Goal: Answer question/provide support: Share knowledge or assist other users

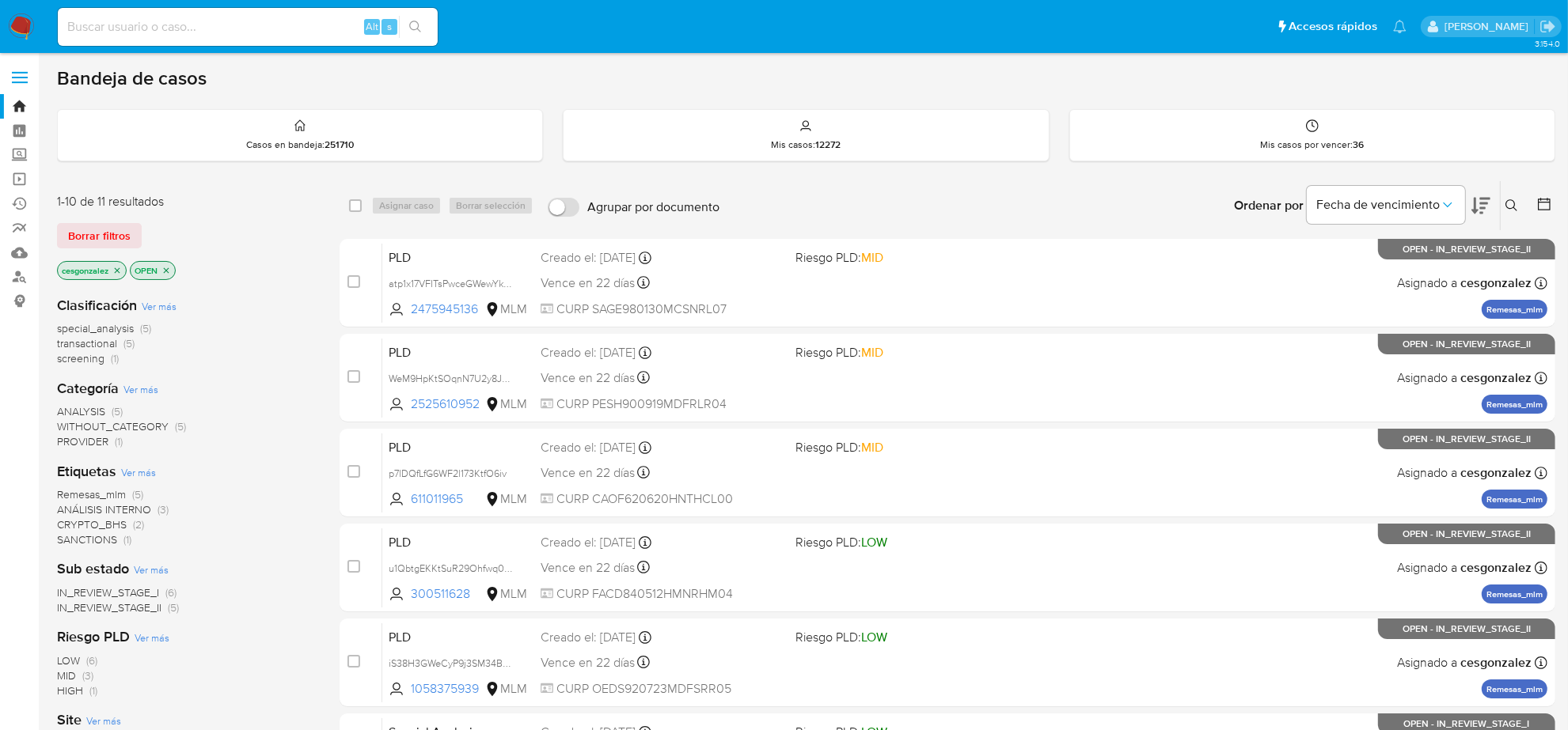
click at [97, 540] on span "SANCTIONS" at bounding box center [87, 540] width 61 height 16
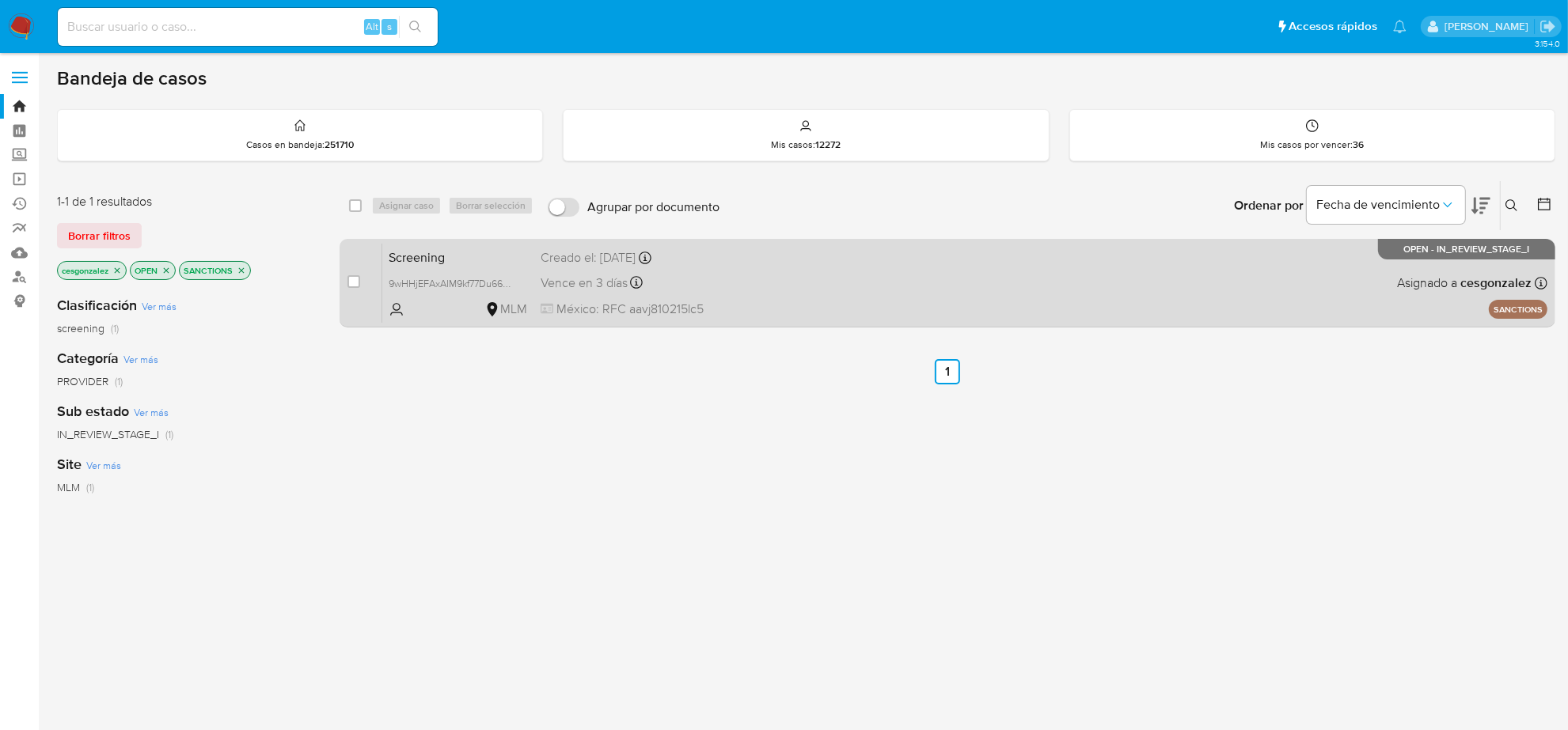
click at [690, 293] on div "Vence en 3 días Vence el 22/08/2025 04:51:21" at bounding box center [662, 282] width 242 height 21
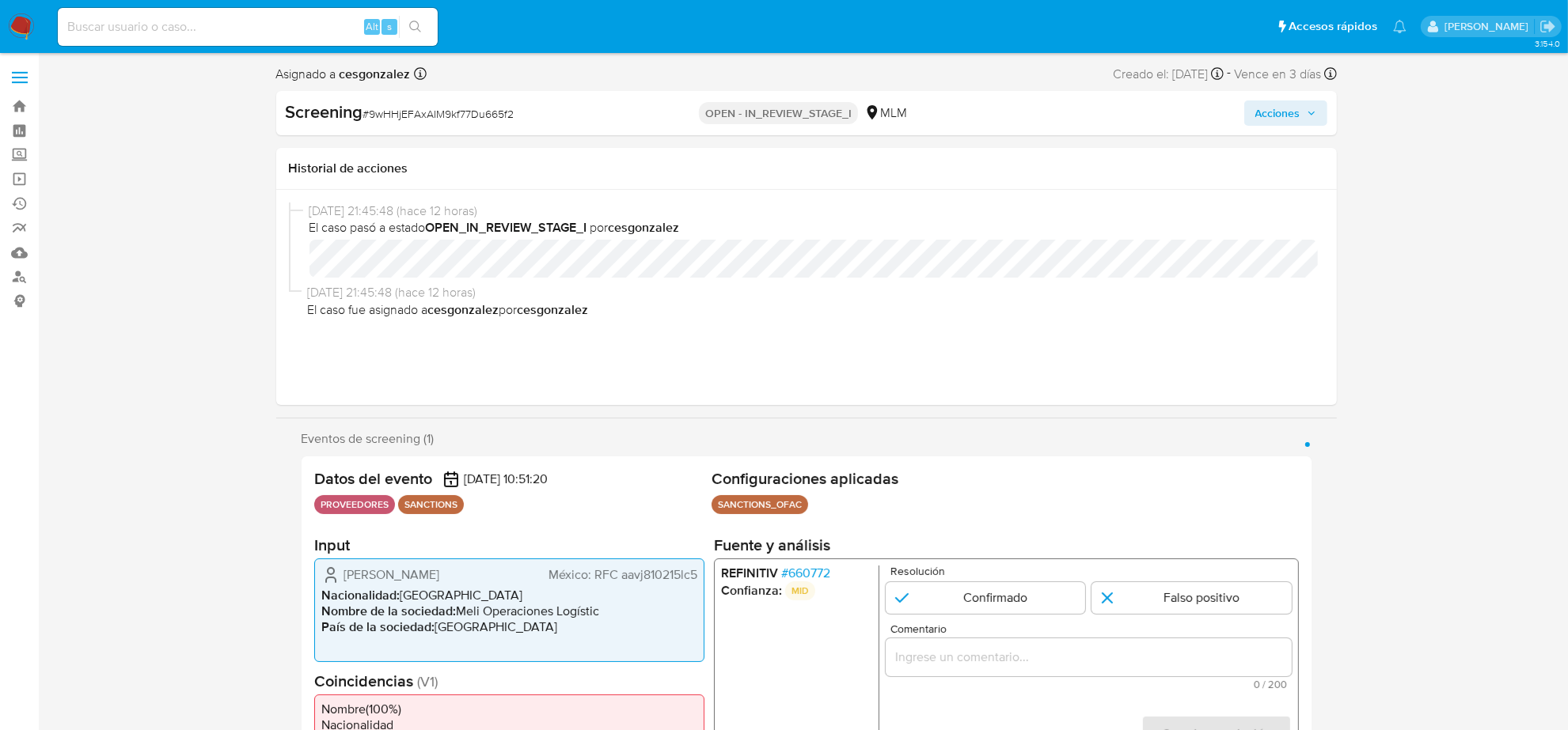
click at [797, 574] on span "# 660772" at bounding box center [805, 574] width 49 height 16
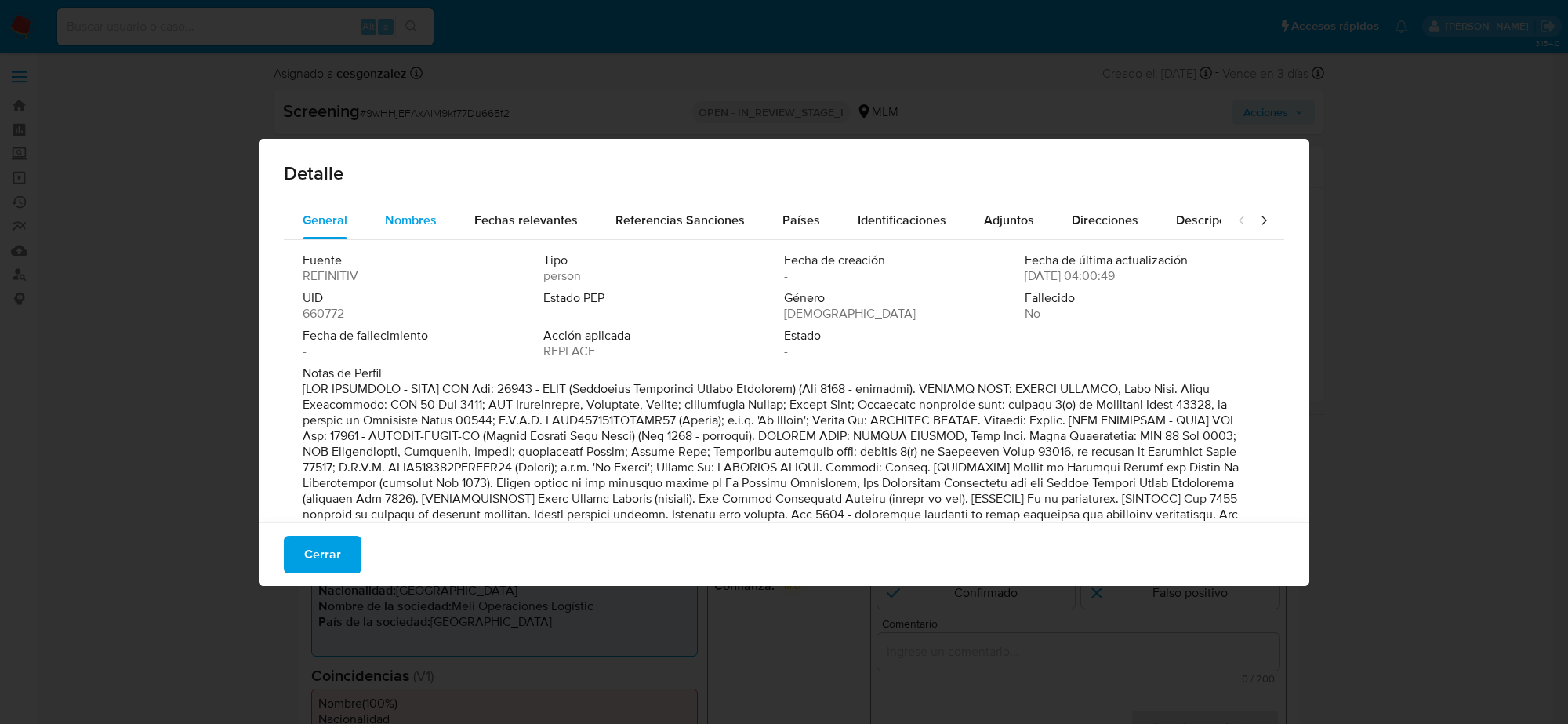
click at [410, 217] on span "Nombres" at bounding box center [410, 220] width 52 height 18
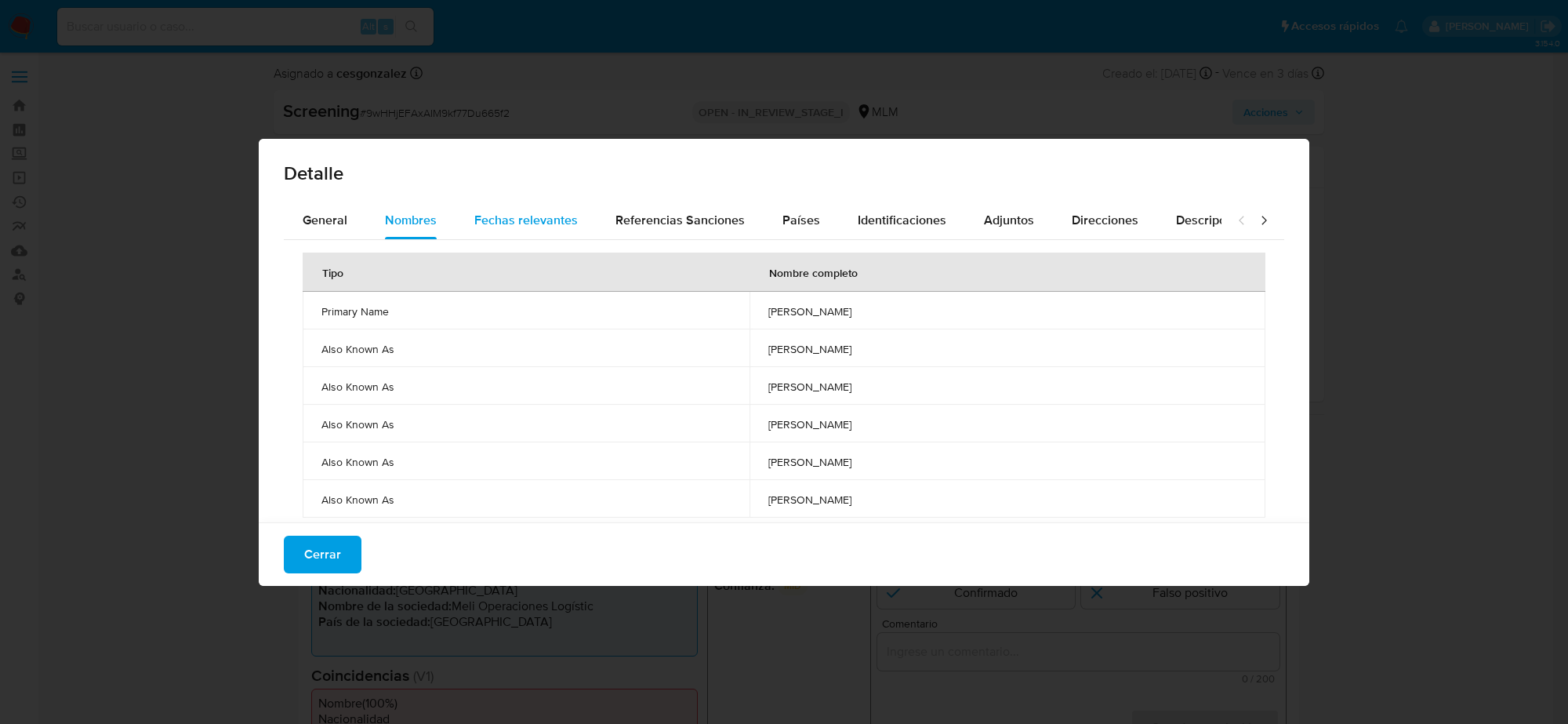
click at [525, 232] on div "Fechas relevantes" at bounding box center [525, 220] width 103 height 38
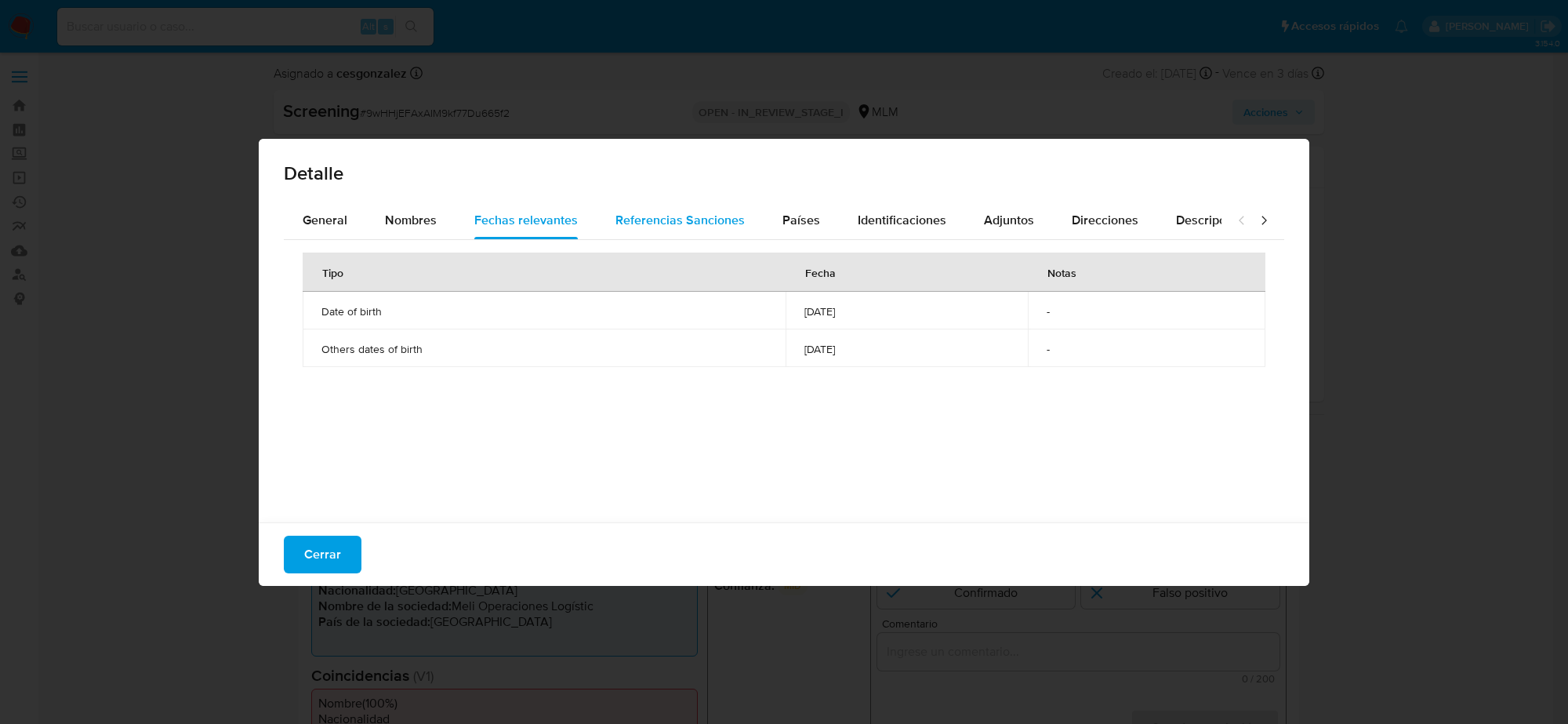
click at [700, 228] on span "Referencias Sanciones" at bounding box center [680, 220] width 130 height 18
click at [416, 227] on span "Nombres" at bounding box center [410, 220] width 52 height 18
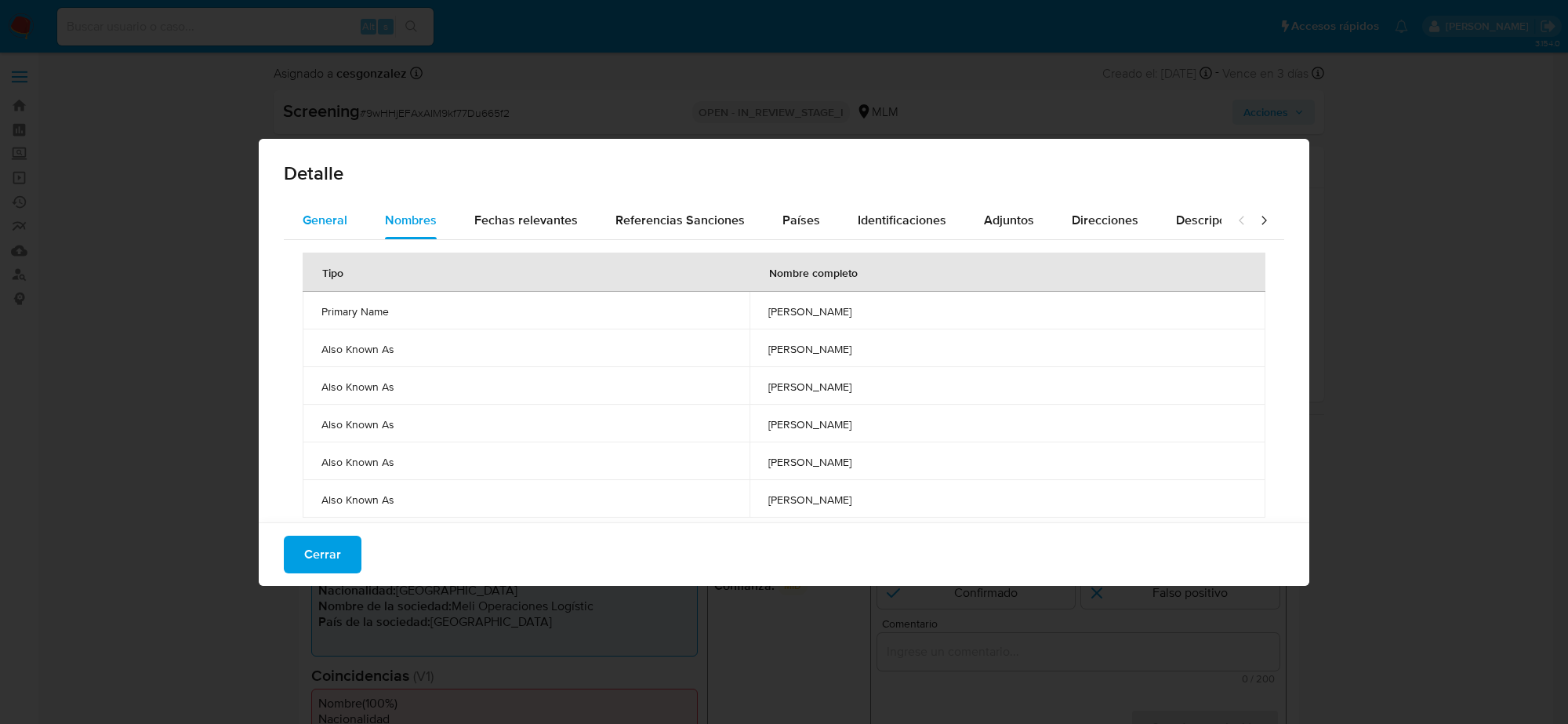
click at [312, 227] on span "General" at bounding box center [325, 220] width 45 height 18
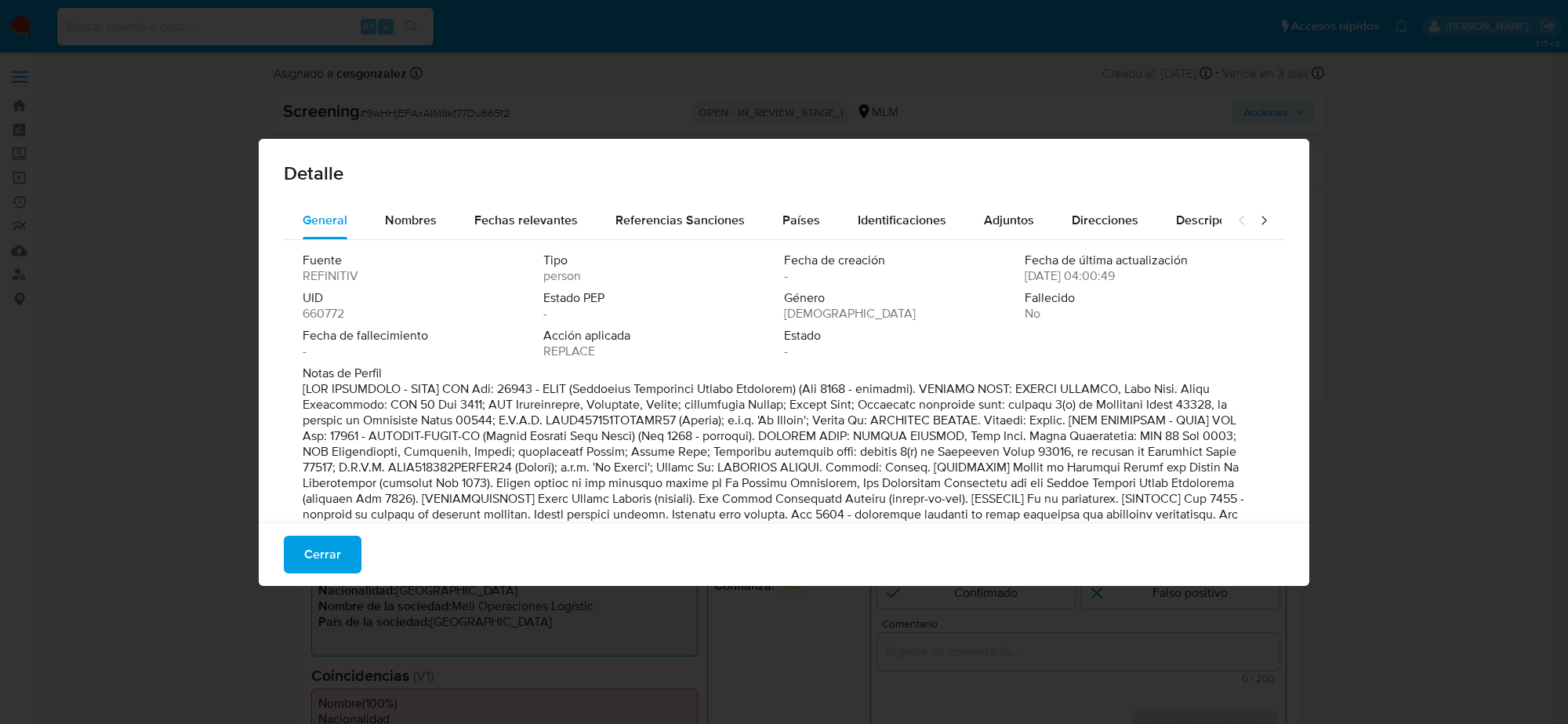
drag, startPoint x: 553, startPoint y: 420, endPoint x: 680, endPoint y: 422, distance: 127.0
click at [680, 422] on p at bounding box center [783, 468] width 960 height 173
click at [344, 554] on button "Cerrar" at bounding box center [322, 554] width 78 height 38
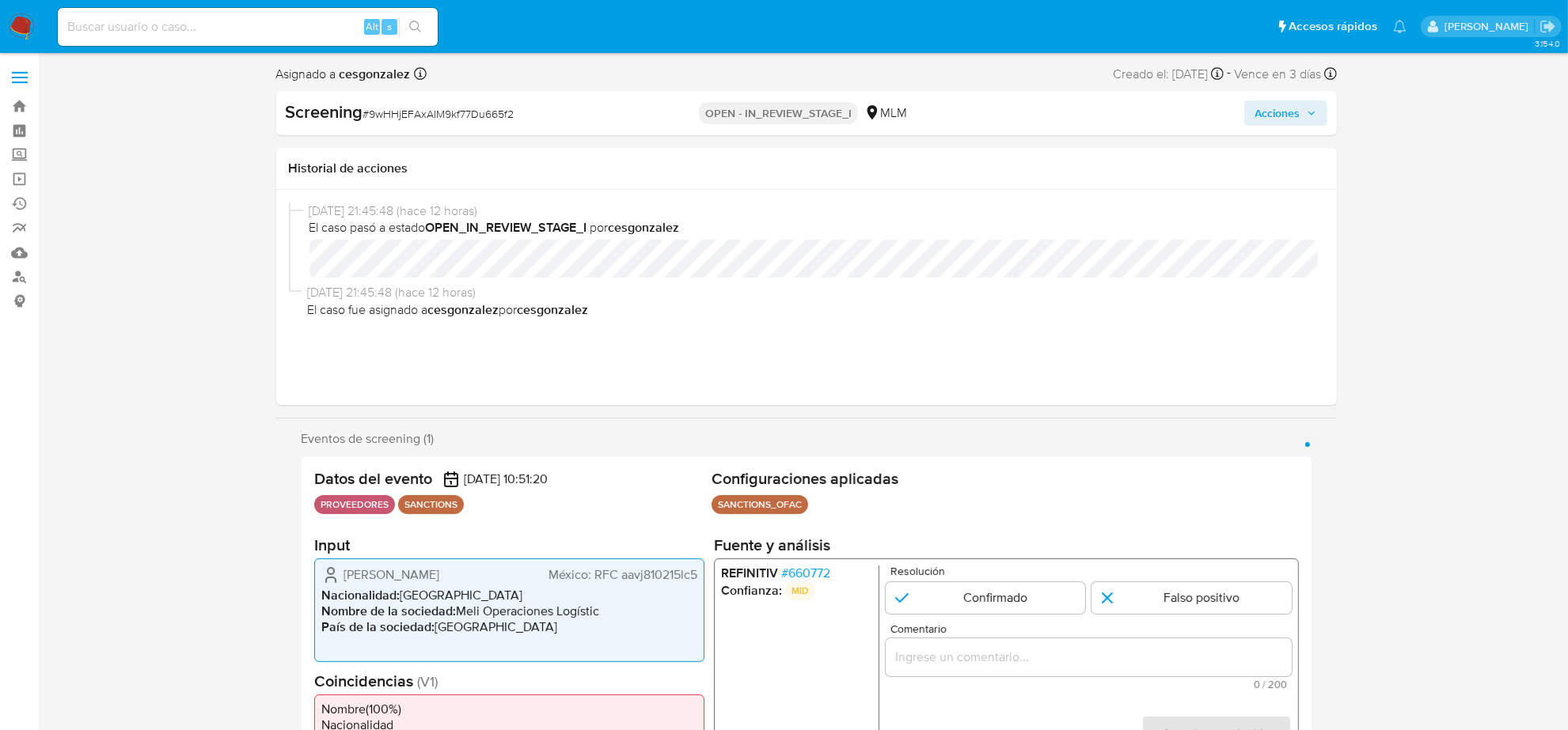
click at [667, 574] on span "México: RFC aavj810215lc5" at bounding box center [622, 575] width 148 height 16
click at [1307, 108] on icon "button" at bounding box center [1311, 113] width 10 height 10
click at [1307, 115] on icon "button" at bounding box center [1311, 113] width 10 height 10
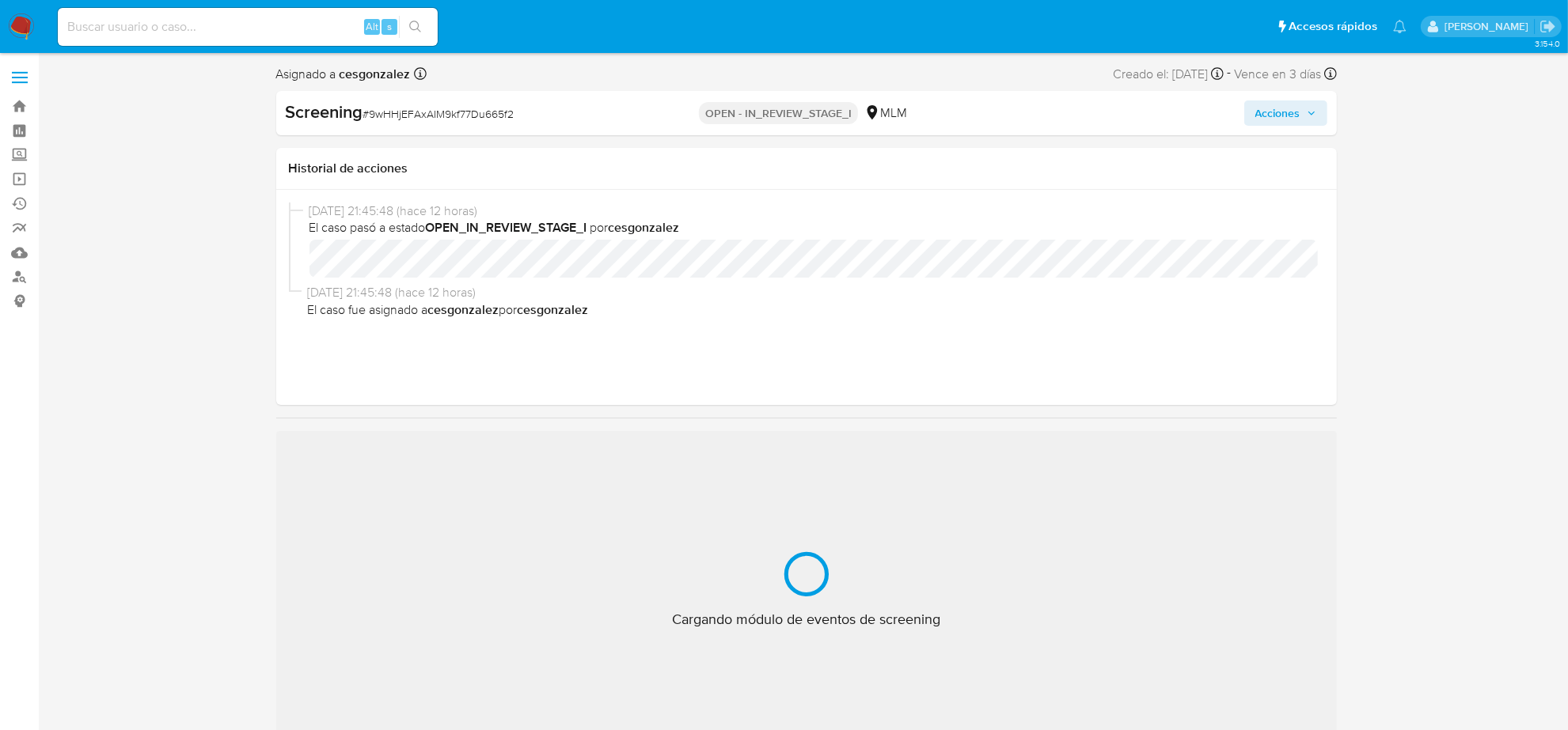
click at [1307, 113] on icon "button" at bounding box center [1311, 113] width 10 height 10
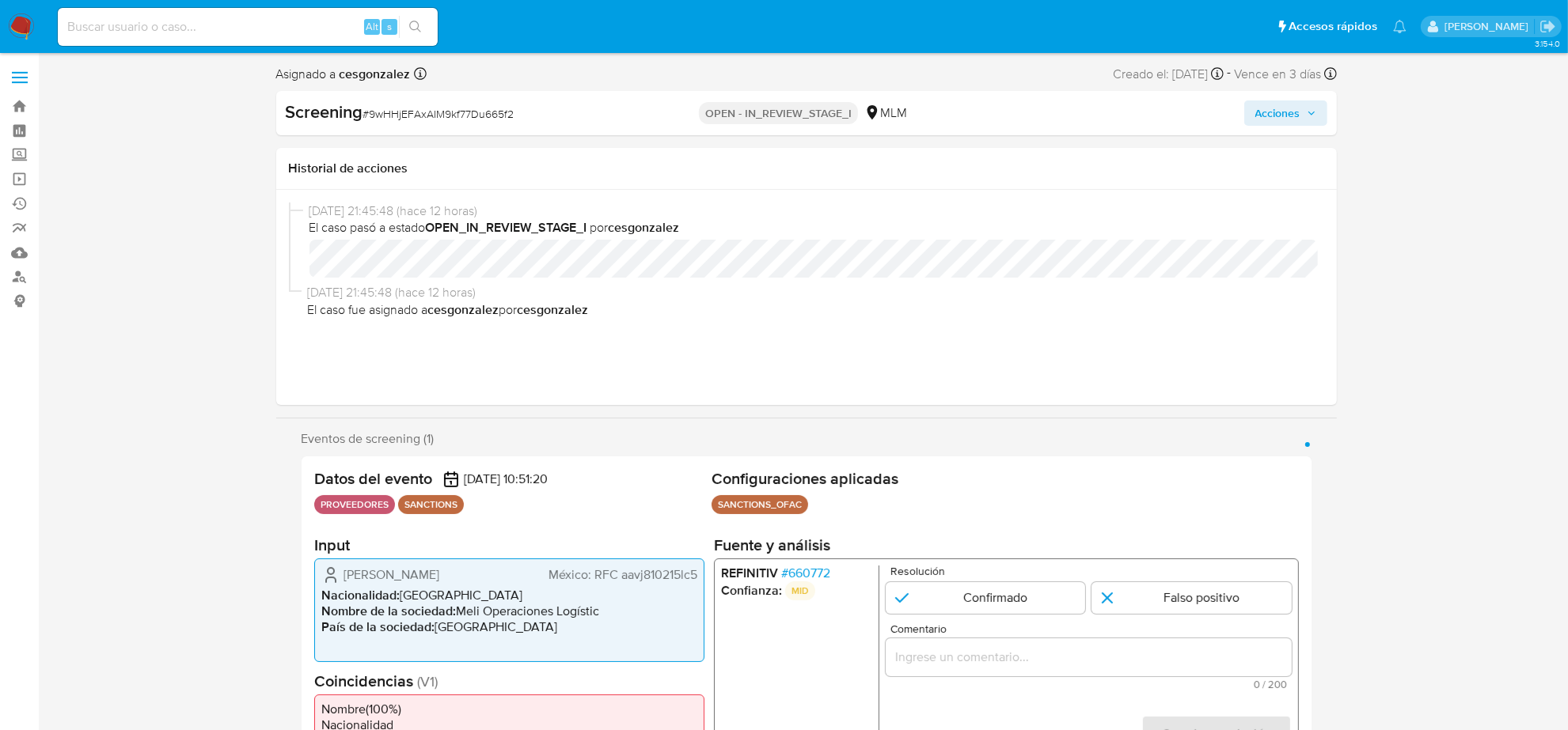
click at [1316, 112] on button "Acciones" at bounding box center [1286, 113] width 83 height 25
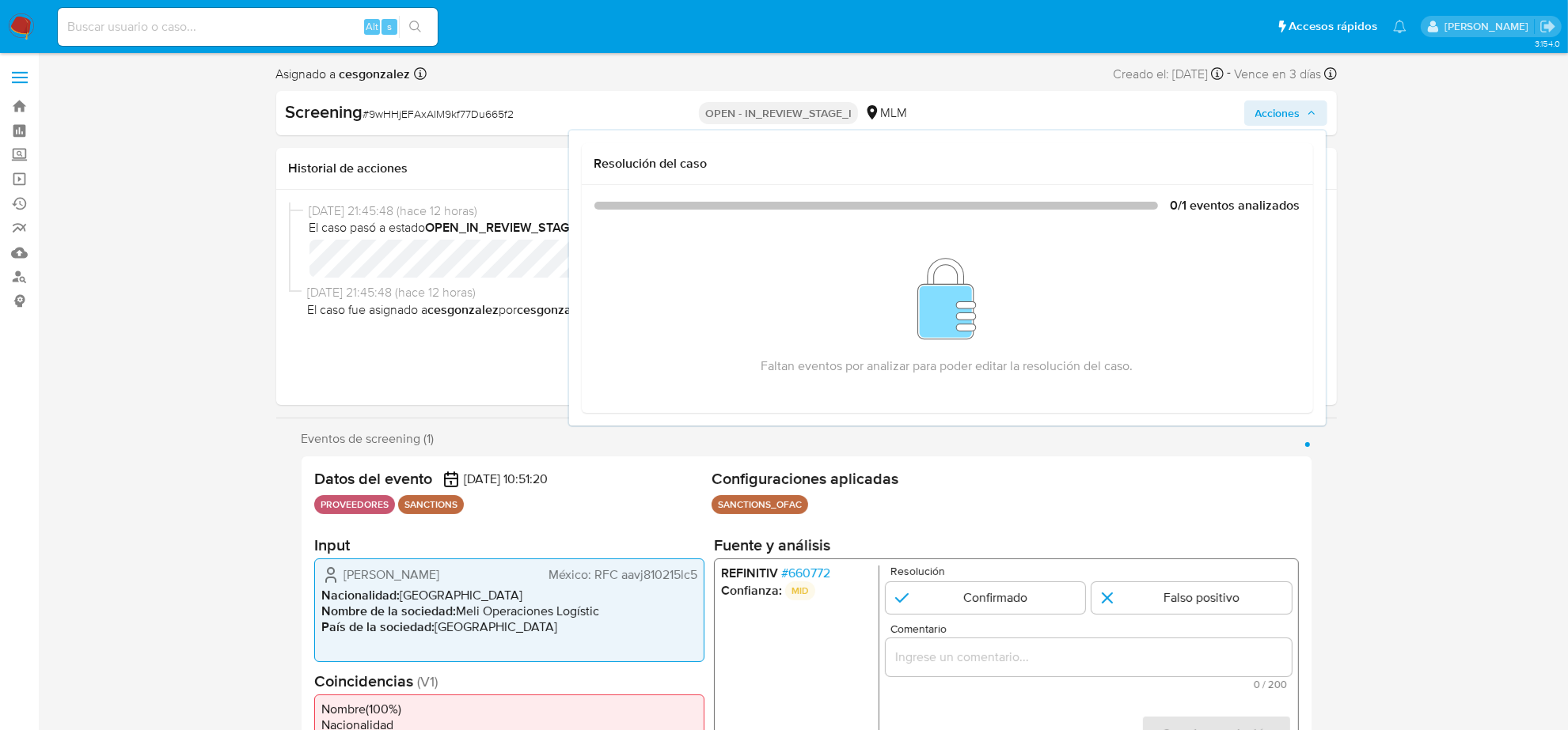
click at [1241, 482] on h2 "Configuraciones aplicadas" at bounding box center [1006, 479] width 587 height 20
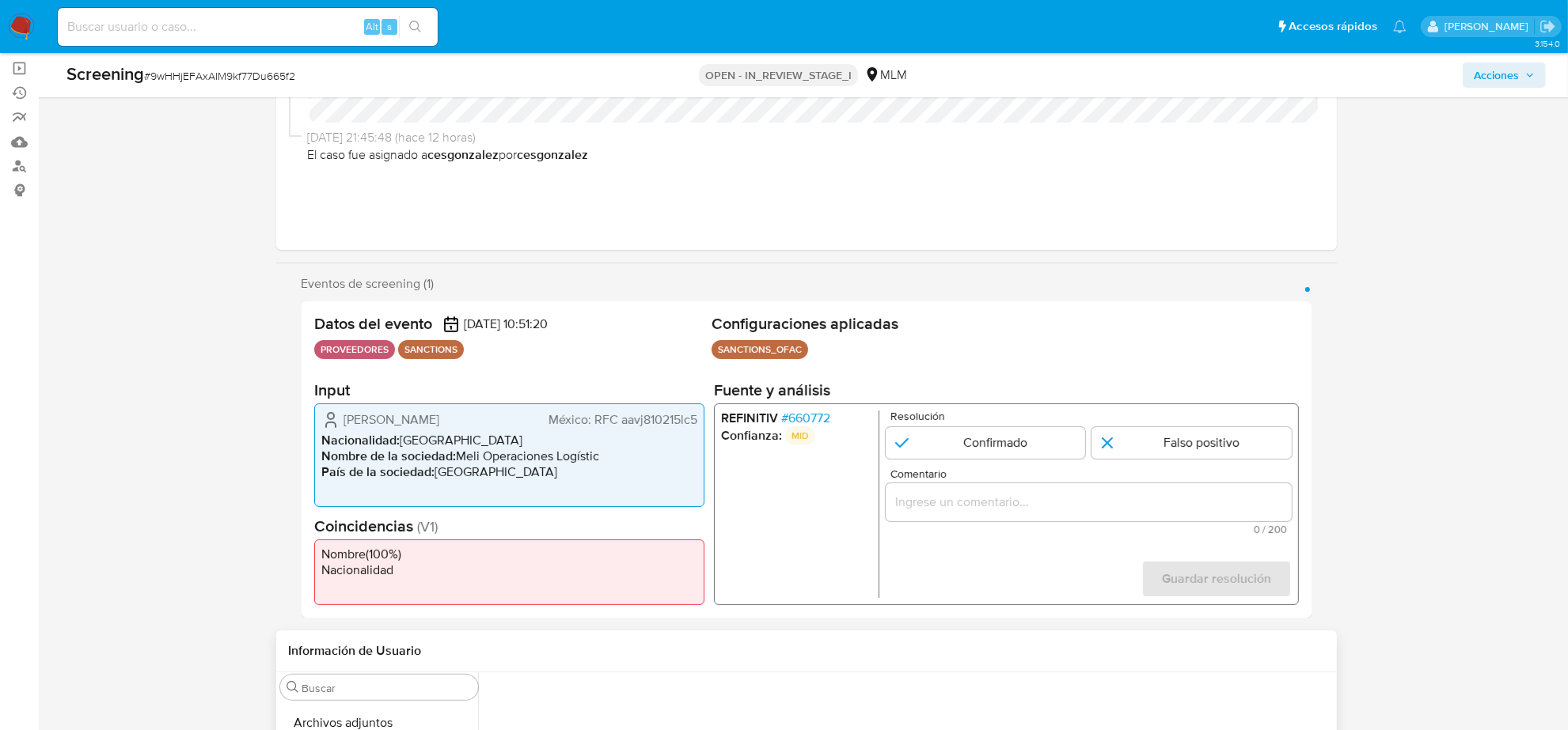
scroll to position [198, 0]
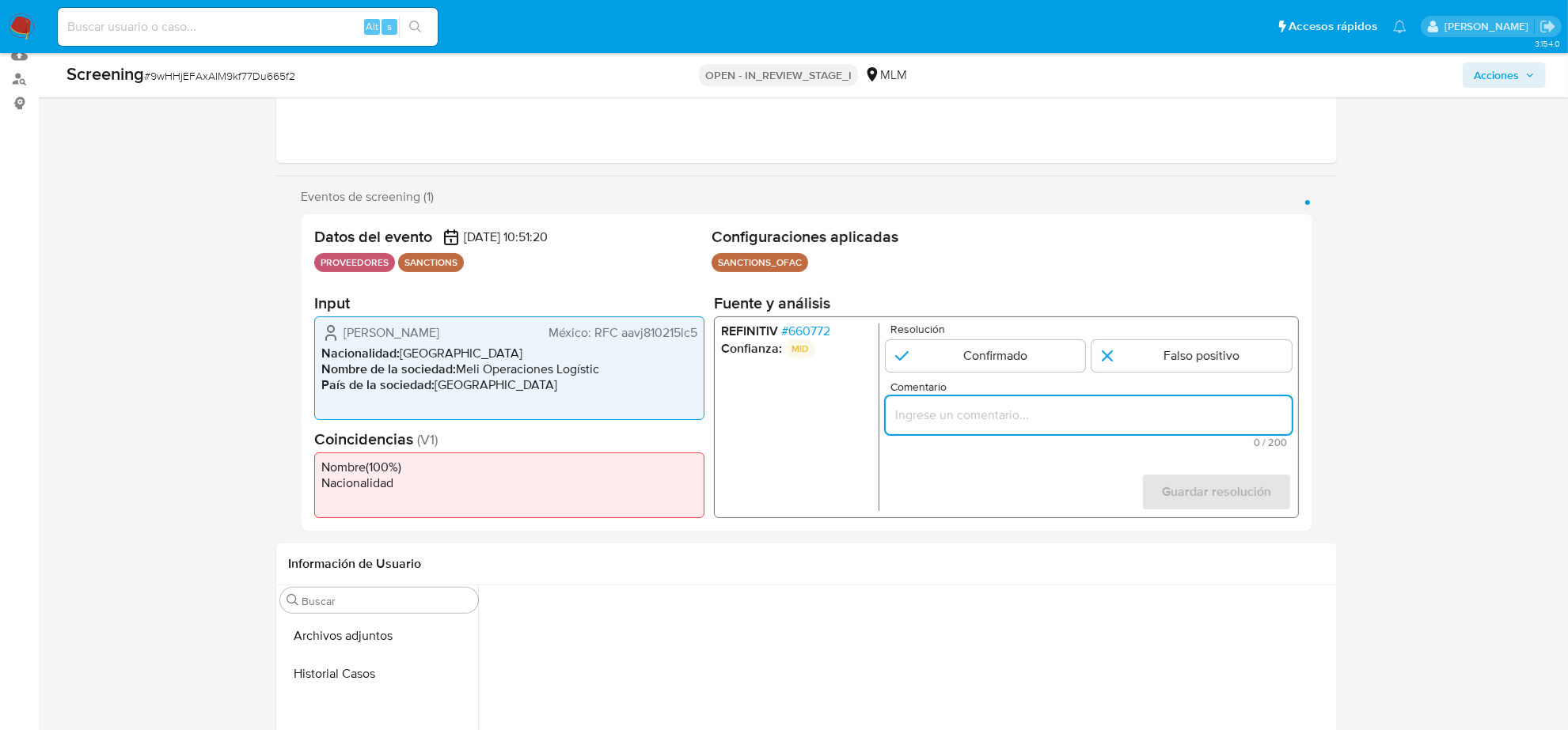
click at [948, 416] on input "Comentario" at bounding box center [1087, 415] width 406 height 20
click at [1194, 417] on input "Se descarta caso por nombre completo" at bounding box center [1087, 415] width 406 height 20
click at [1284, 417] on input "Se descarta caso por nombre completo y fecha de nacimiento donde la persona enl…" at bounding box center [1087, 415] width 406 height 20
click at [1270, 414] on input "Se descarta caso por nombre completo y fecha de nacimiento donde la persona enl…" at bounding box center [1087, 415] width 406 height 20
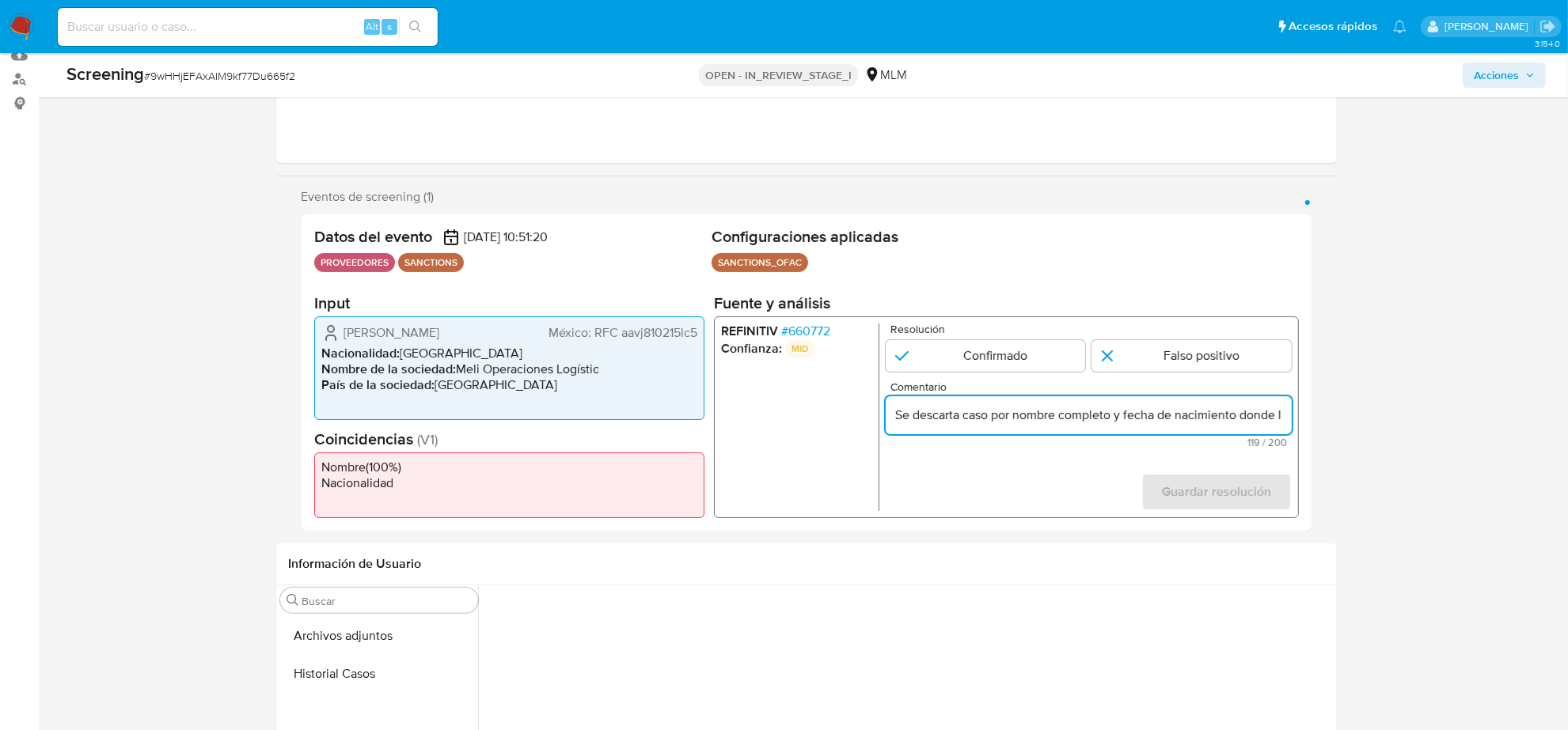
click at [1277, 414] on input "Se descarta caso por nombre completo y fecha de nacimiento donde la persona enl…" at bounding box center [1087, 415] width 406 height 20
paste input "FAAJ700810HMNRLN16"
type input "Se descarta caso por nombre completo y fecha de nacimiento donde la persona enl…"
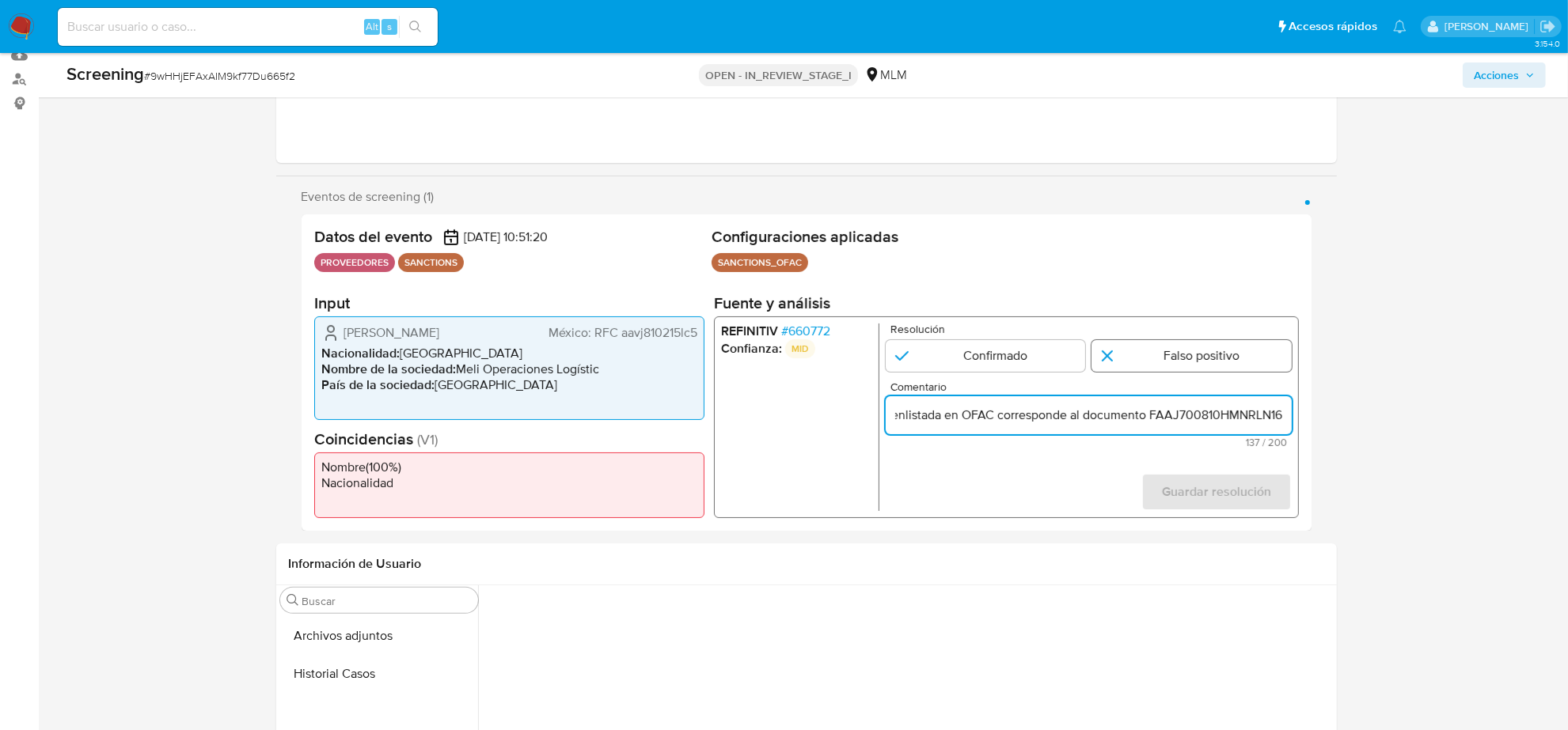
click at [1188, 358] on input "1 de 1" at bounding box center [1191, 356] width 200 height 31
radio input "true"
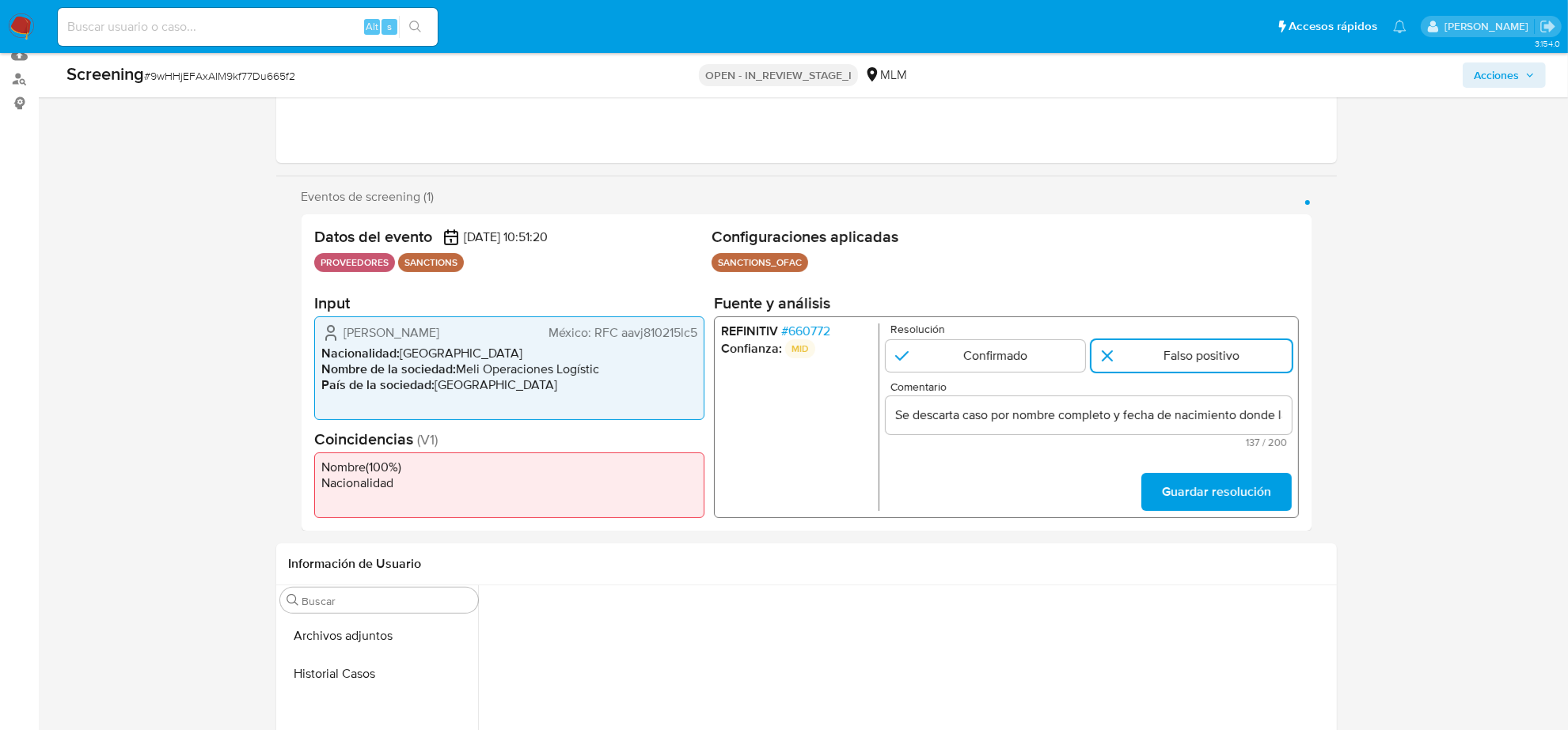
click at [1053, 422] on input "Se descarta caso por nombre completo y fecha de nacimiento donde la persona enl…" at bounding box center [1087, 415] width 406 height 20
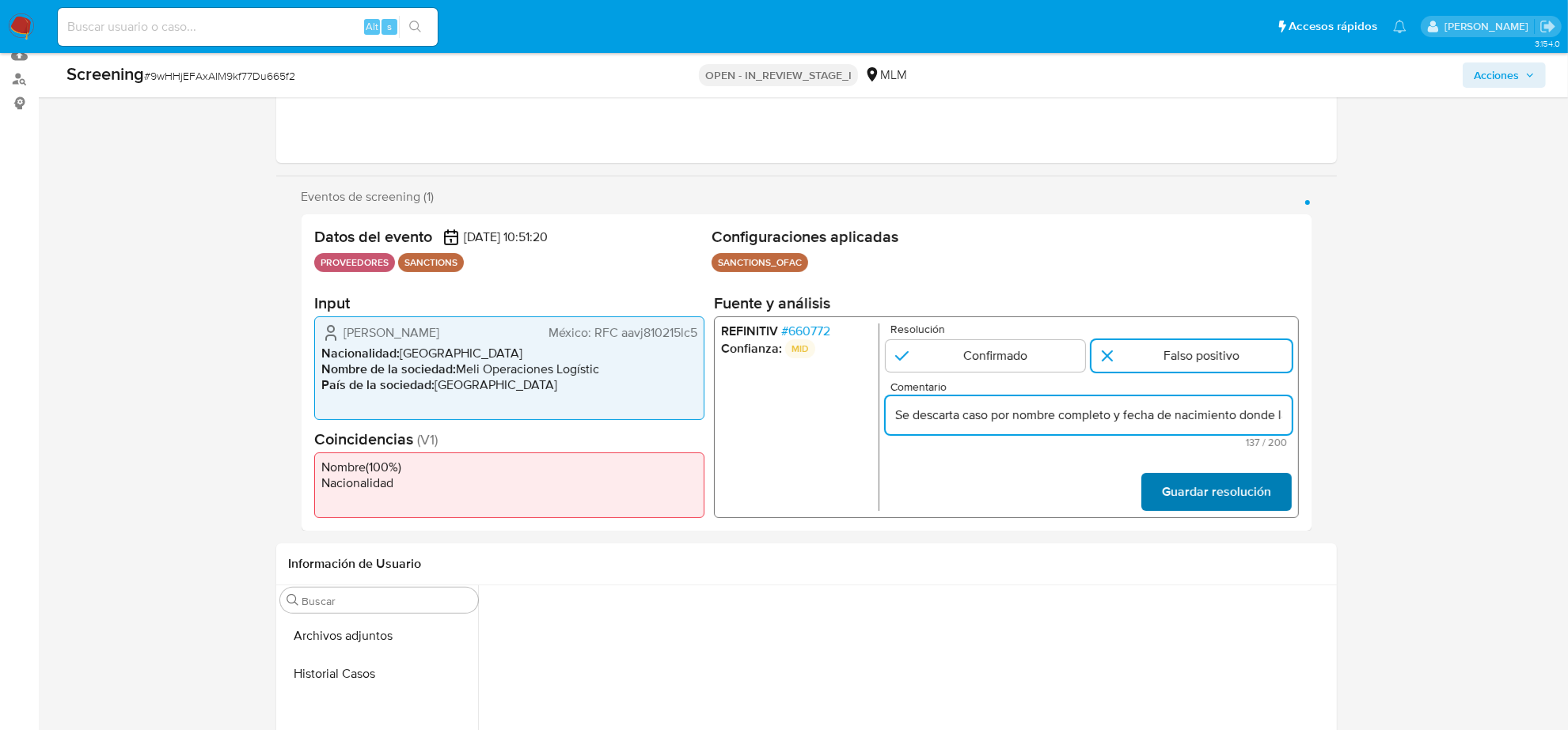
click at [1248, 486] on span "Guardar resolución" at bounding box center [1215, 491] width 109 height 35
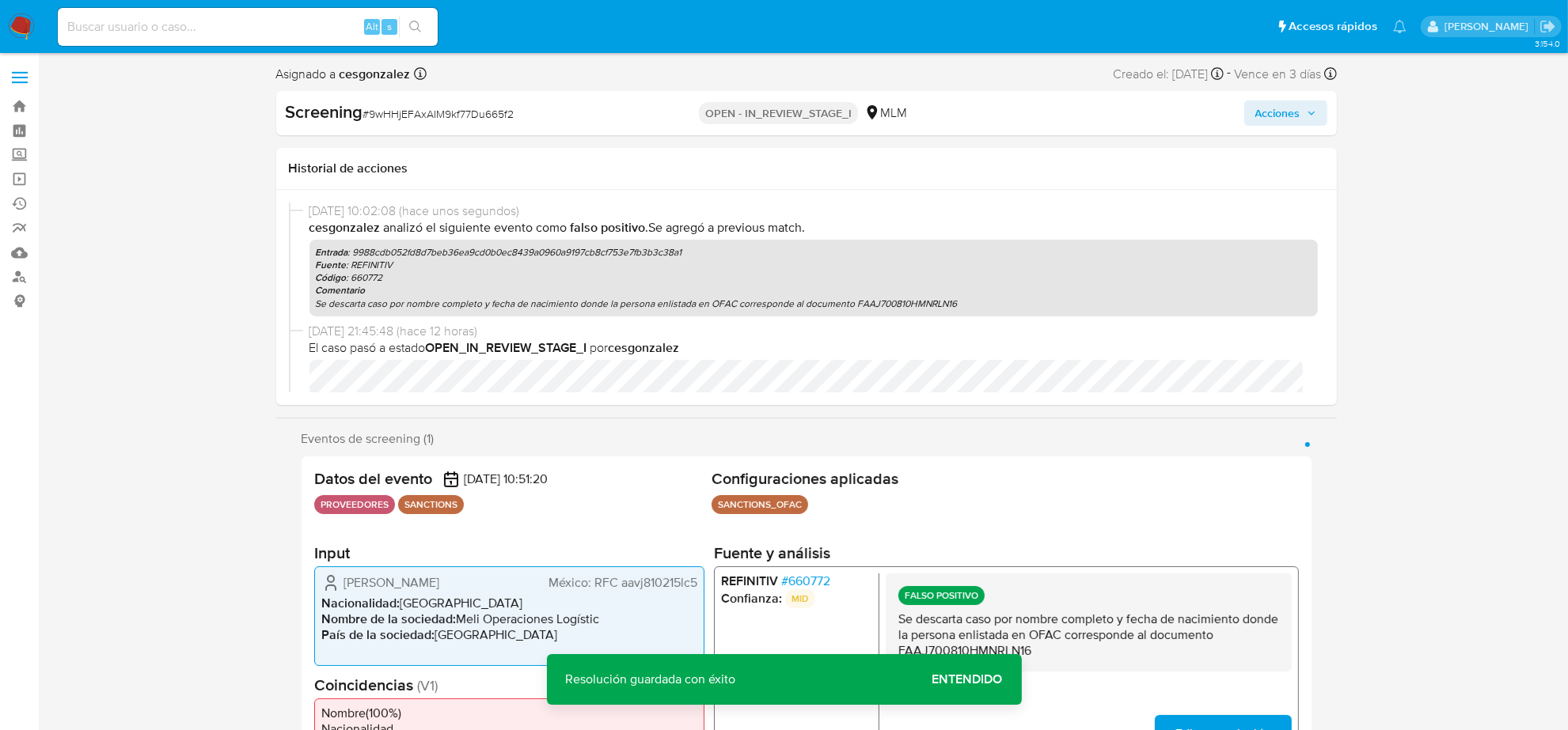
click at [1320, 105] on button "Acciones" at bounding box center [1286, 113] width 83 height 25
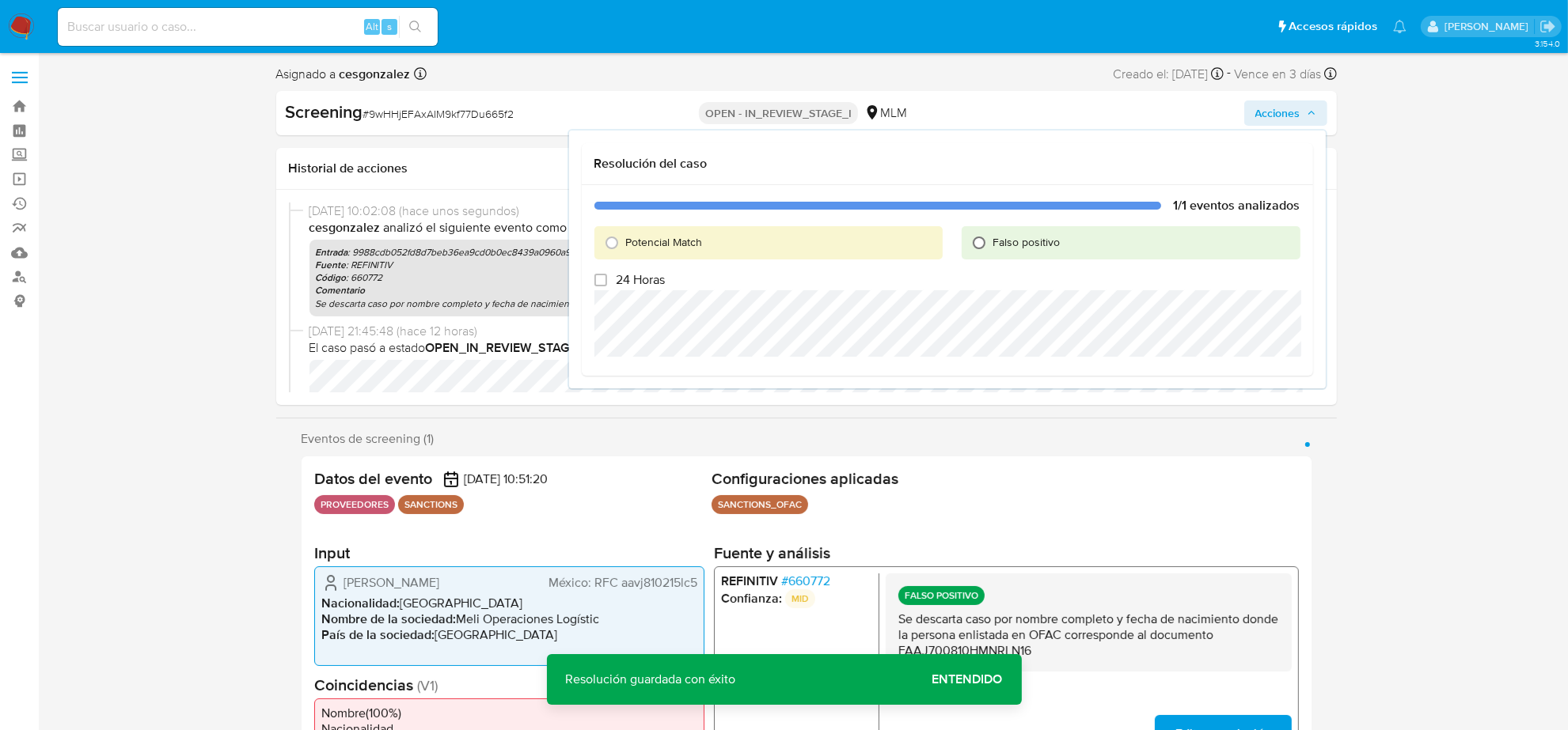
click at [981, 243] on input "Falso positivo" at bounding box center [978, 242] width 25 height 25
radio input "true"
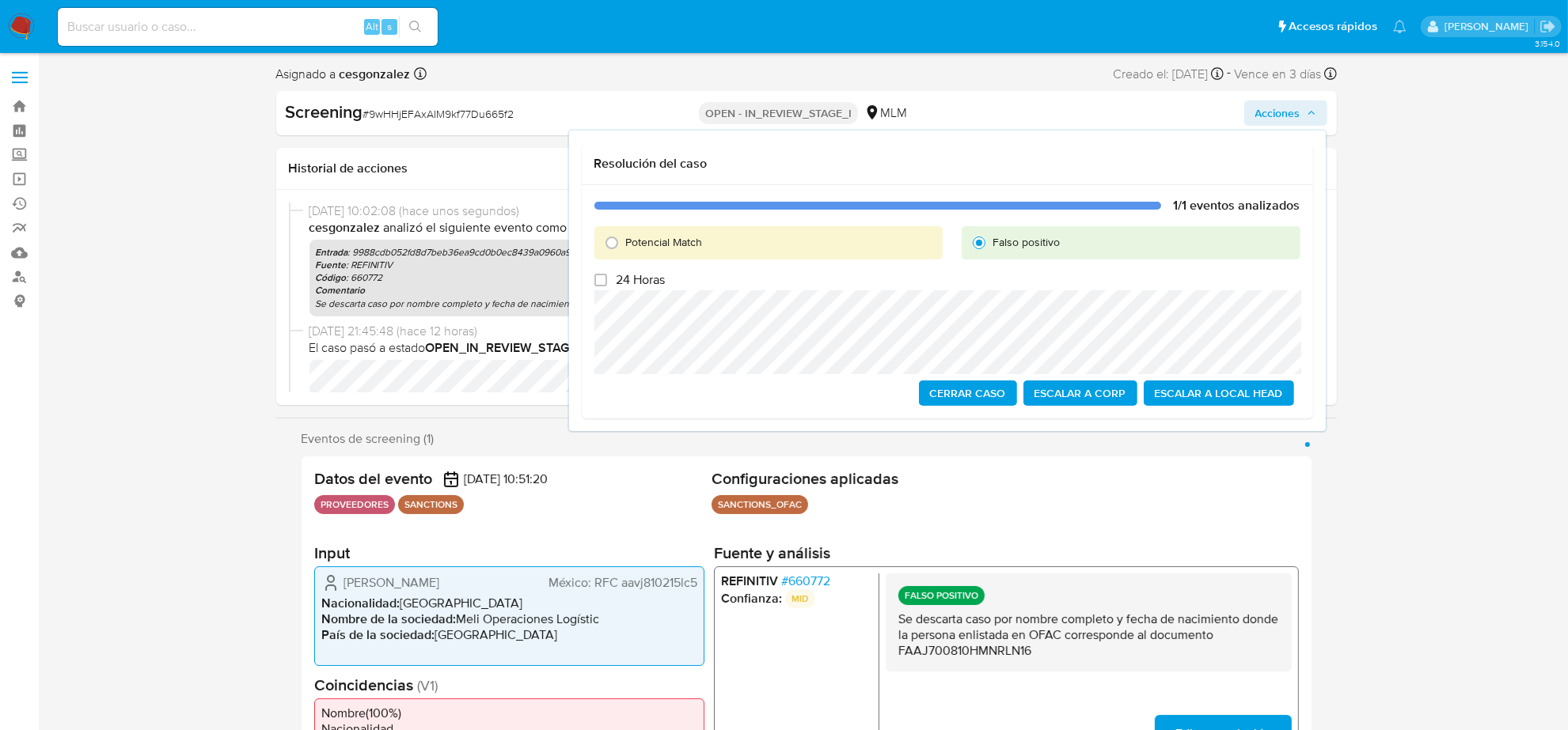
click at [974, 388] on span "Cerrar Caso" at bounding box center [968, 393] width 76 height 22
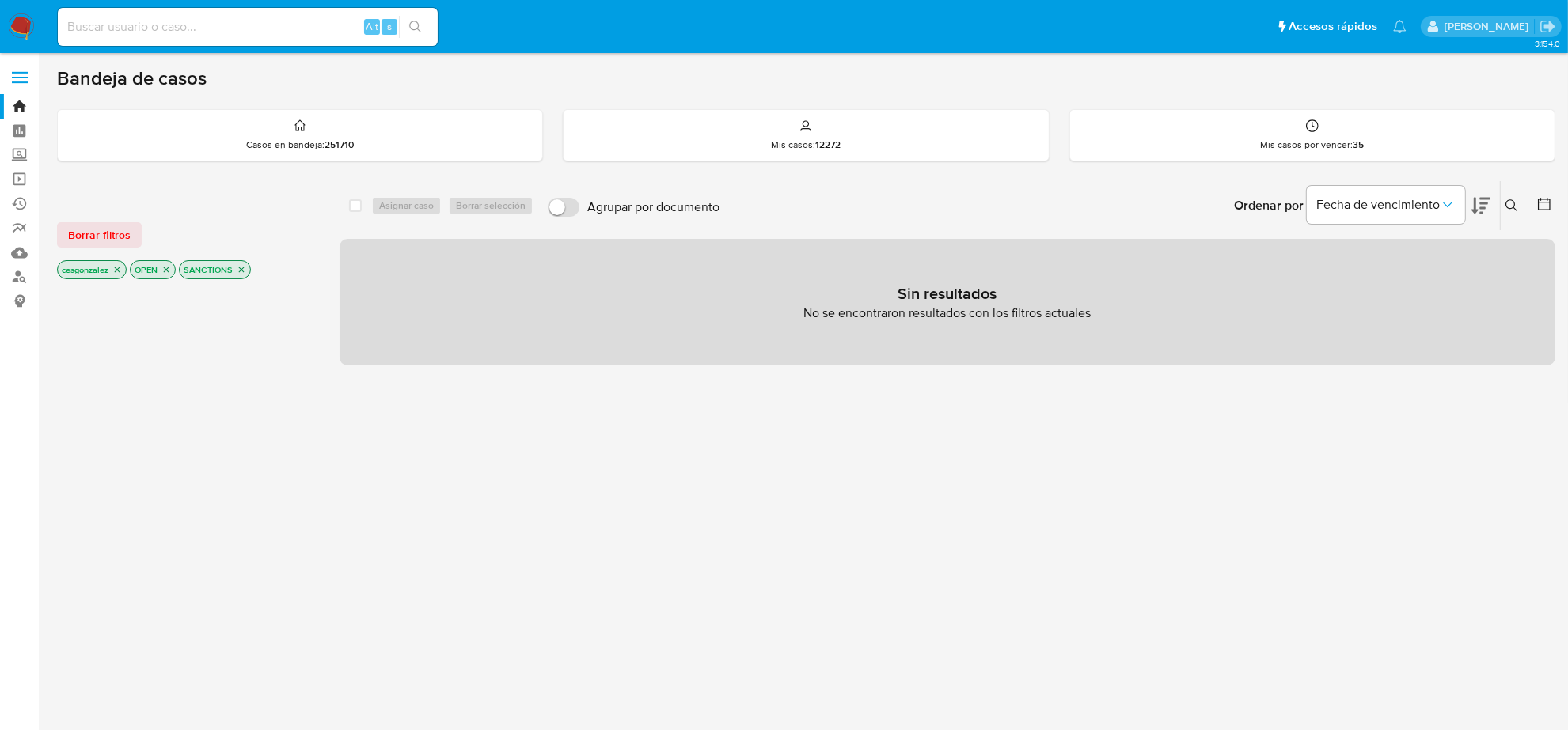
click at [166, 265] on icon "close-filter" at bounding box center [166, 270] width 10 height 10
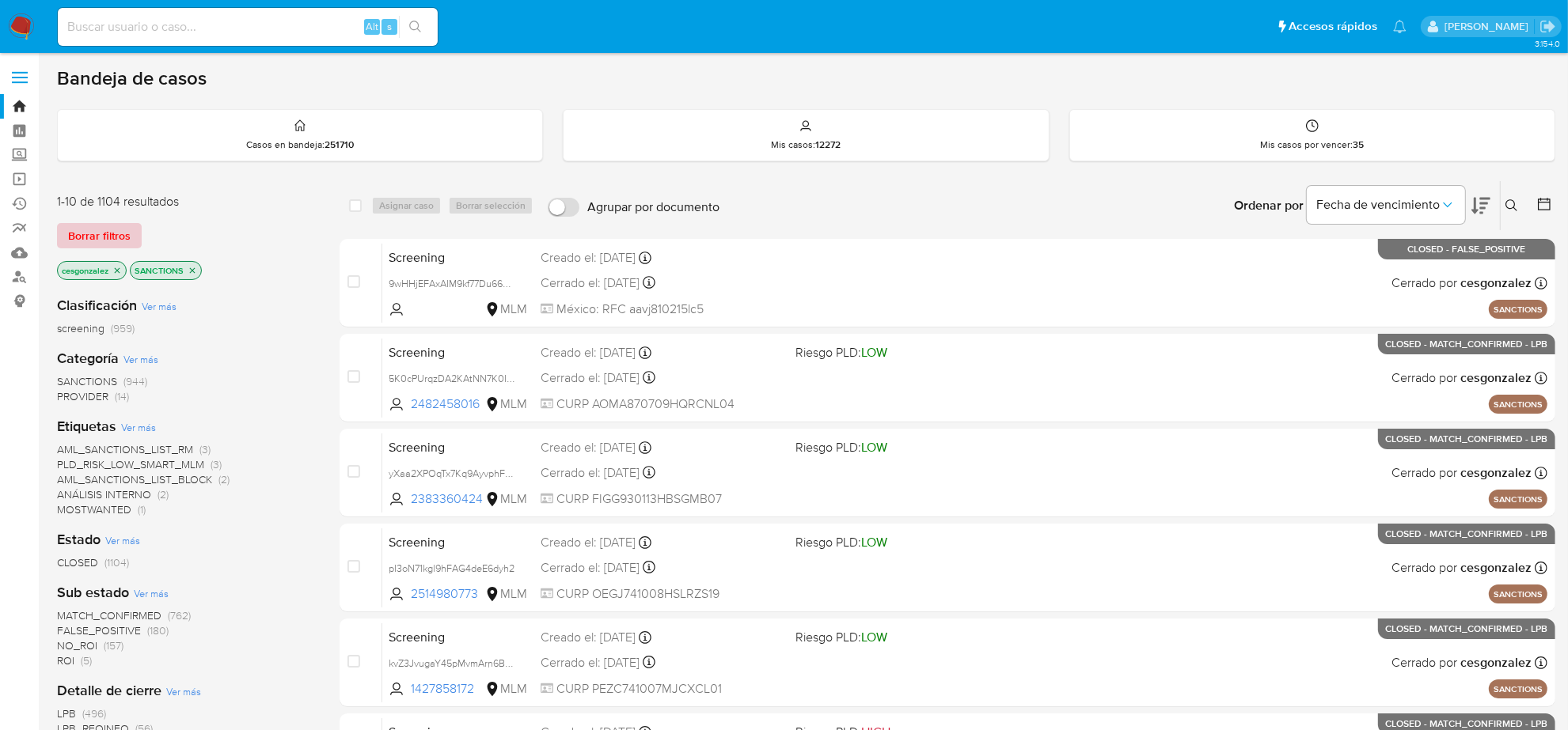
click at [105, 236] on span "Borrar filtros" at bounding box center [98, 235] width 62 height 22
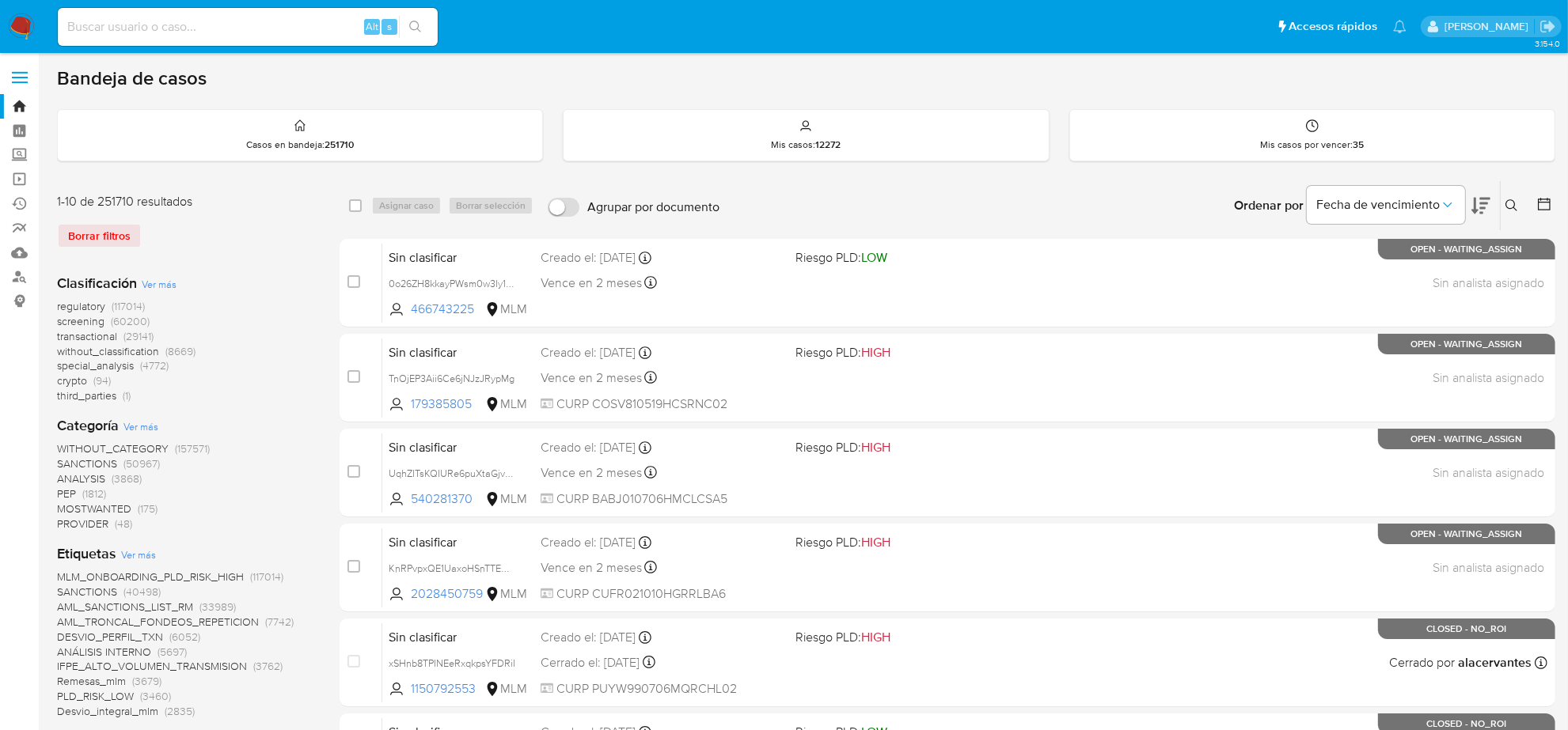
click at [80, 315] on span "screening" at bounding box center [81, 321] width 48 height 16
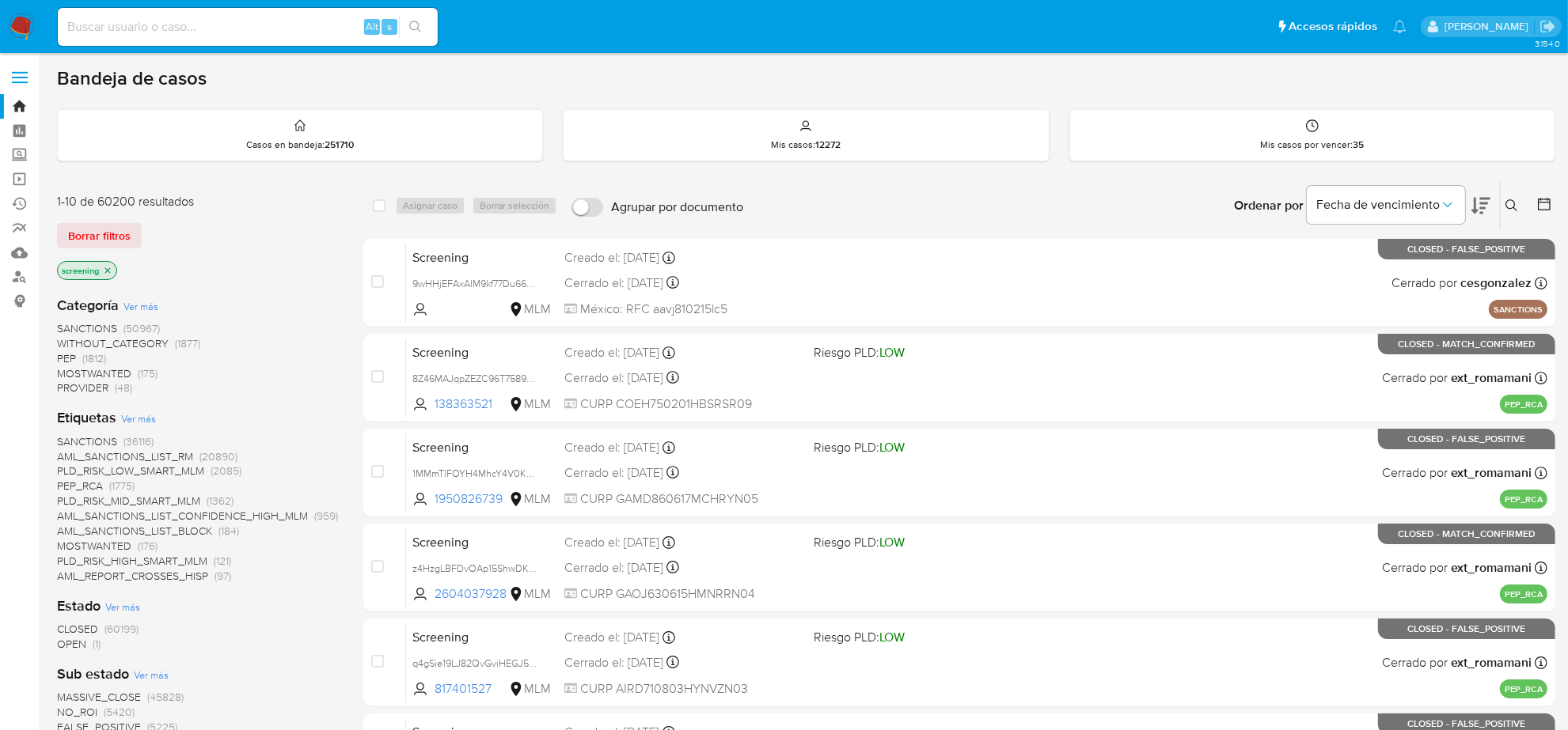
click at [93, 273] on p "screening" at bounding box center [87, 271] width 59 height 18
click at [105, 266] on icon "close-filter" at bounding box center [107, 270] width 10 height 10
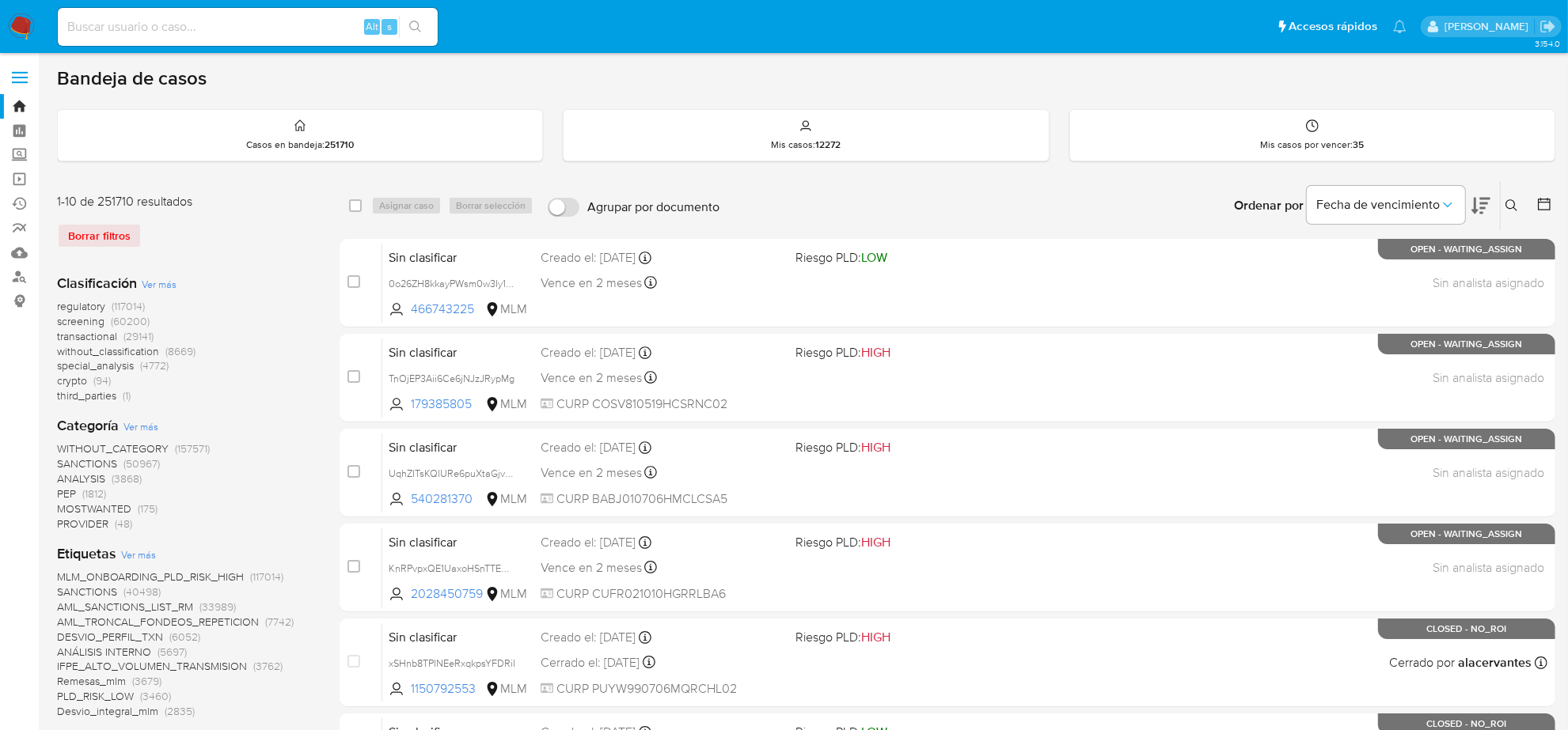
click at [22, 25] on img at bounding box center [21, 27] width 27 height 27
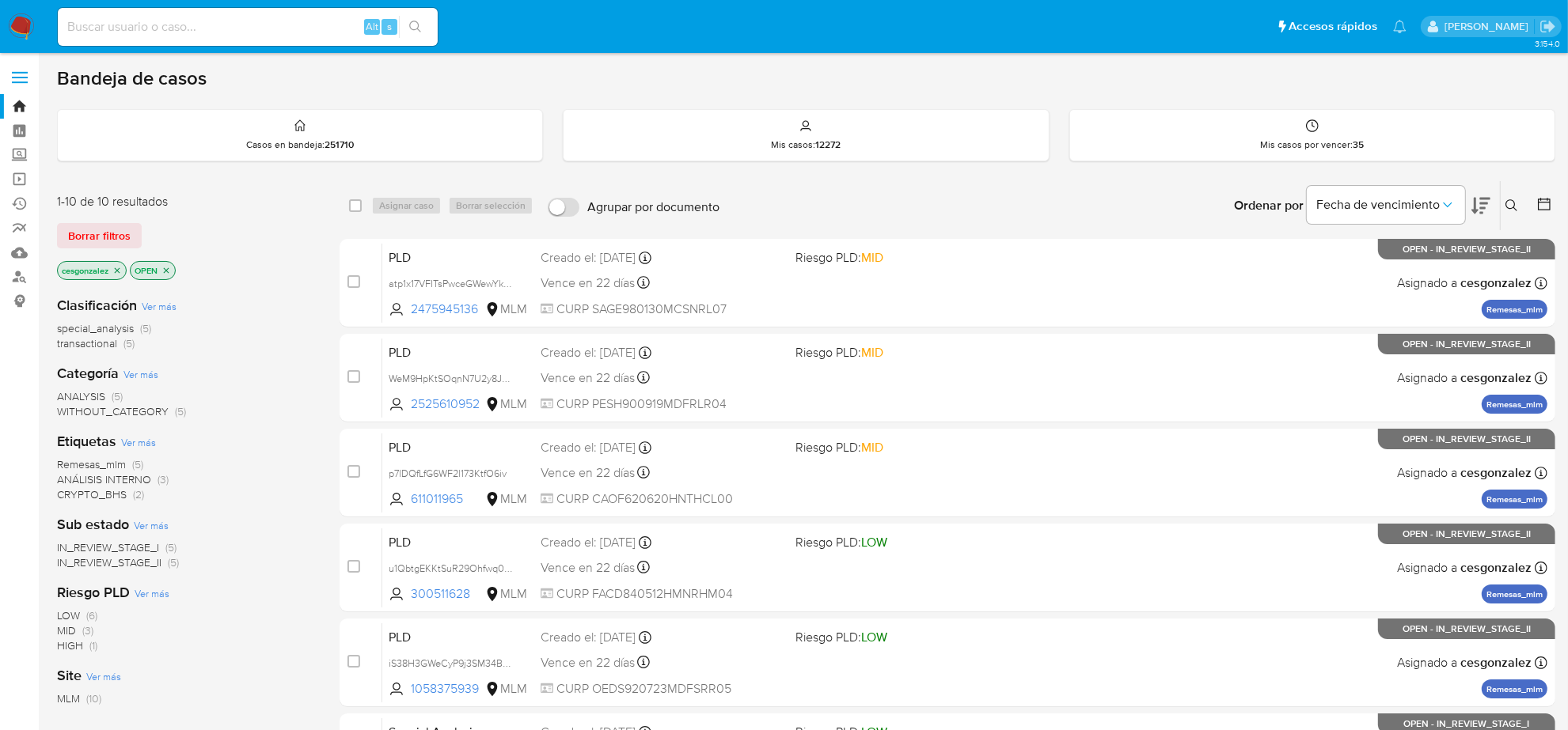
click at [157, 560] on span "IN_REVIEW_STAGE_II" at bounding box center [109, 562] width 104 height 16
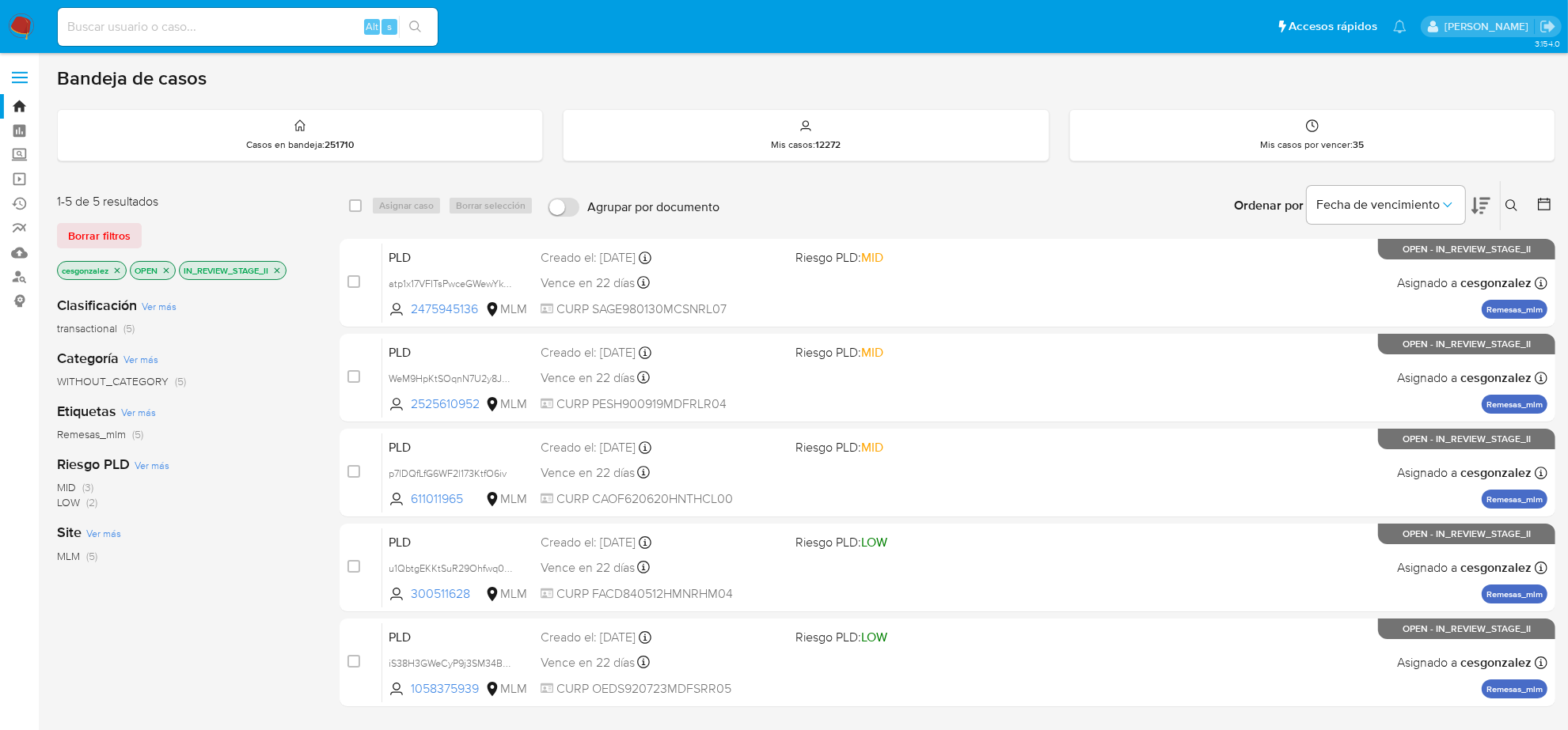
click at [282, 273] on icon "close-filter" at bounding box center [277, 270] width 10 height 10
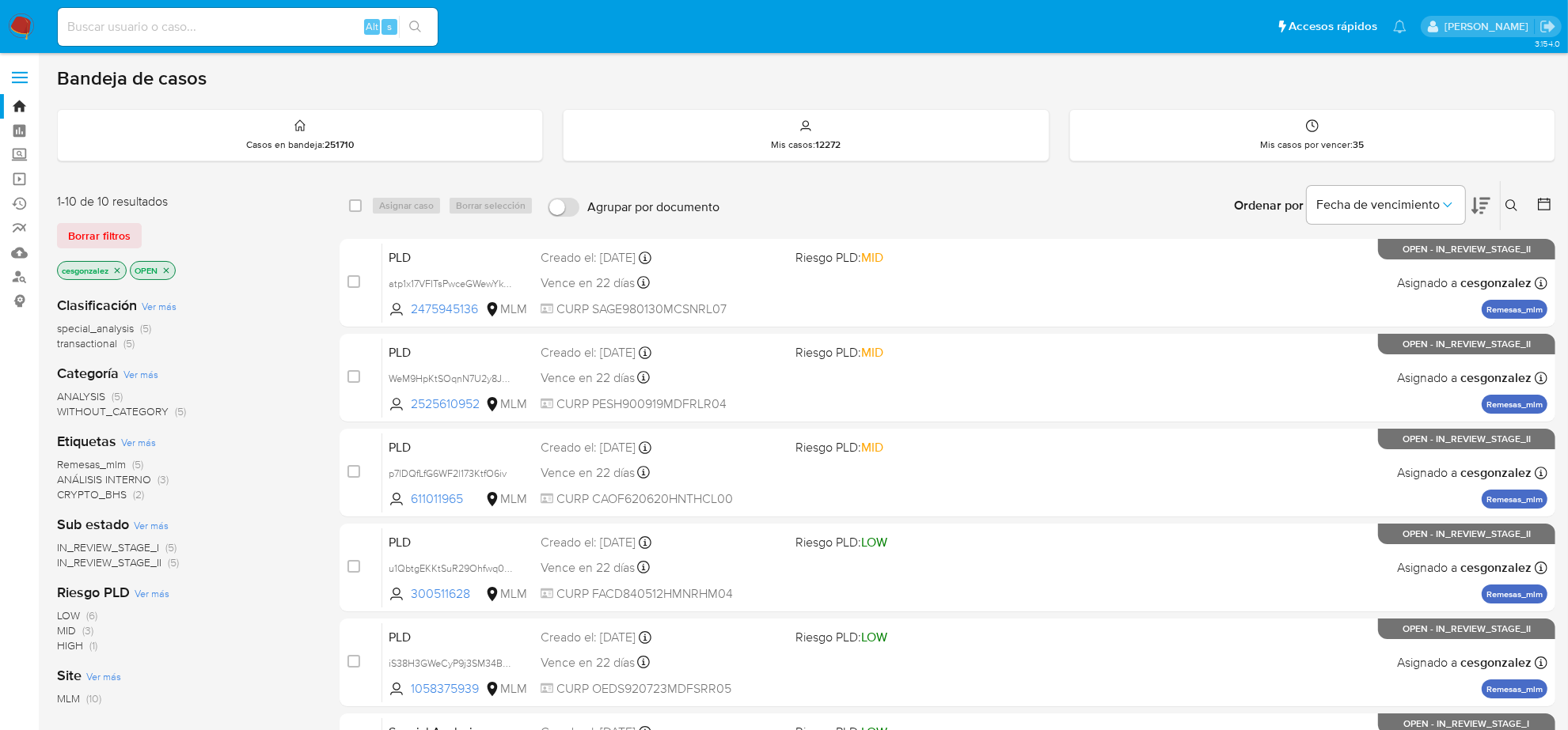
click at [153, 550] on span "IN_REVIEW_STAGE_I" at bounding box center [108, 548] width 102 height 16
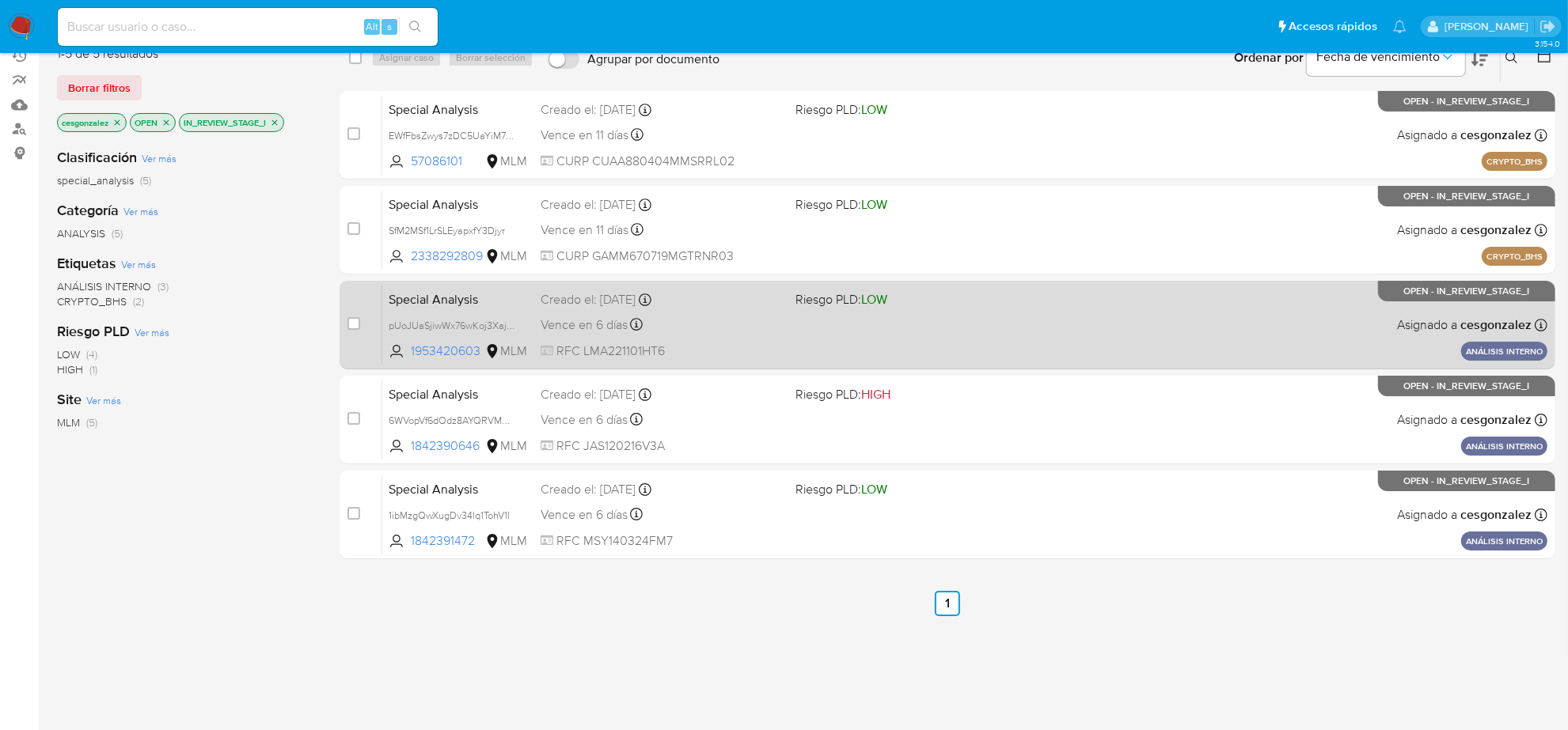
scroll to position [176, 0]
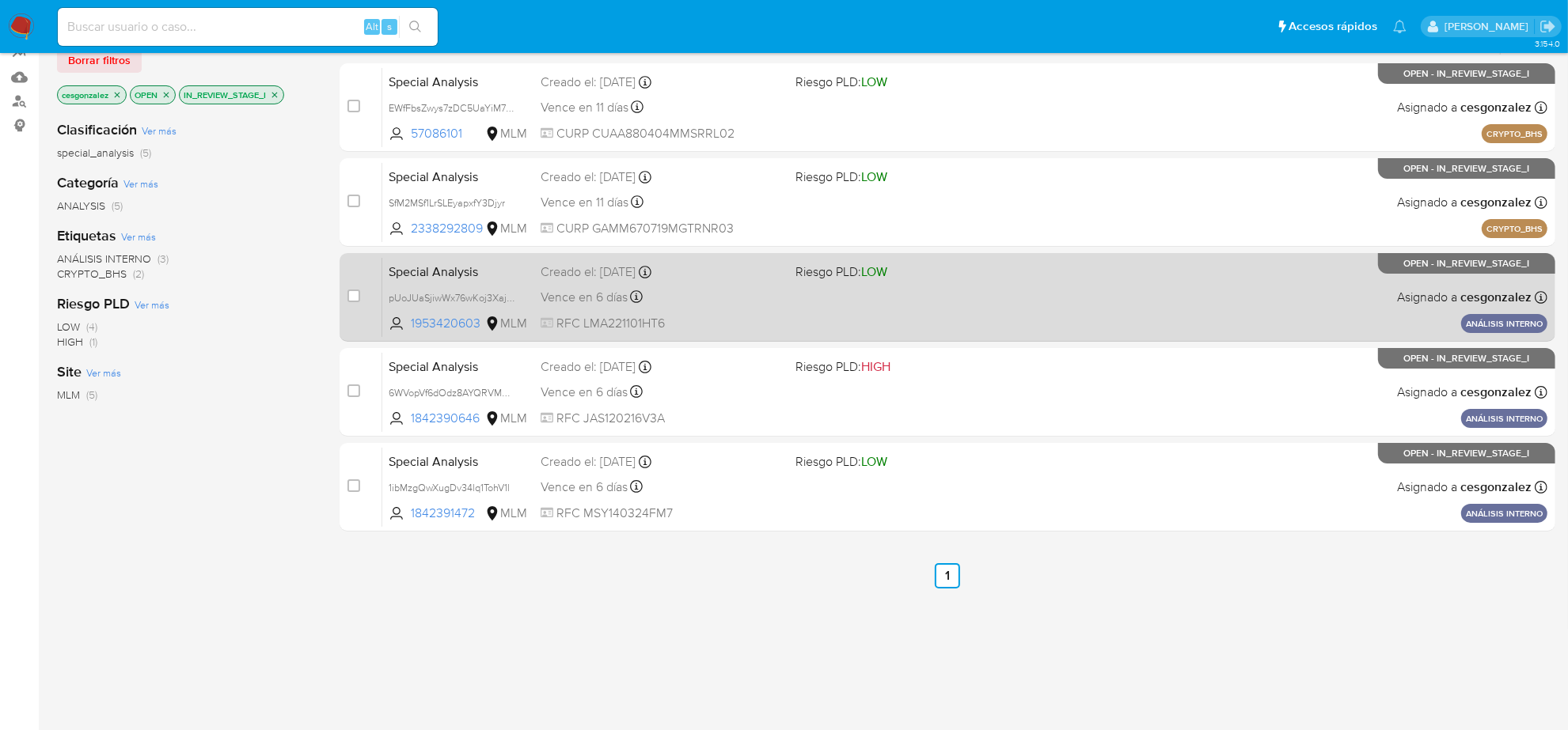
click at [805, 287] on div "Special Analysis pUoJUaSjiwWx76wKoj3XajdN 1953420603 MLM Riesgo PLD: LOW Creado…" at bounding box center [964, 297] width 1165 height 80
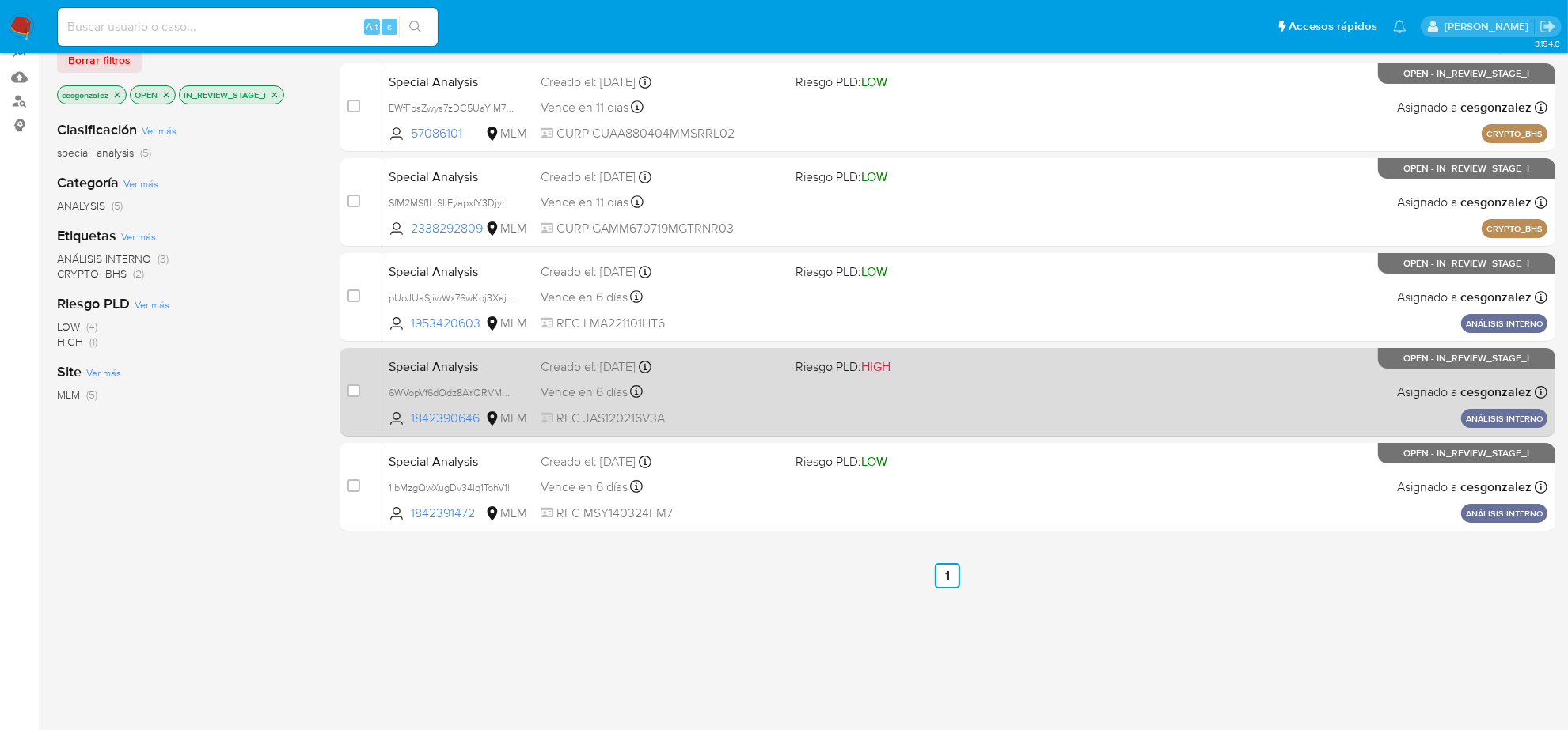
click at [786, 411] on div "Special Analysis 6WVopVf6dOdz8AYQRVMaRzUn 1842390646 MLM Riesgo PLD: HIGH Cread…" at bounding box center [964, 391] width 1165 height 80
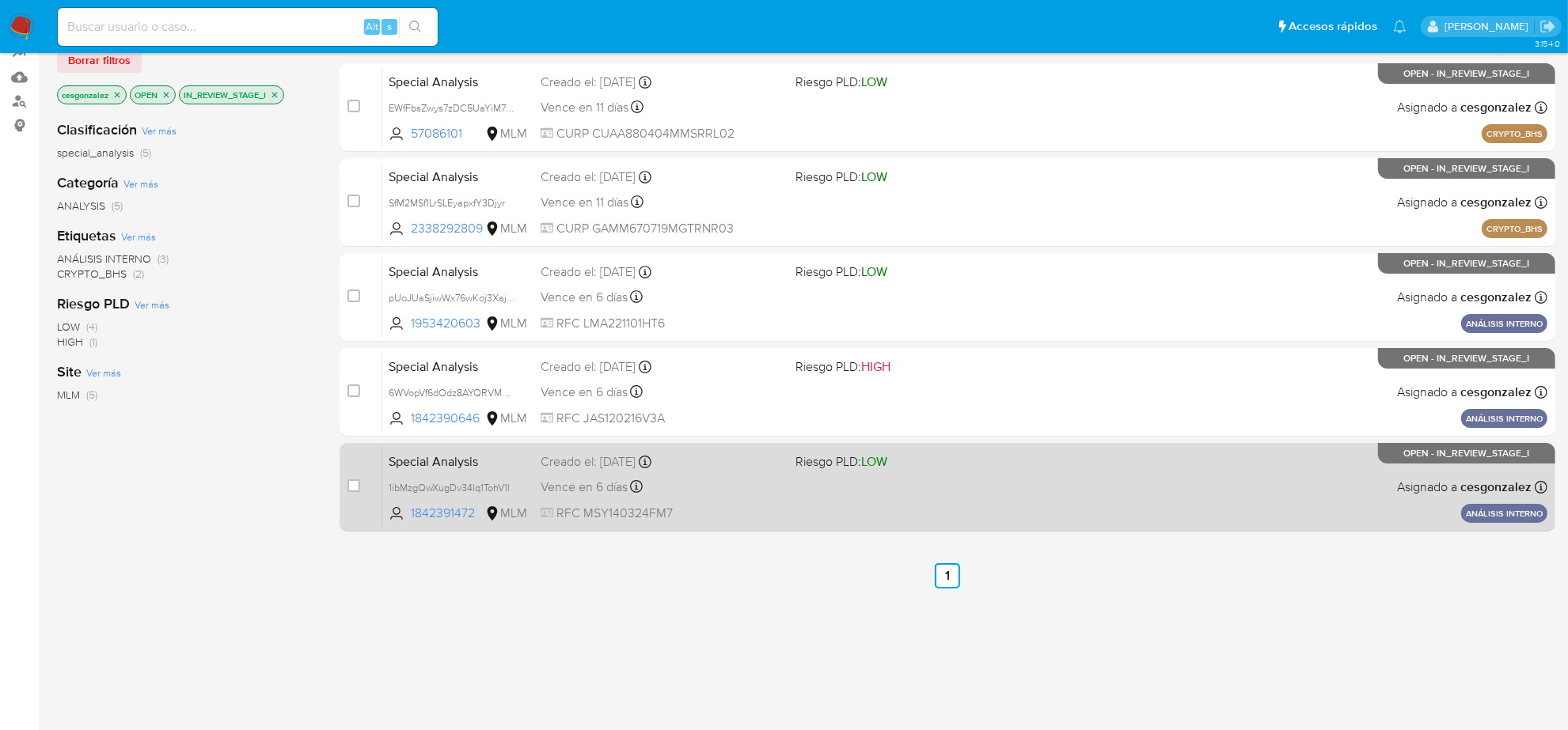
click at [630, 507] on span "RFC MSY140324FM7" at bounding box center [662, 514] width 242 height 18
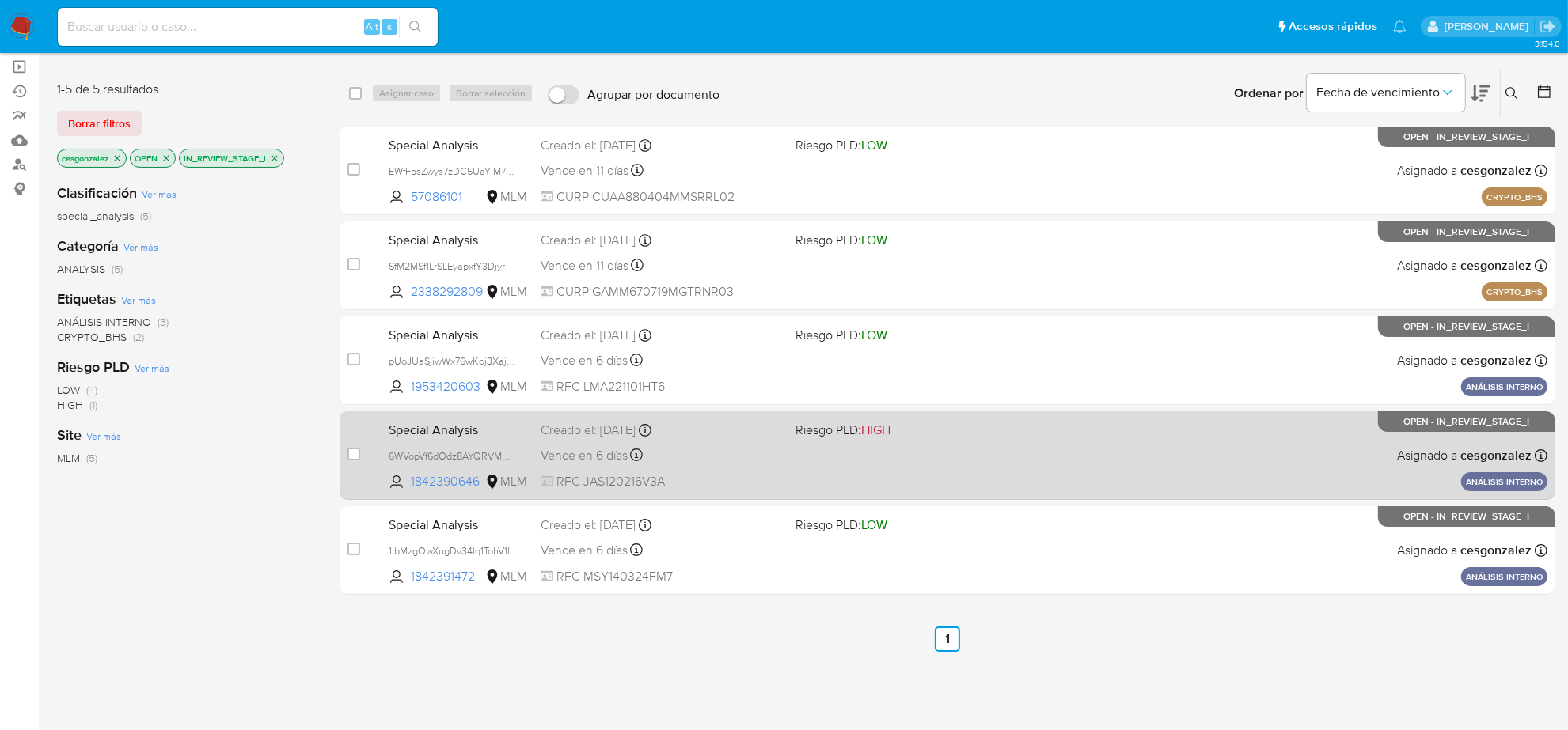
scroll to position [77, 0]
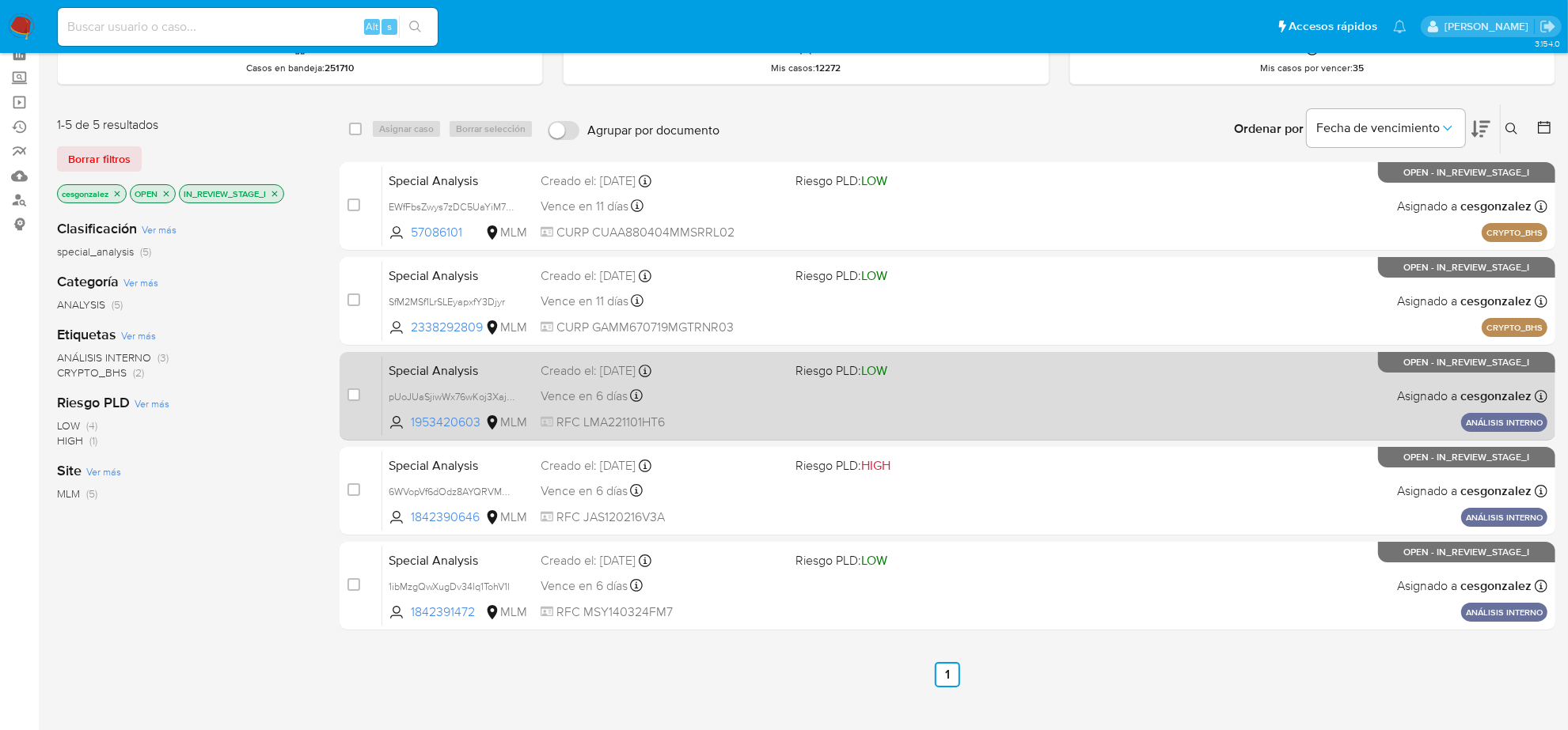
click at [542, 399] on span "Vence en 6 días" at bounding box center [584, 396] width 87 height 18
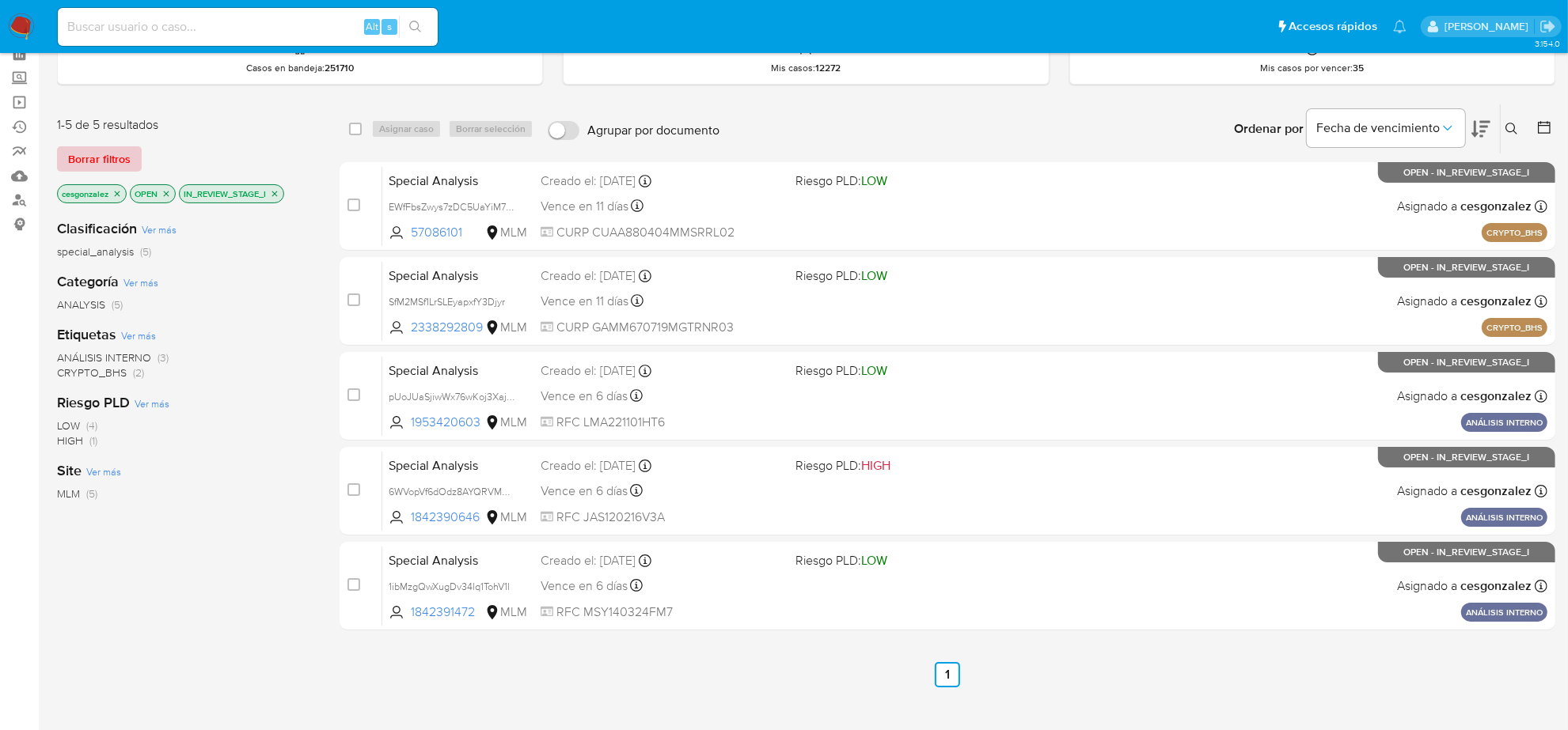
click at [104, 159] on span "Borrar filtros" at bounding box center [98, 158] width 62 height 22
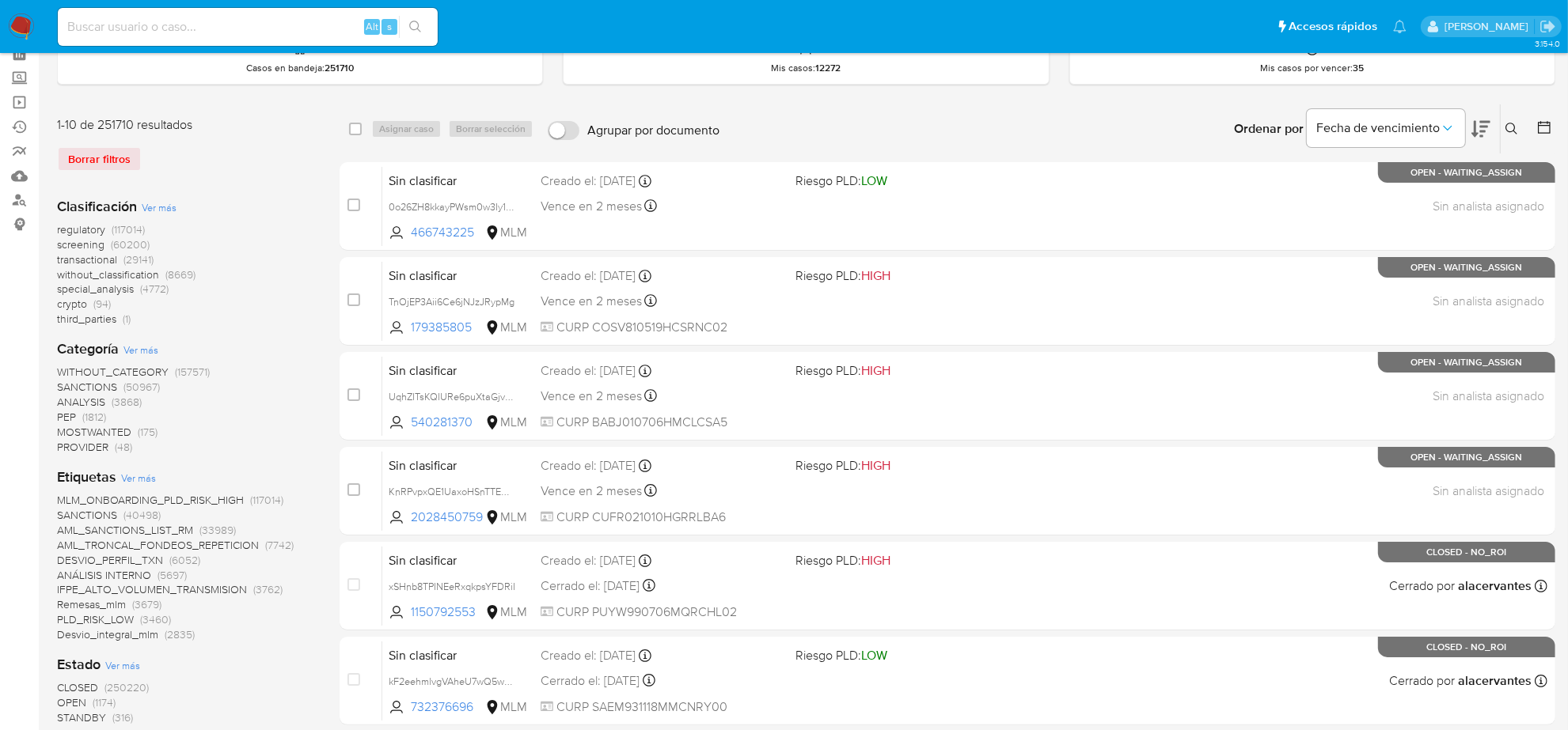
click at [1548, 131] on icon at bounding box center [1544, 127] width 16 height 16
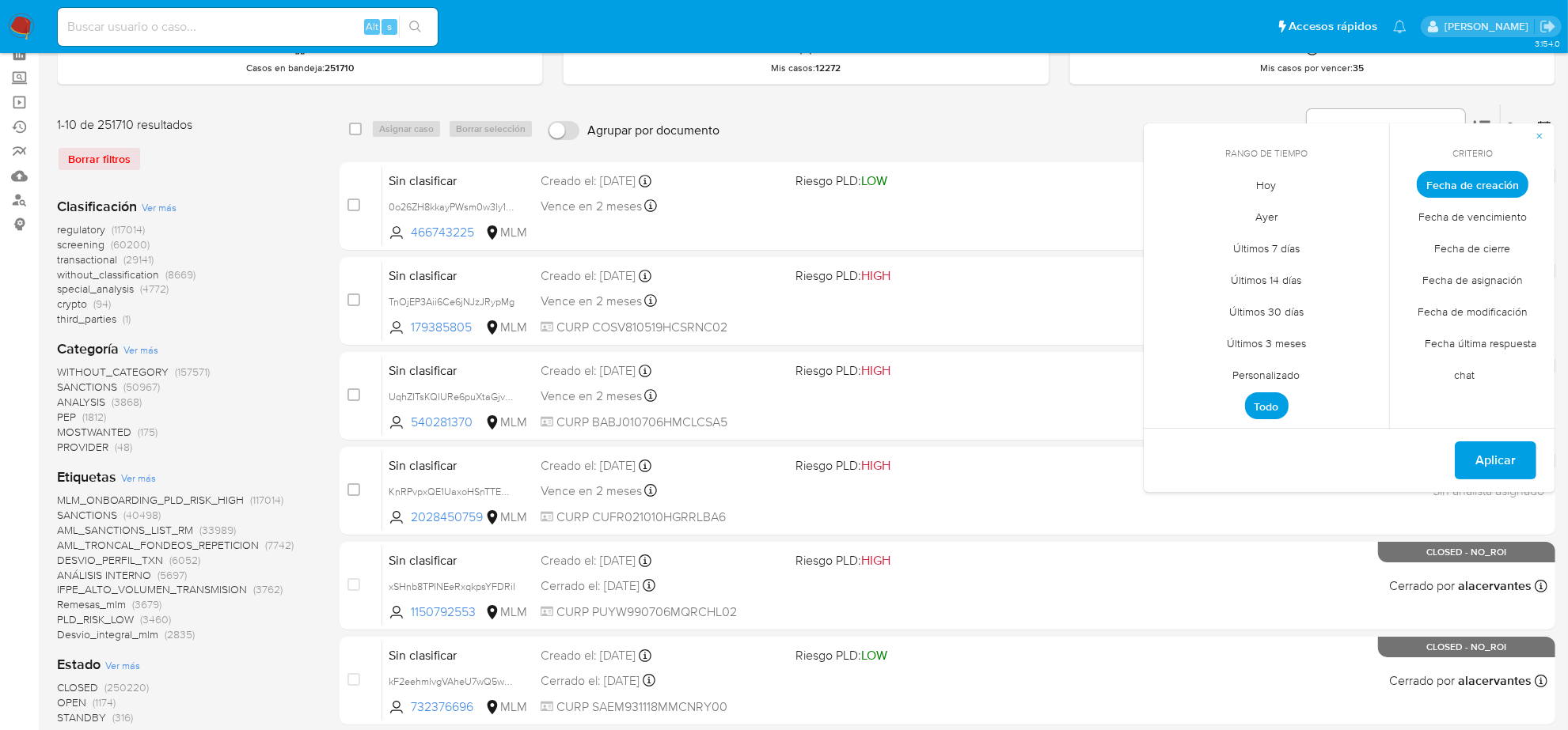
click at [1267, 368] on span "Personalizado" at bounding box center [1266, 375] width 101 height 32
click at [1169, 214] on icon "Mes anterior" at bounding box center [1169, 214] width 19 height 19
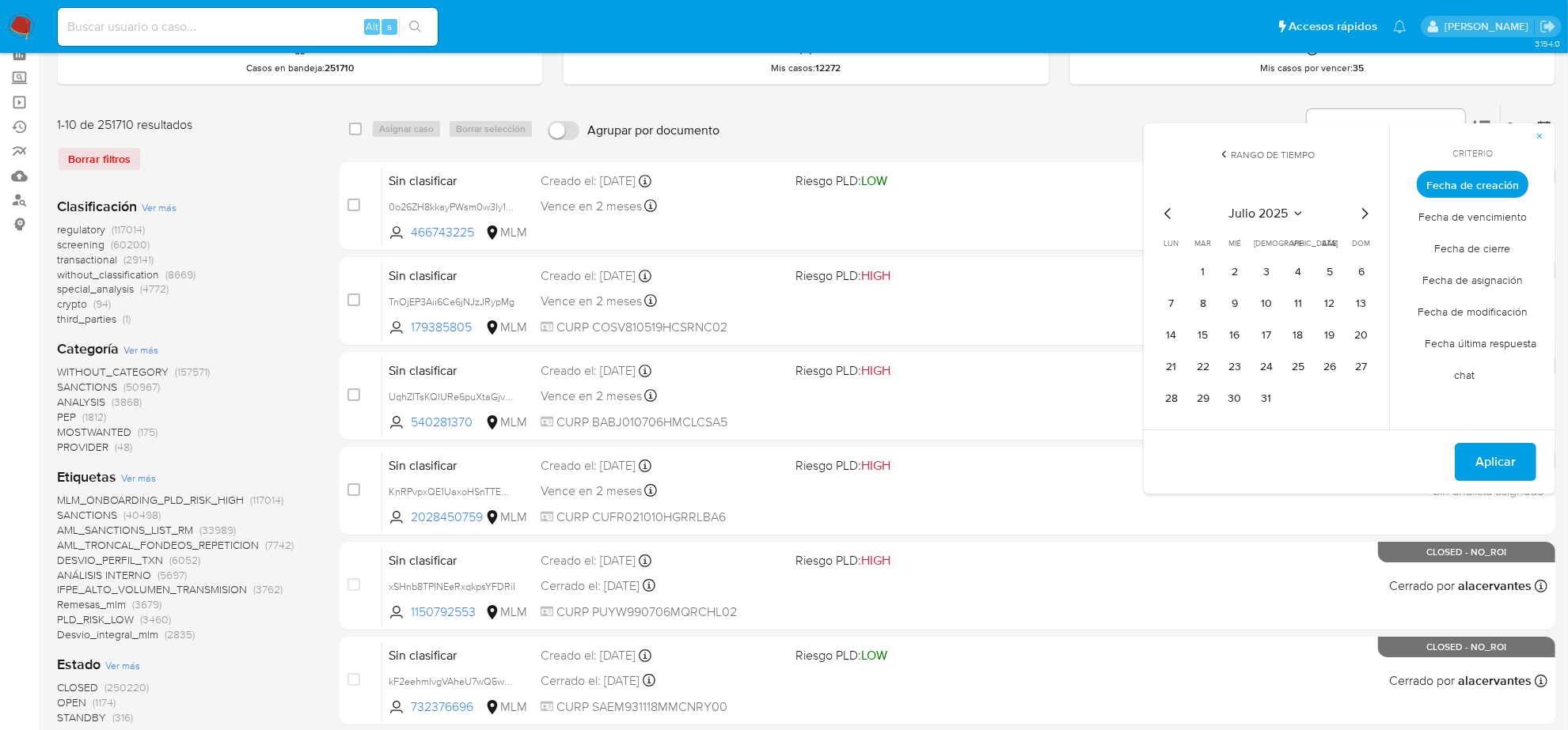
click at [1169, 214] on icon "Mes anterior" at bounding box center [1169, 214] width 19 height 19
click at [1365, 271] on button "1" at bounding box center [1361, 272] width 25 height 25
click at [1365, 214] on icon "Mes siguiente" at bounding box center [1365, 214] width 19 height 19
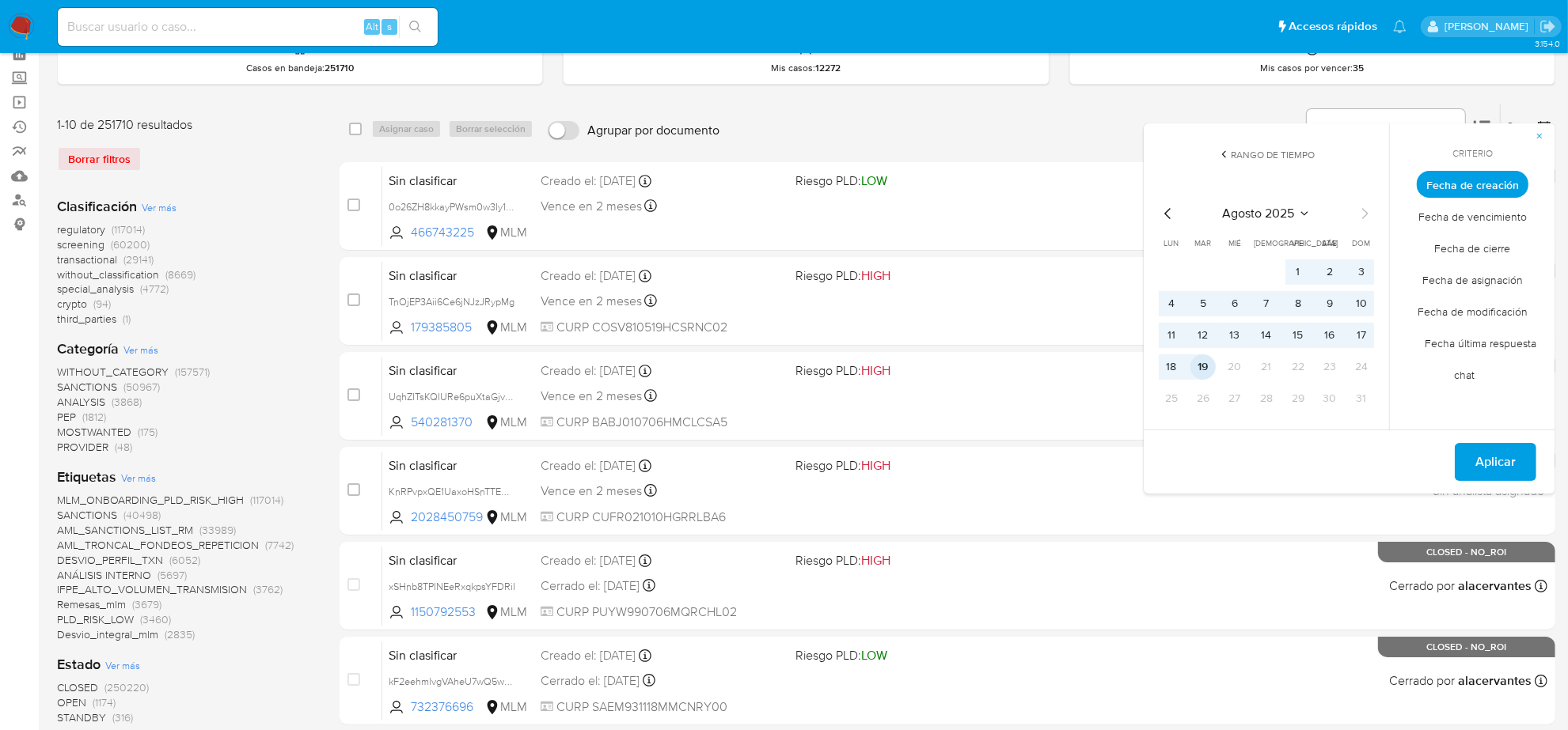
click at [1195, 372] on button "19" at bounding box center [1202, 366] width 25 height 25
click at [1499, 469] on span "Aplicar" at bounding box center [1495, 461] width 40 height 35
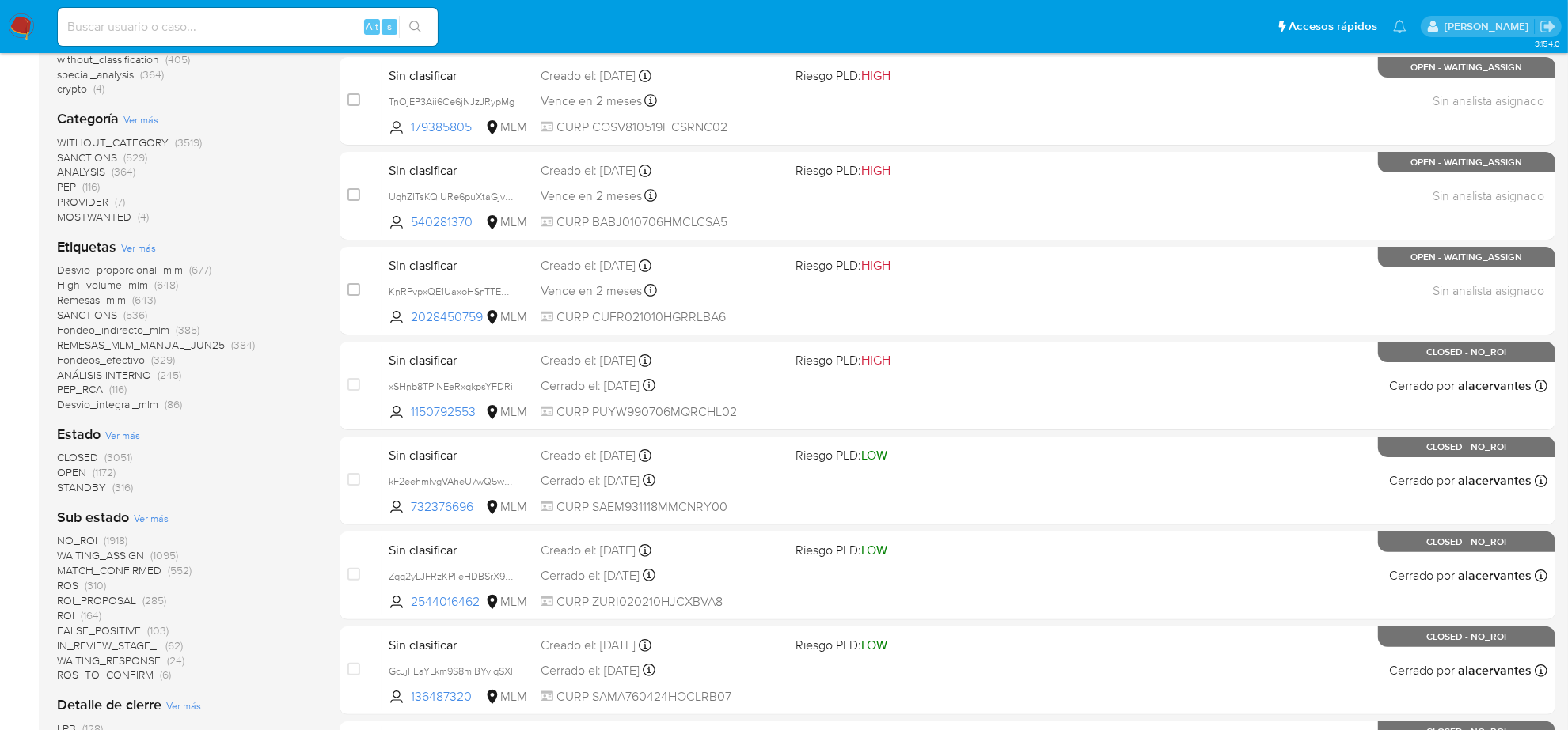
scroll to position [373, 0]
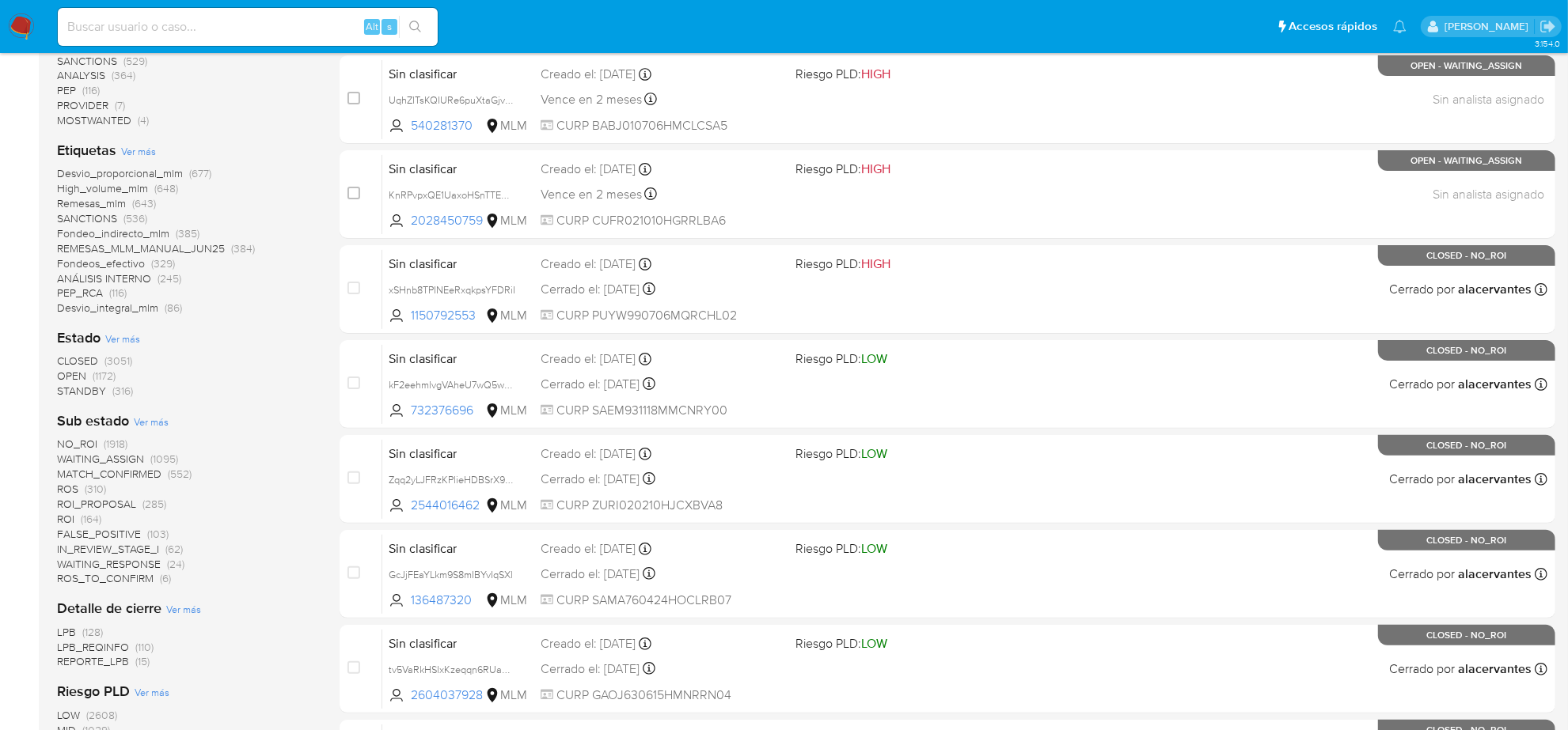
click at [111, 500] on span "ROI_PROPOSAL" at bounding box center [97, 504] width 79 height 16
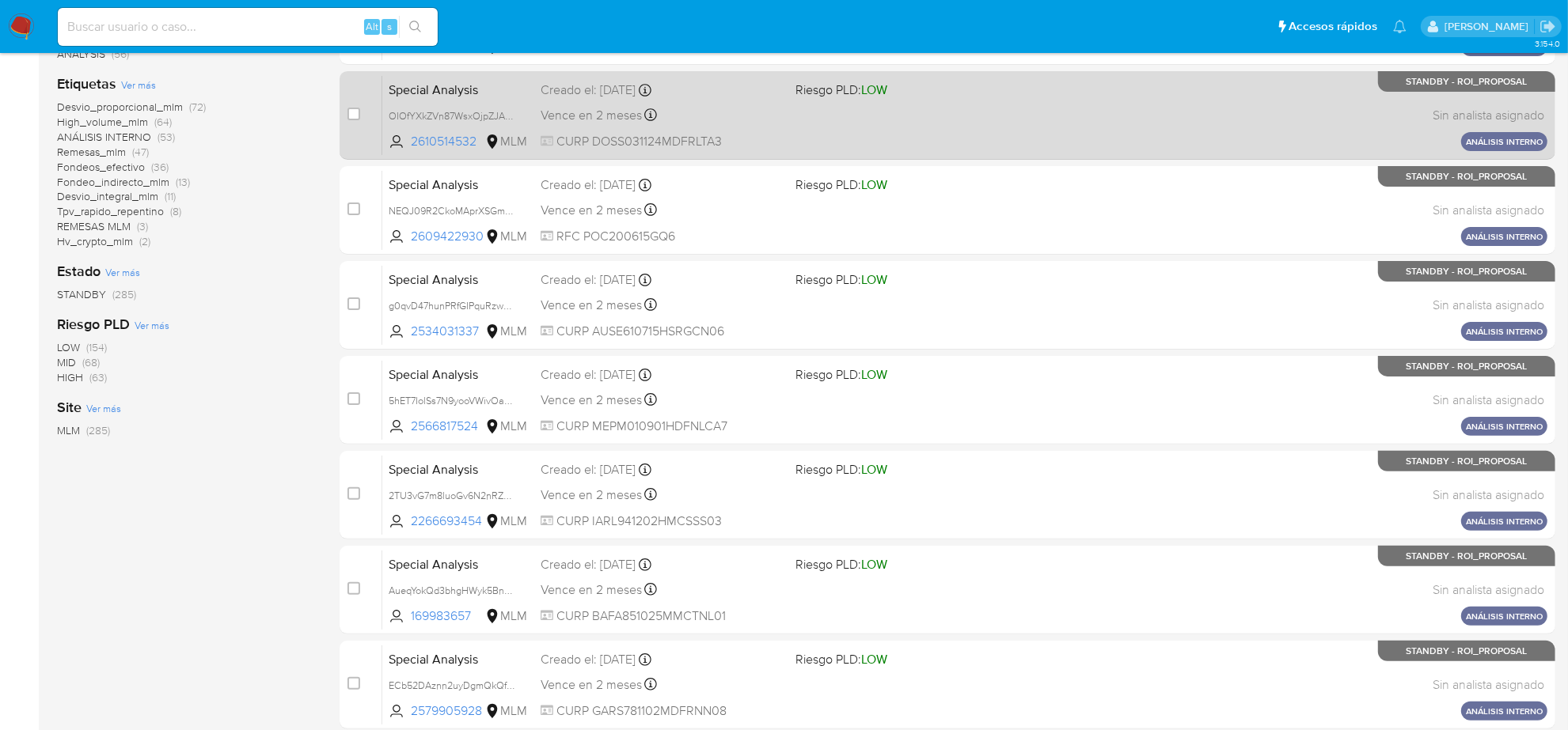
scroll to position [516, 0]
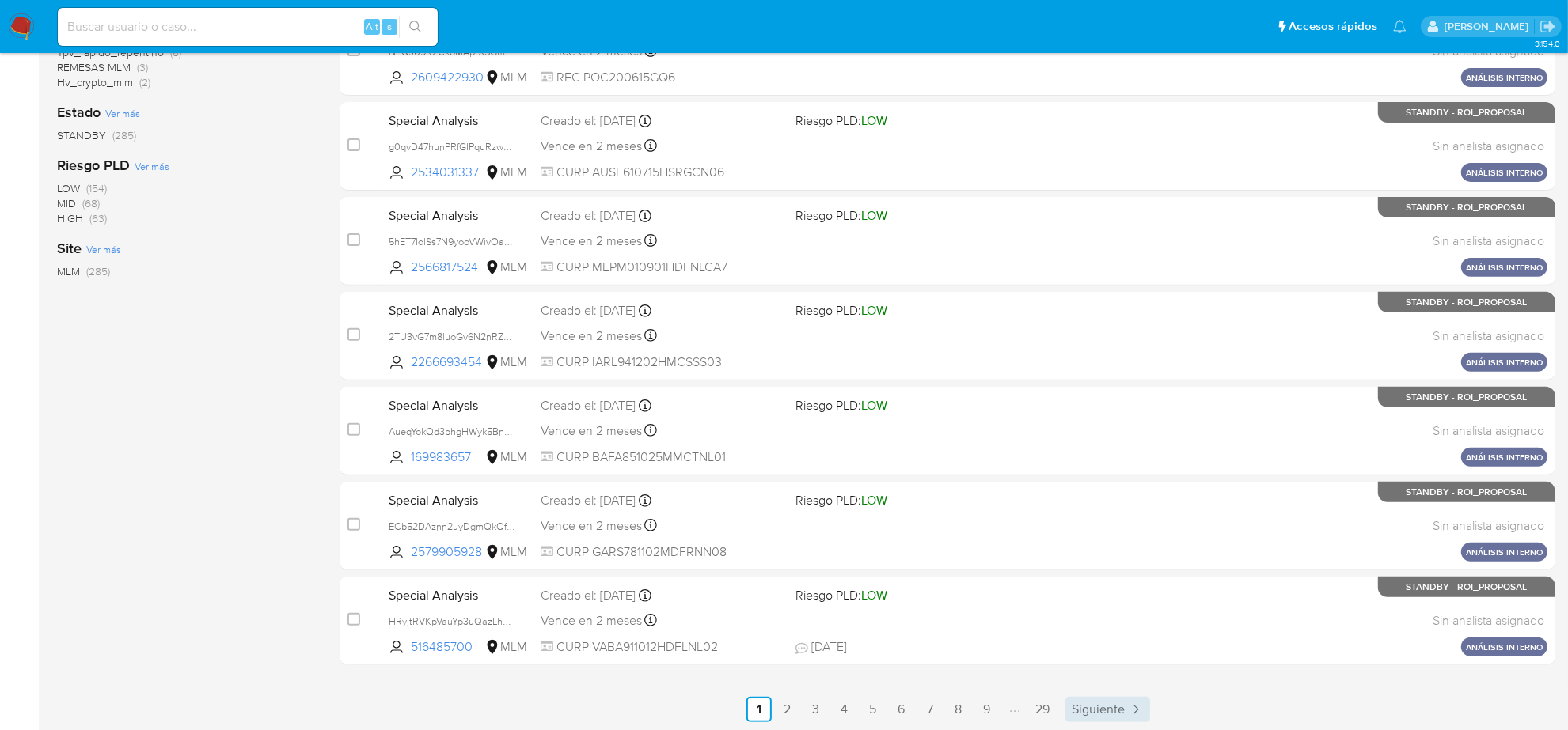
click at [1079, 714] on span "Siguiente" at bounding box center [1098, 710] width 53 height 13
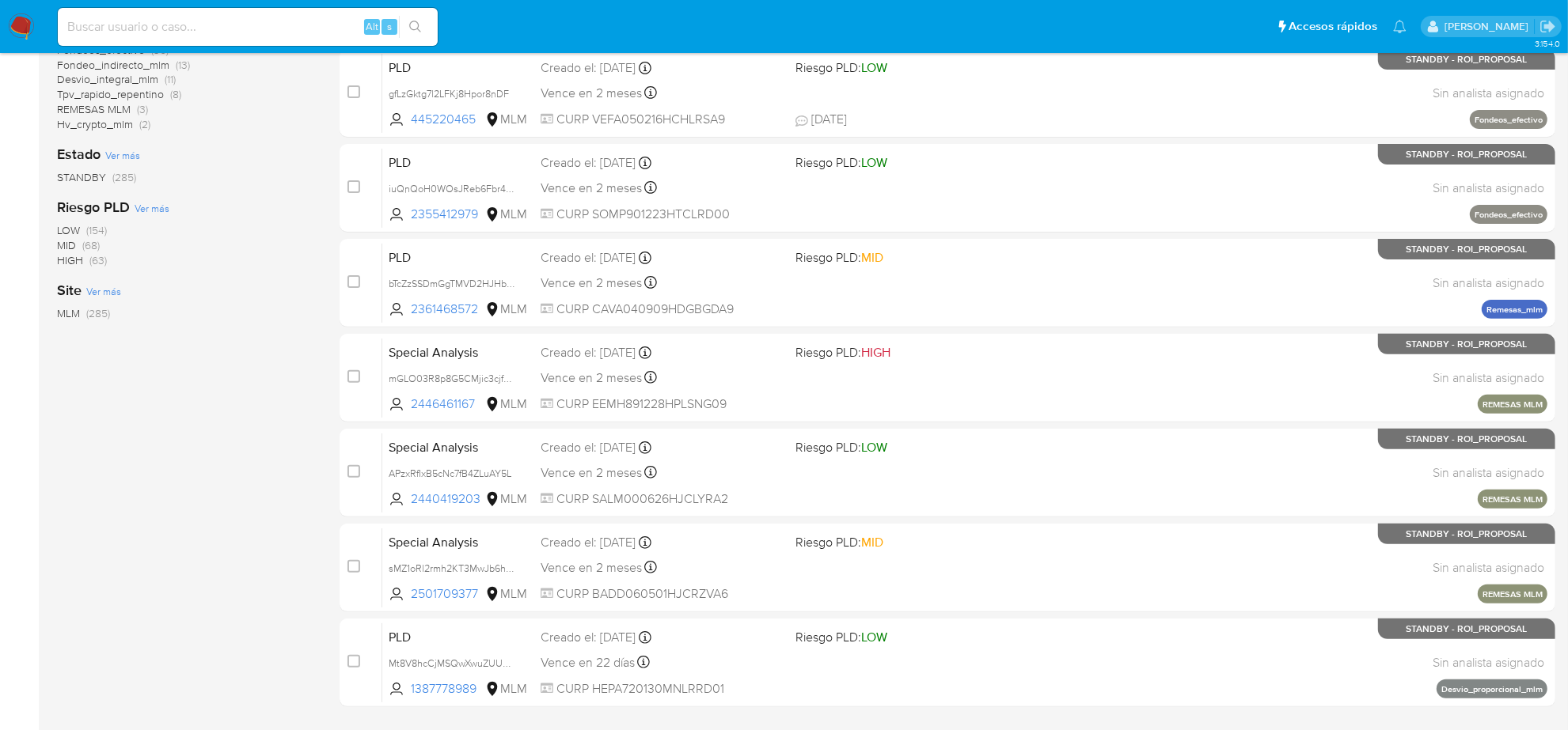
scroll to position [516, 0]
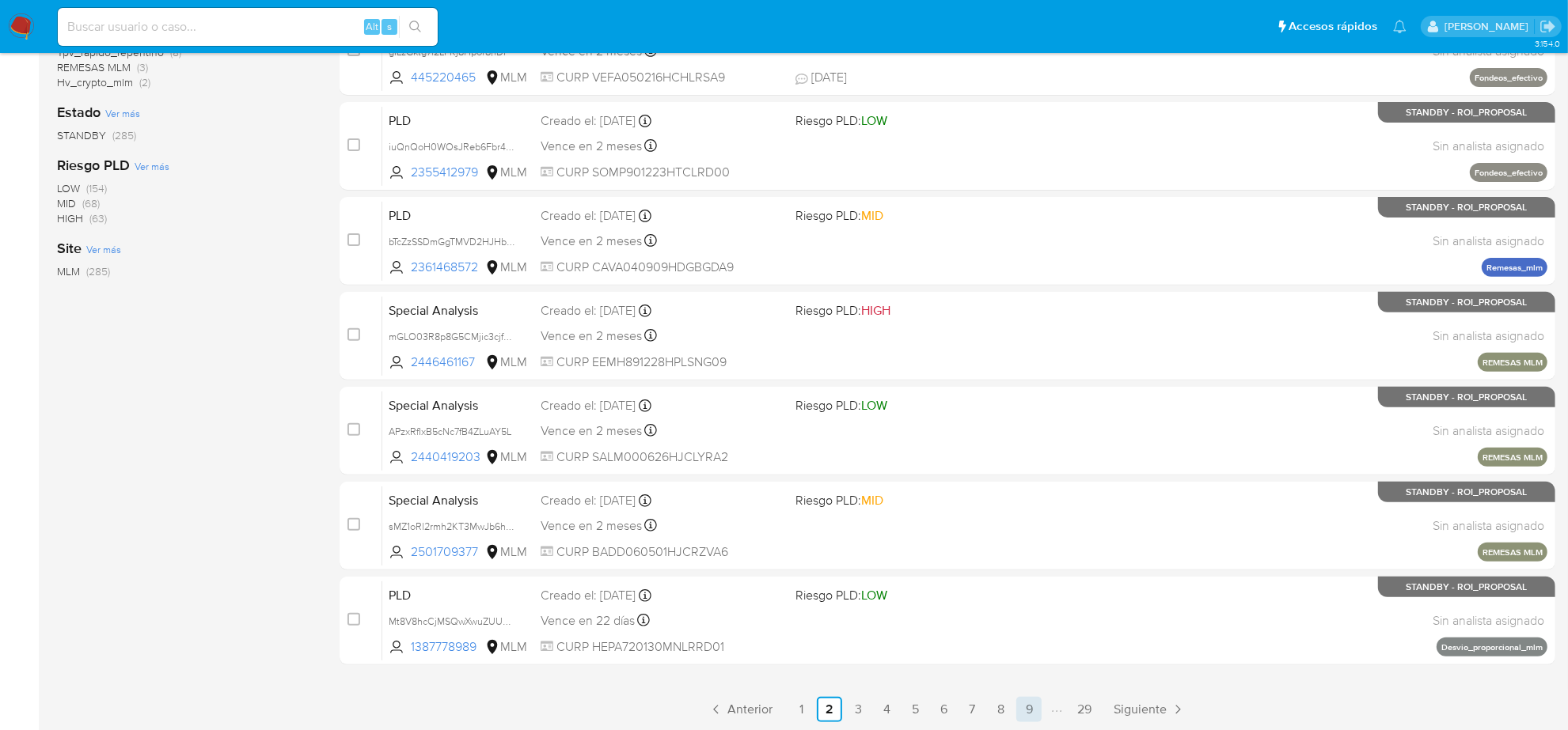
click at [1026, 711] on link "9" at bounding box center [1028, 709] width 25 height 25
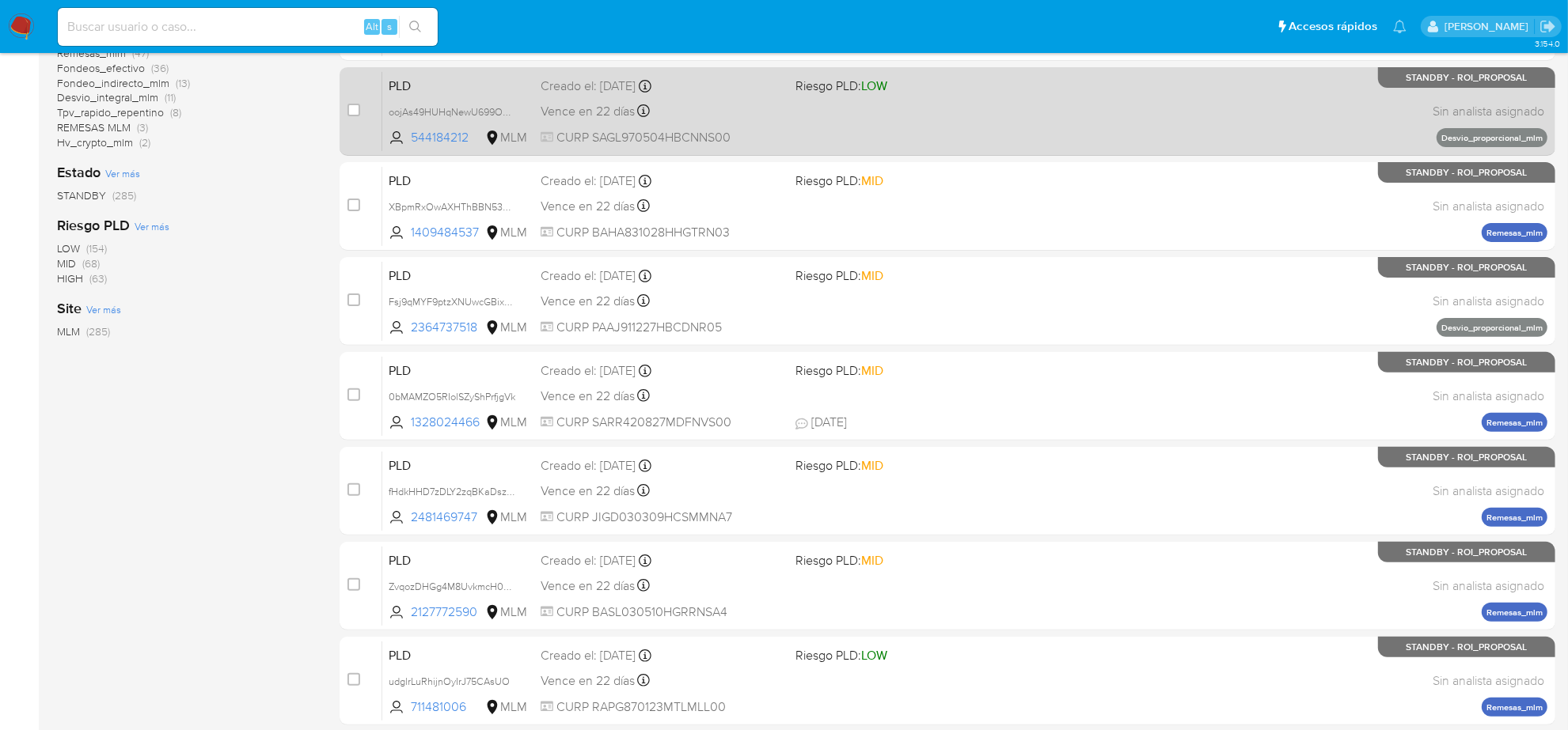
scroll to position [516, 0]
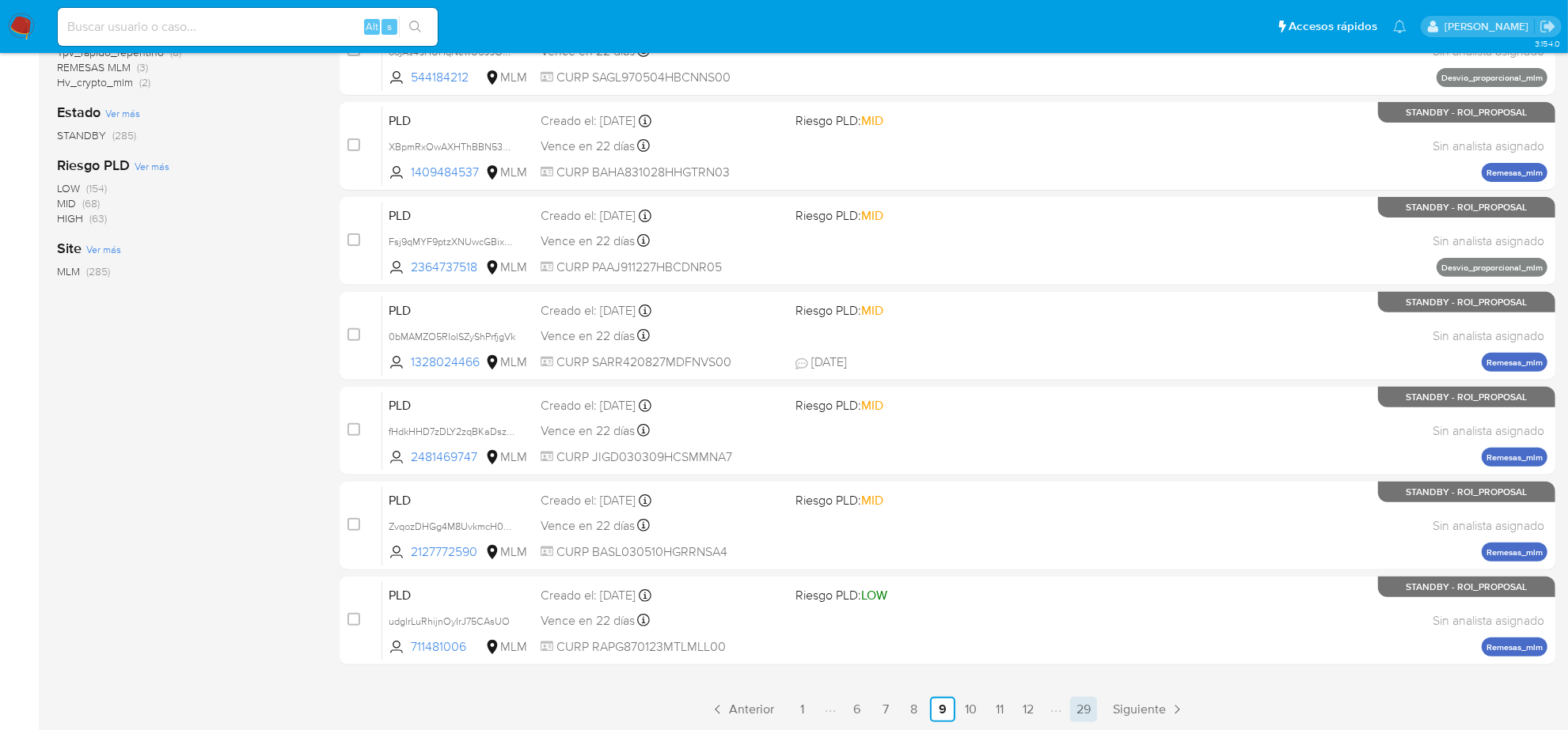
click at [1073, 710] on link "29" at bounding box center [1083, 709] width 27 height 25
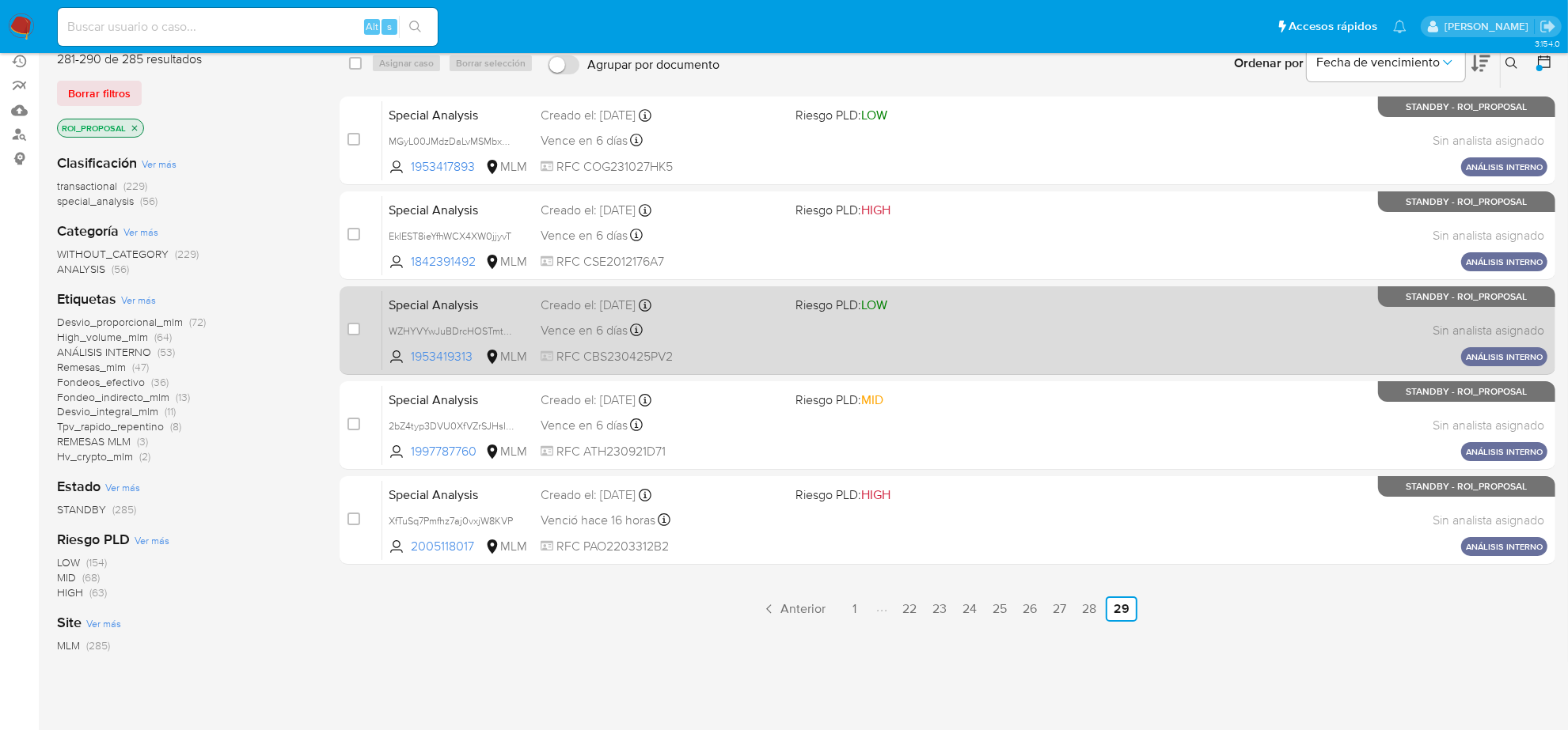
scroll to position [176, 0]
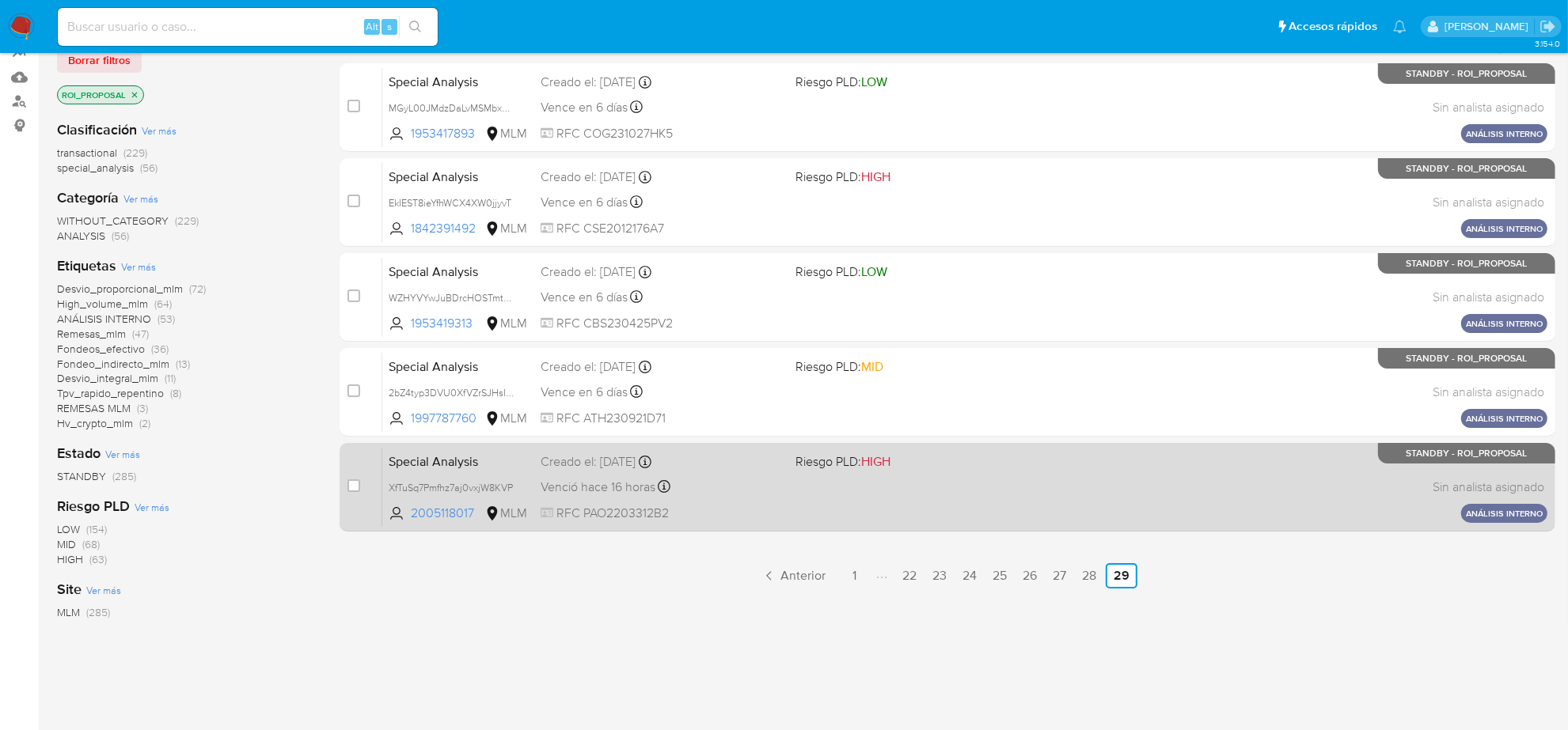
click at [643, 496] on div "Special Analysis XfTuSq7Pmfhz7aj0vxjW8KVP 2005118017 MLM Riesgo PLD: HIGH Cread…" at bounding box center [964, 486] width 1165 height 80
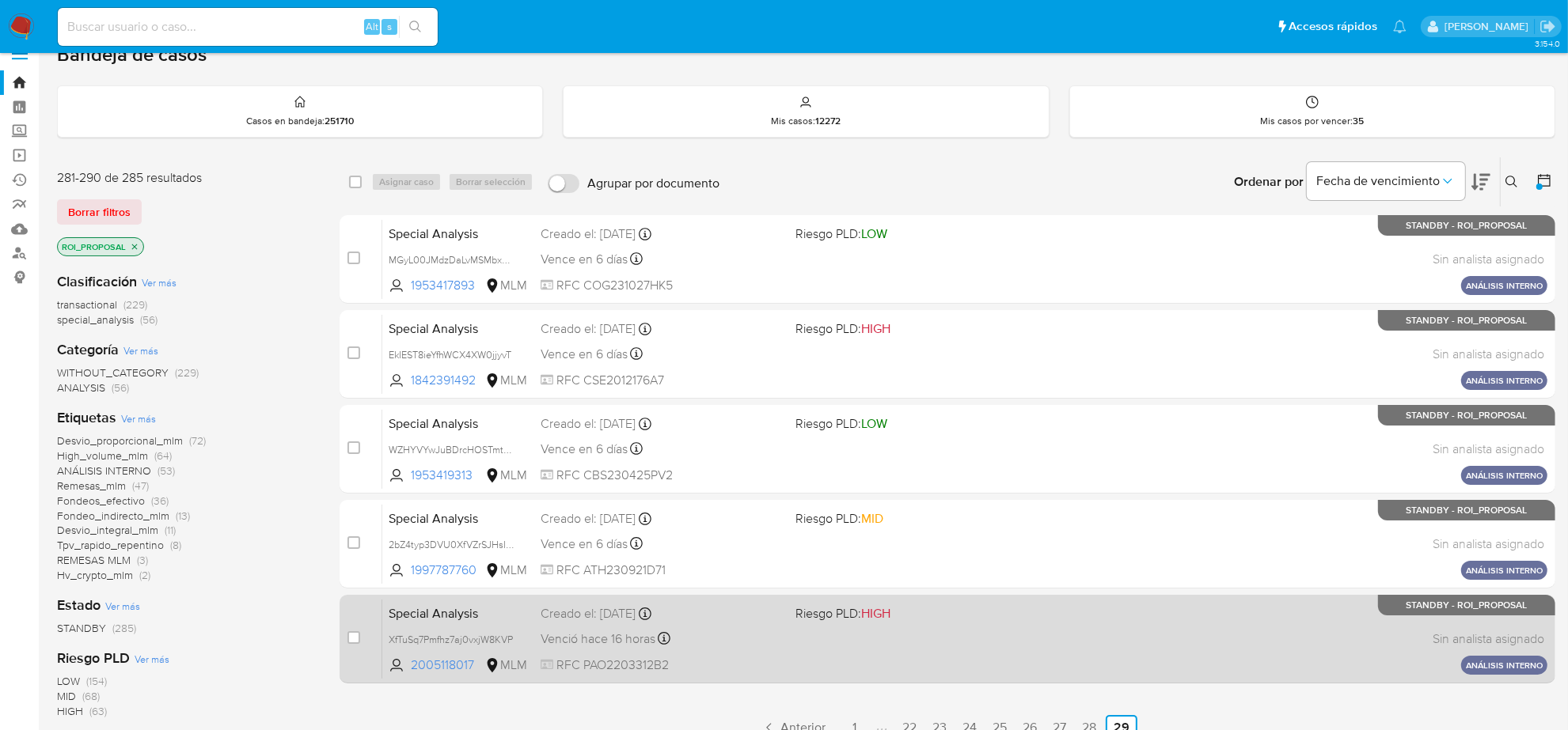
scroll to position [0, 0]
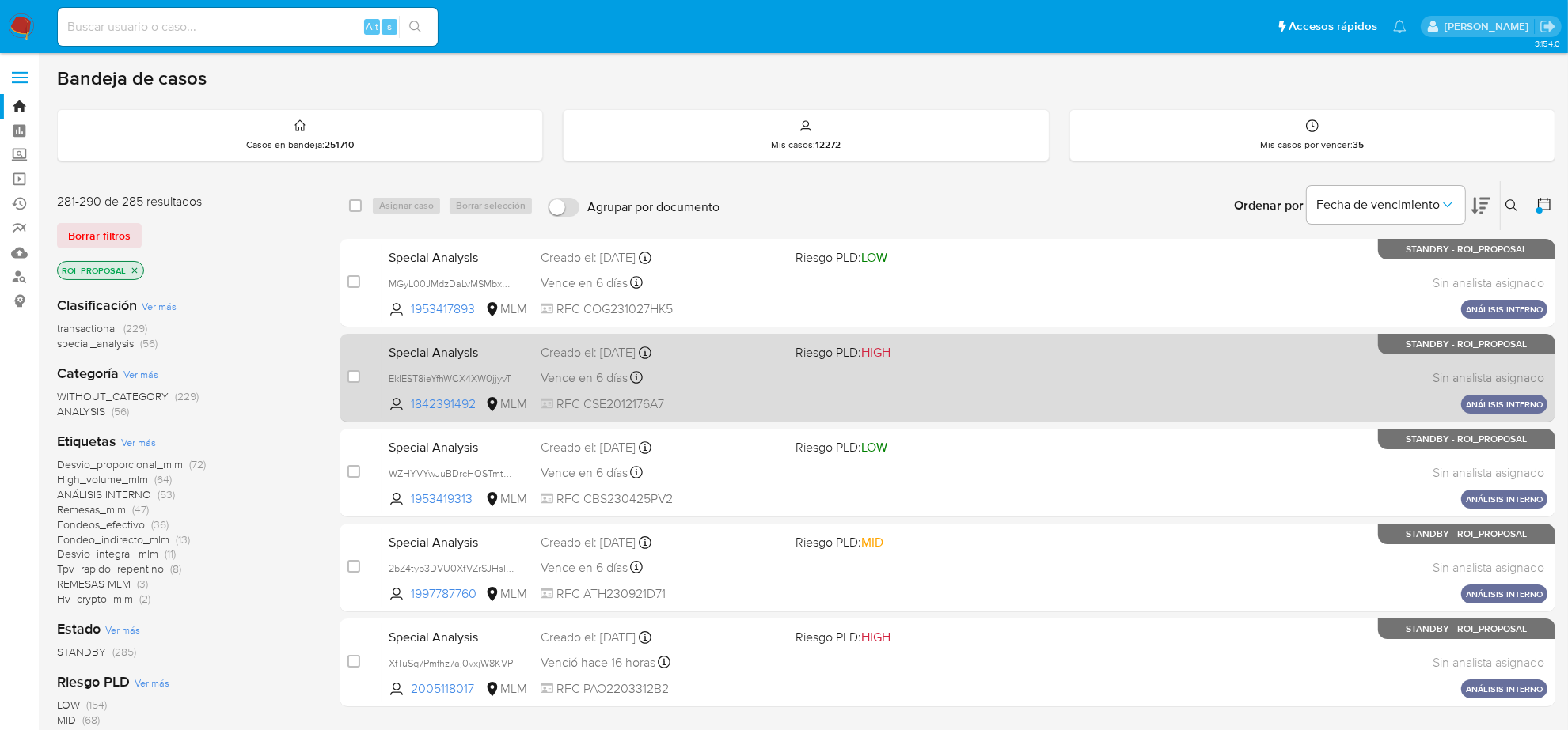
click at [711, 398] on span "RFC CSE2012176A7" at bounding box center [662, 404] width 242 height 18
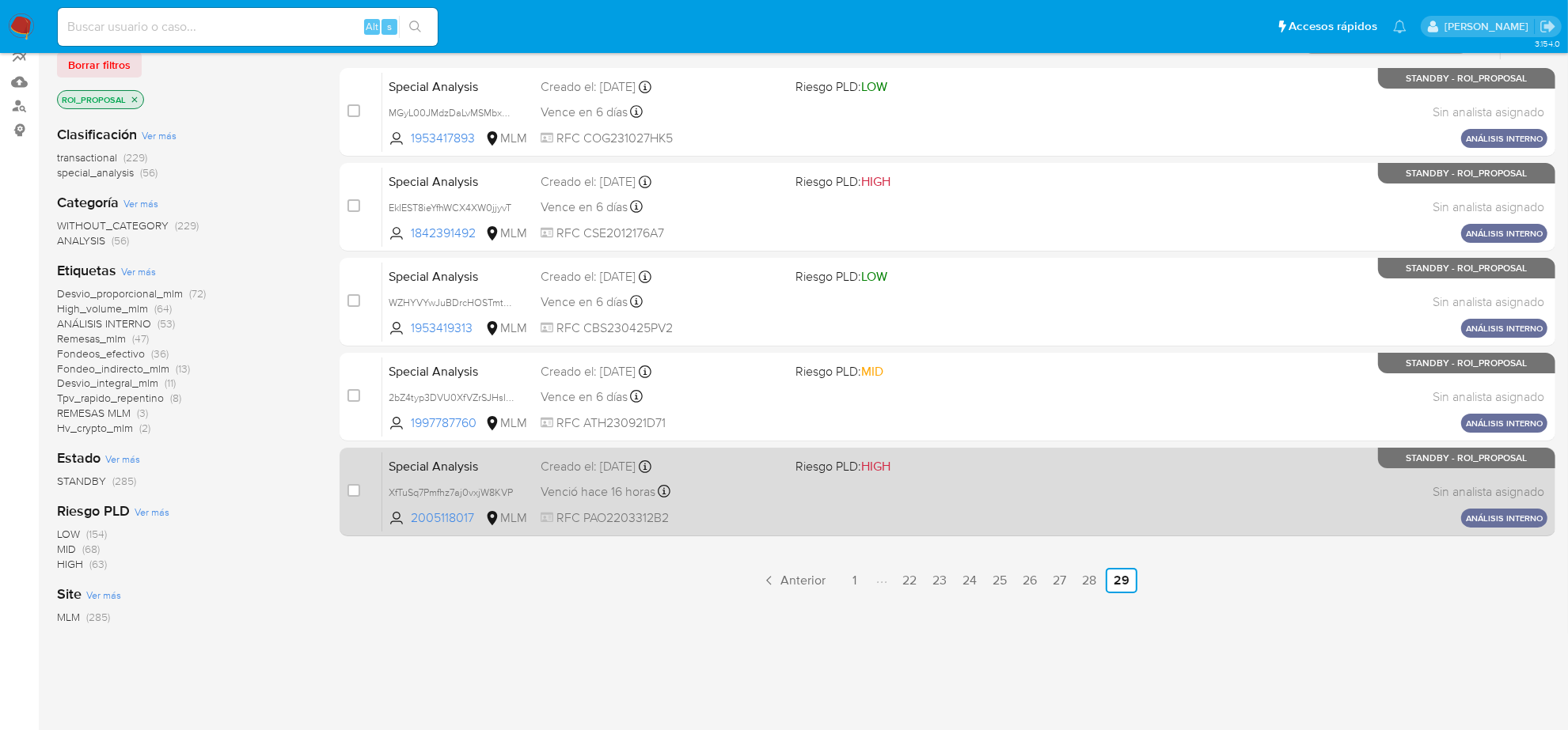
scroll to position [176, 0]
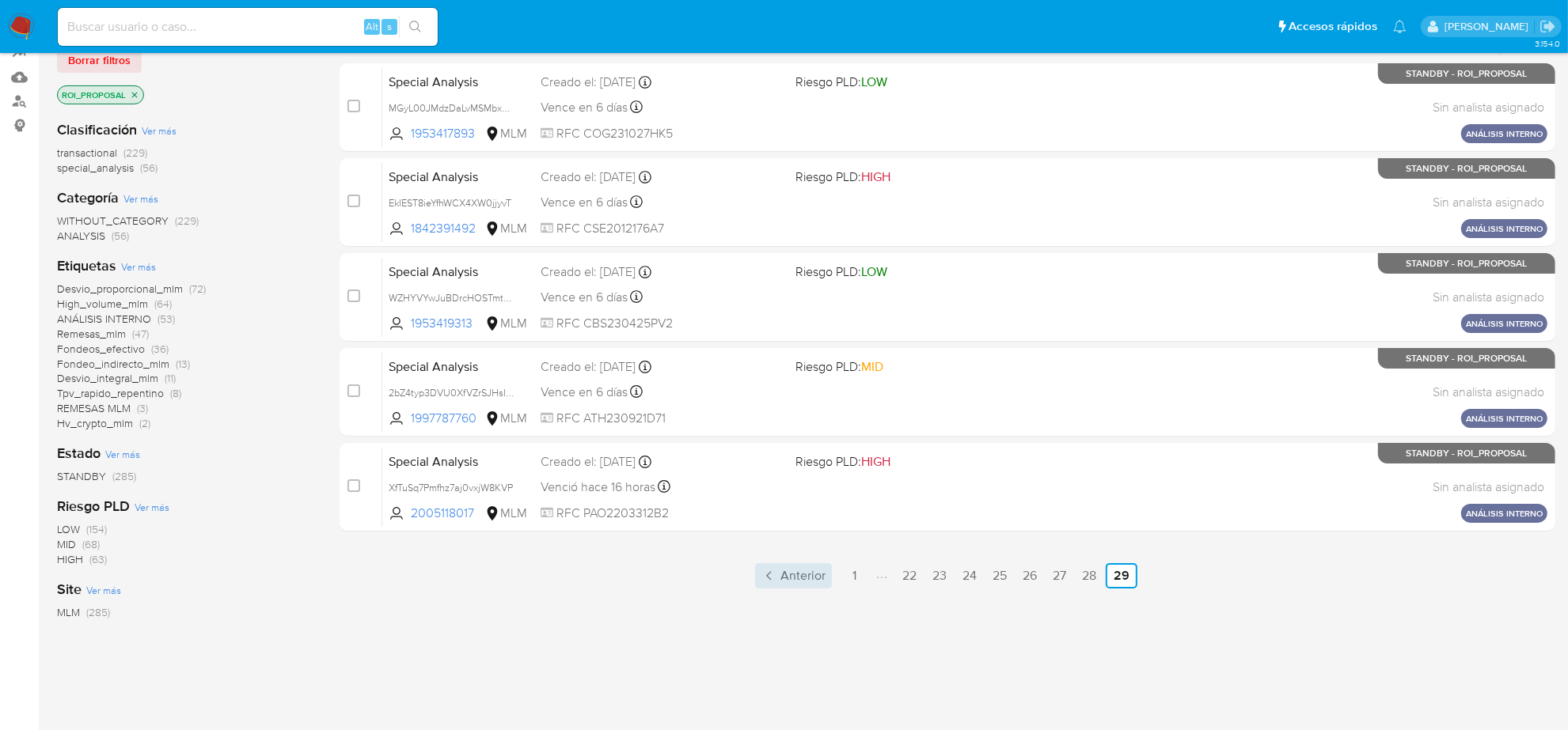
click at [788, 574] on span "Anterior" at bounding box center [803, 576] width 45 height 13
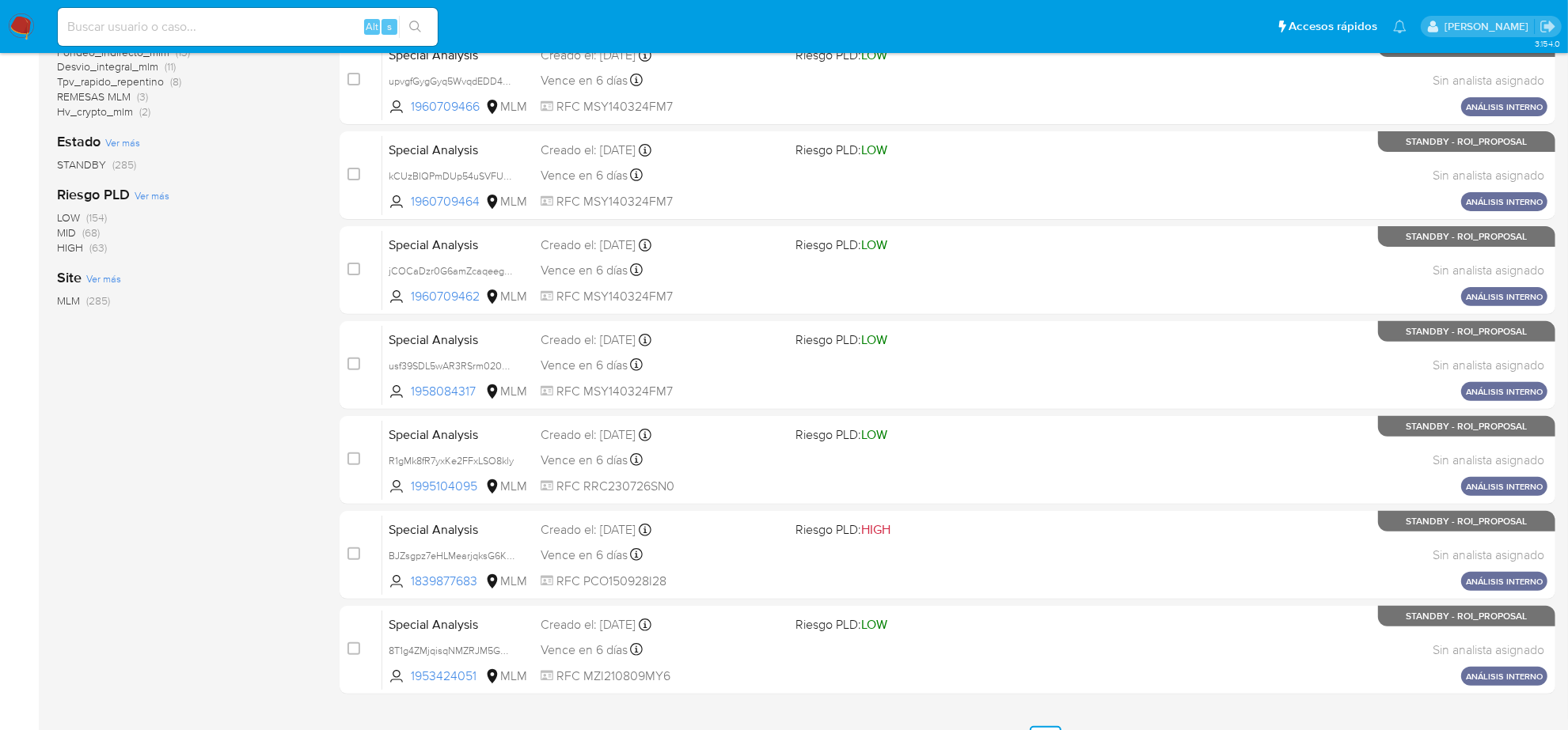
scroll to position [516, 0]
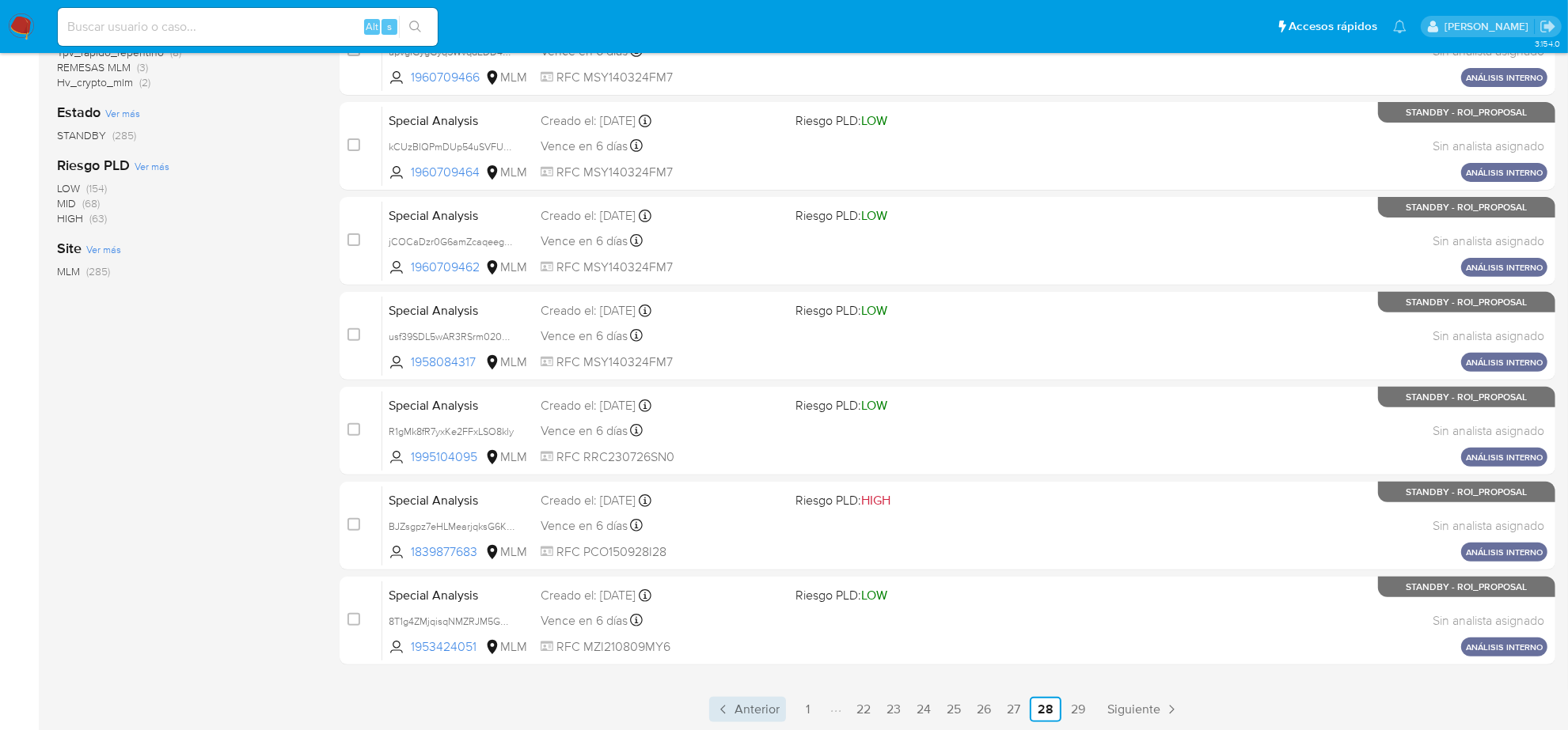
click at [755, 706] on span "Anterior" at bounding box center [757, 710] width 45 height 13
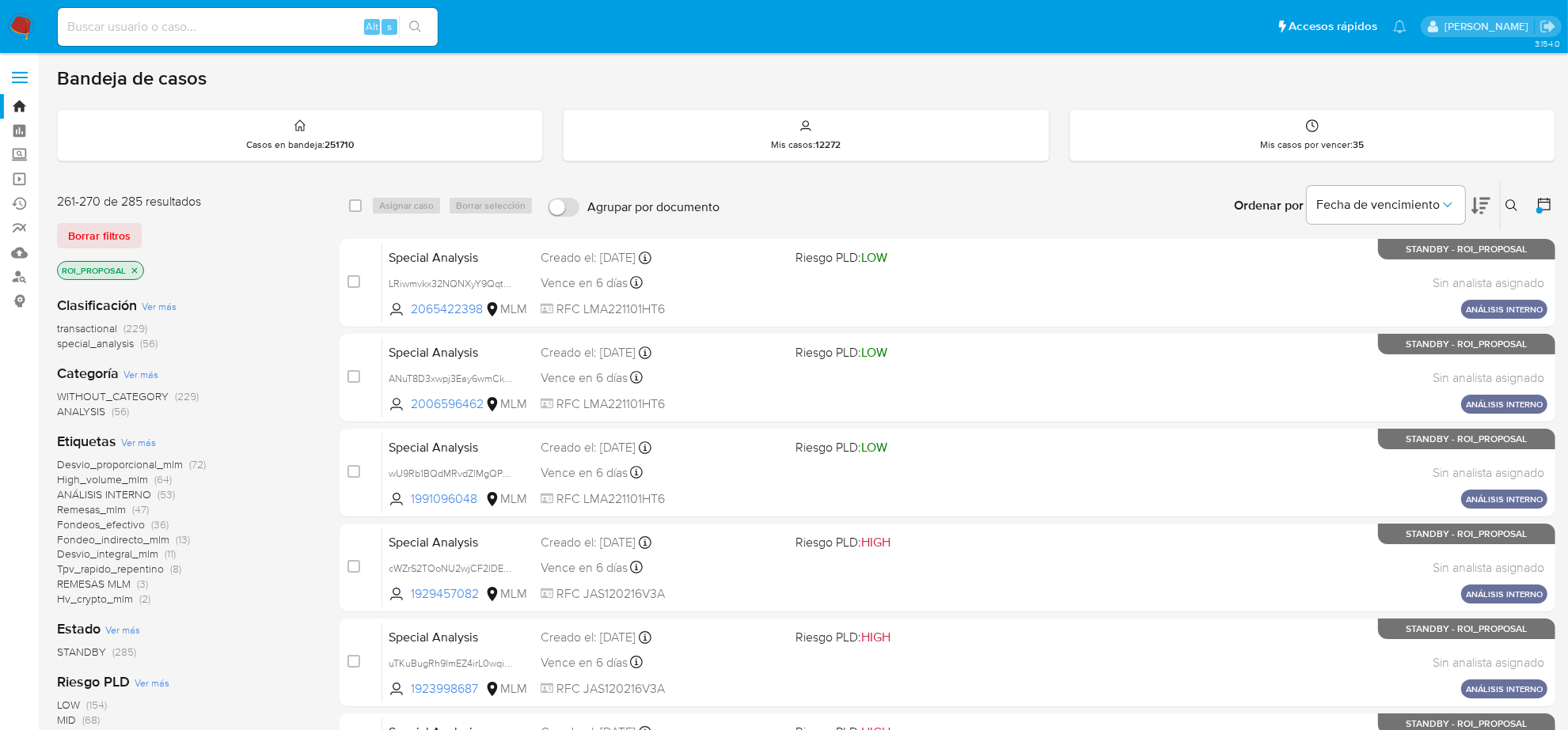
click at [102, 493] on span "ANÁLISIS INTERNO" at bounding box center [104, 494] width 94 height 16
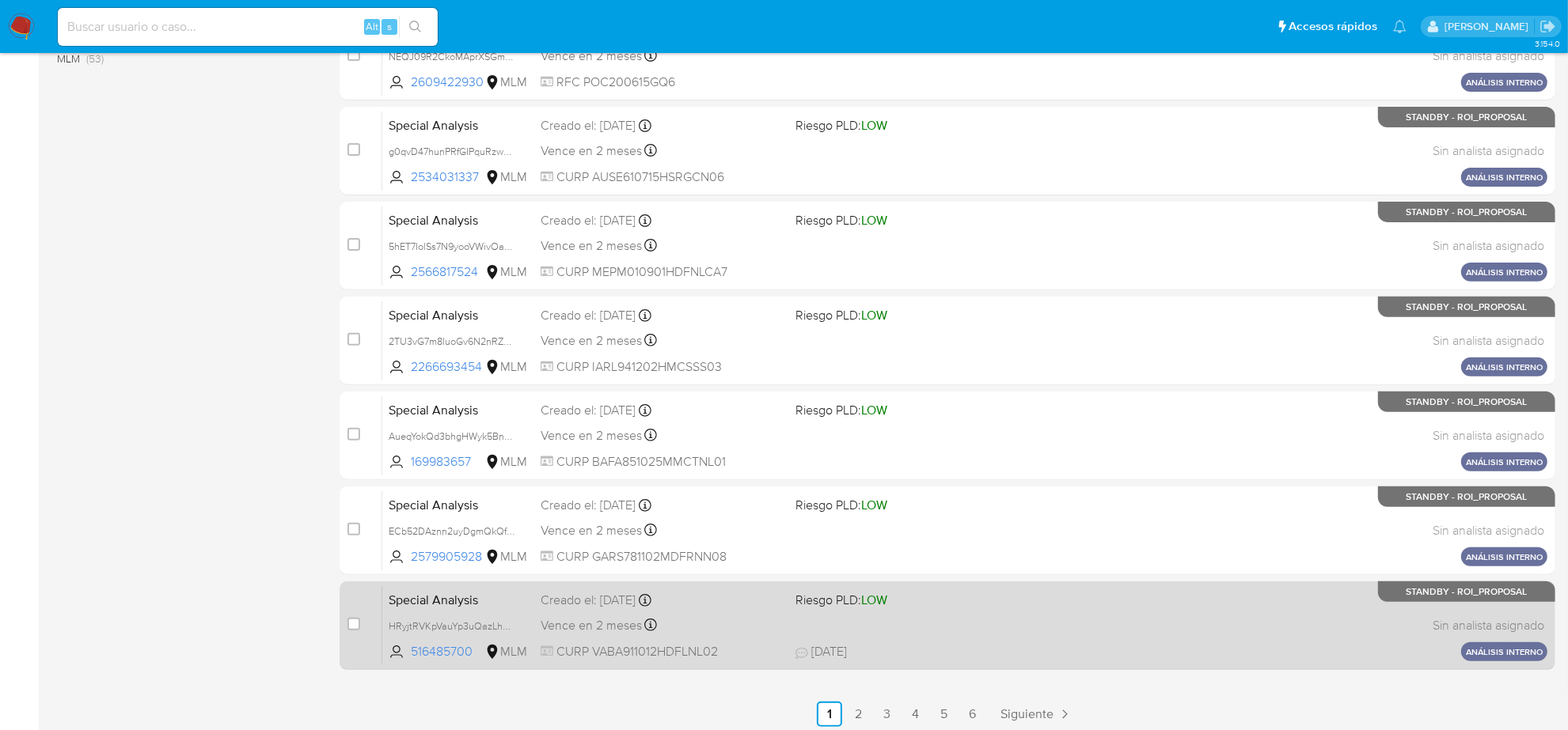
scroll to position [516, 0]
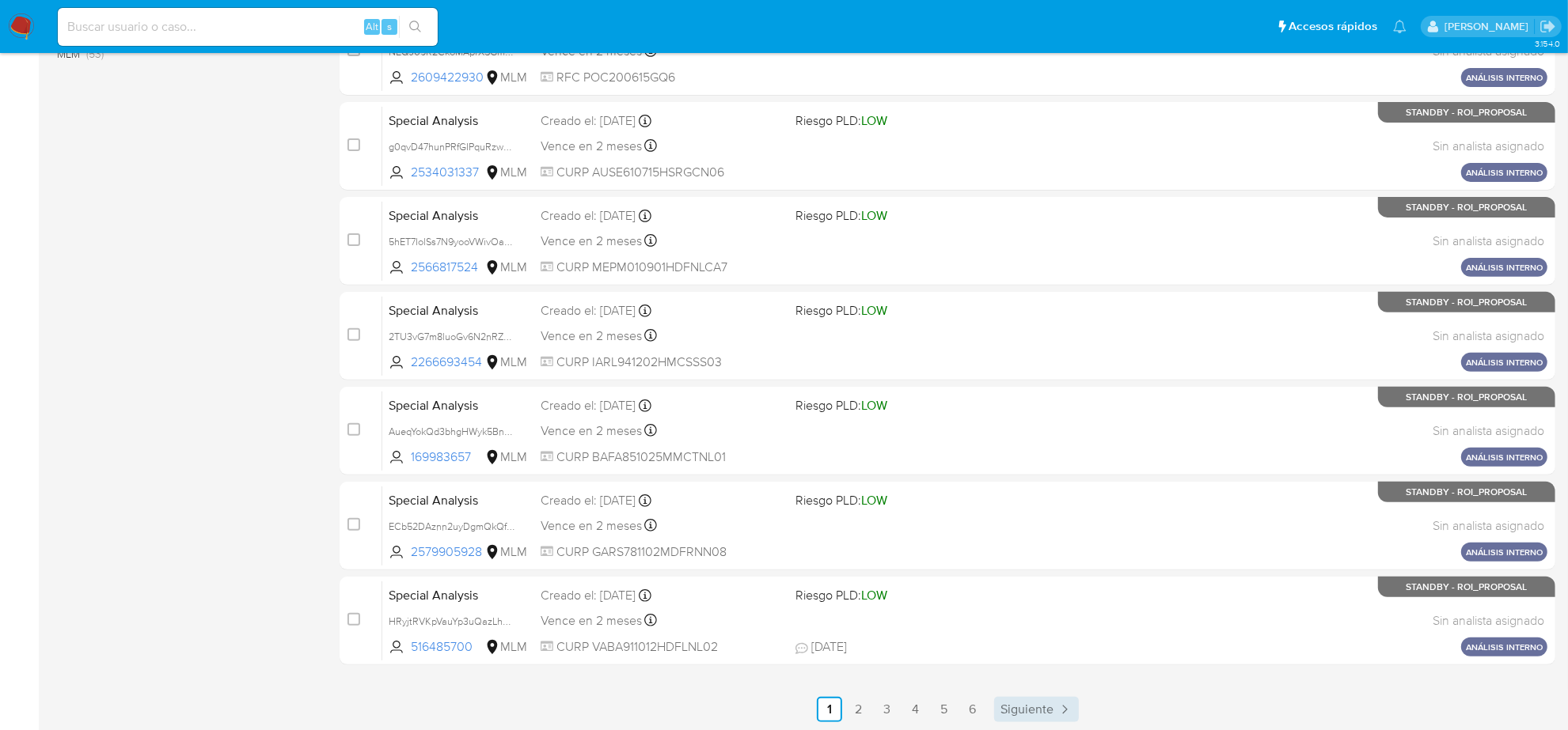
click at [1043, 711] on span "Siguiente" at bounding box center [1027, 710] width 53 height 13
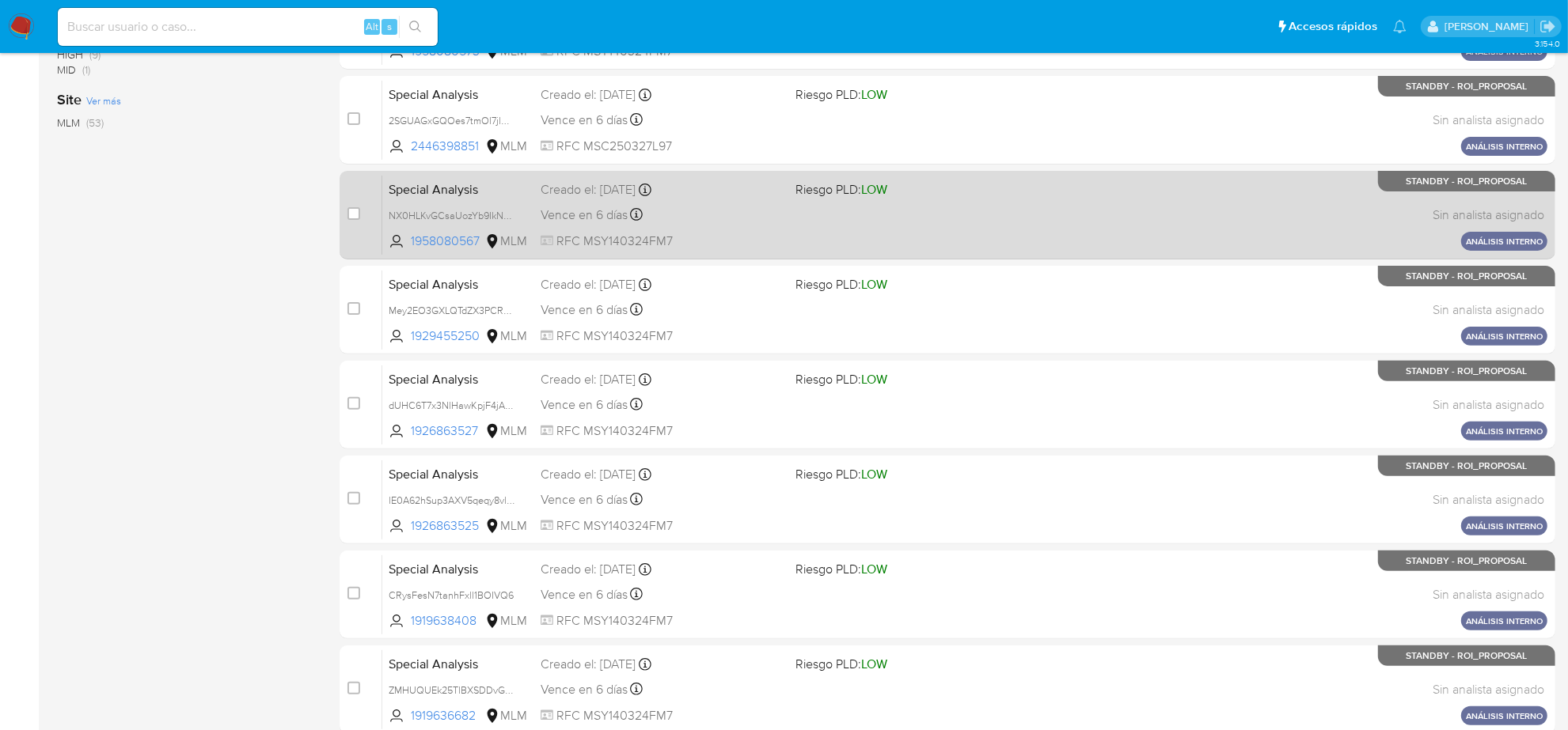
scroll to position [494, 0]
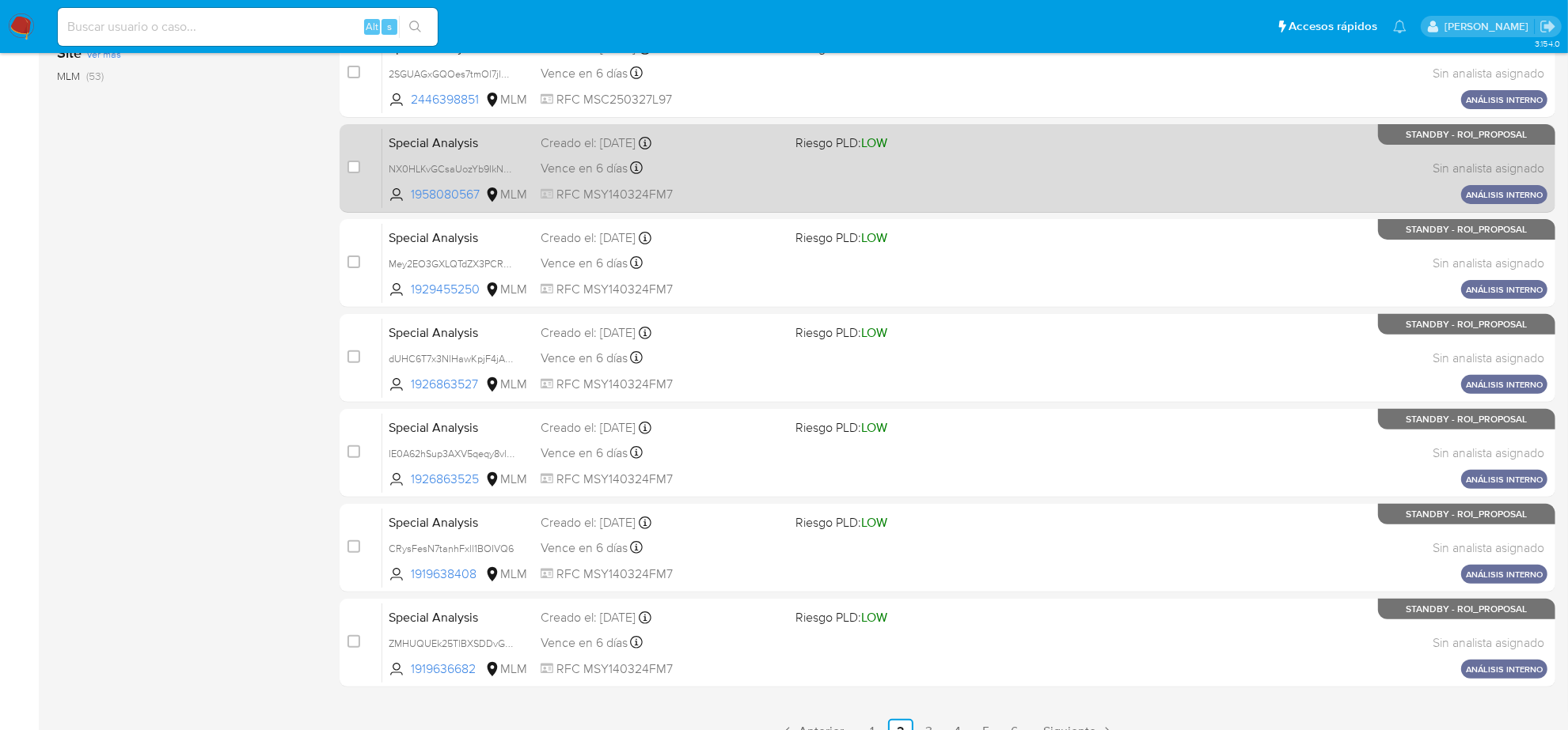
click at [714, 180] on div "Special Analysis NX0HLKvGCsaUozYb9IkNBRxN 1958080567 MLM Riesgo PLD: LOW Creado…" at bounding box center [964, 168] width 1165 height 80
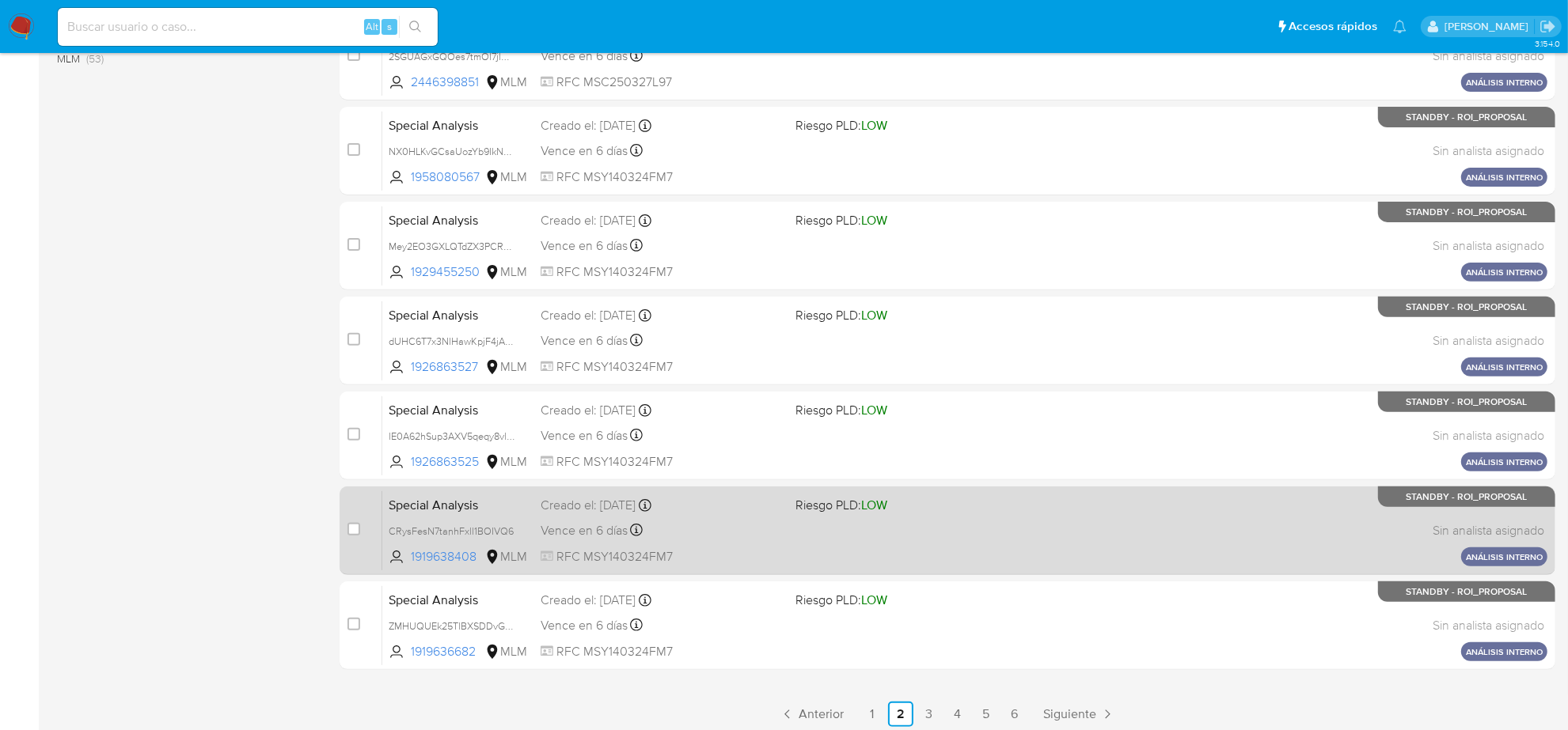
scroll to position [516, 0]
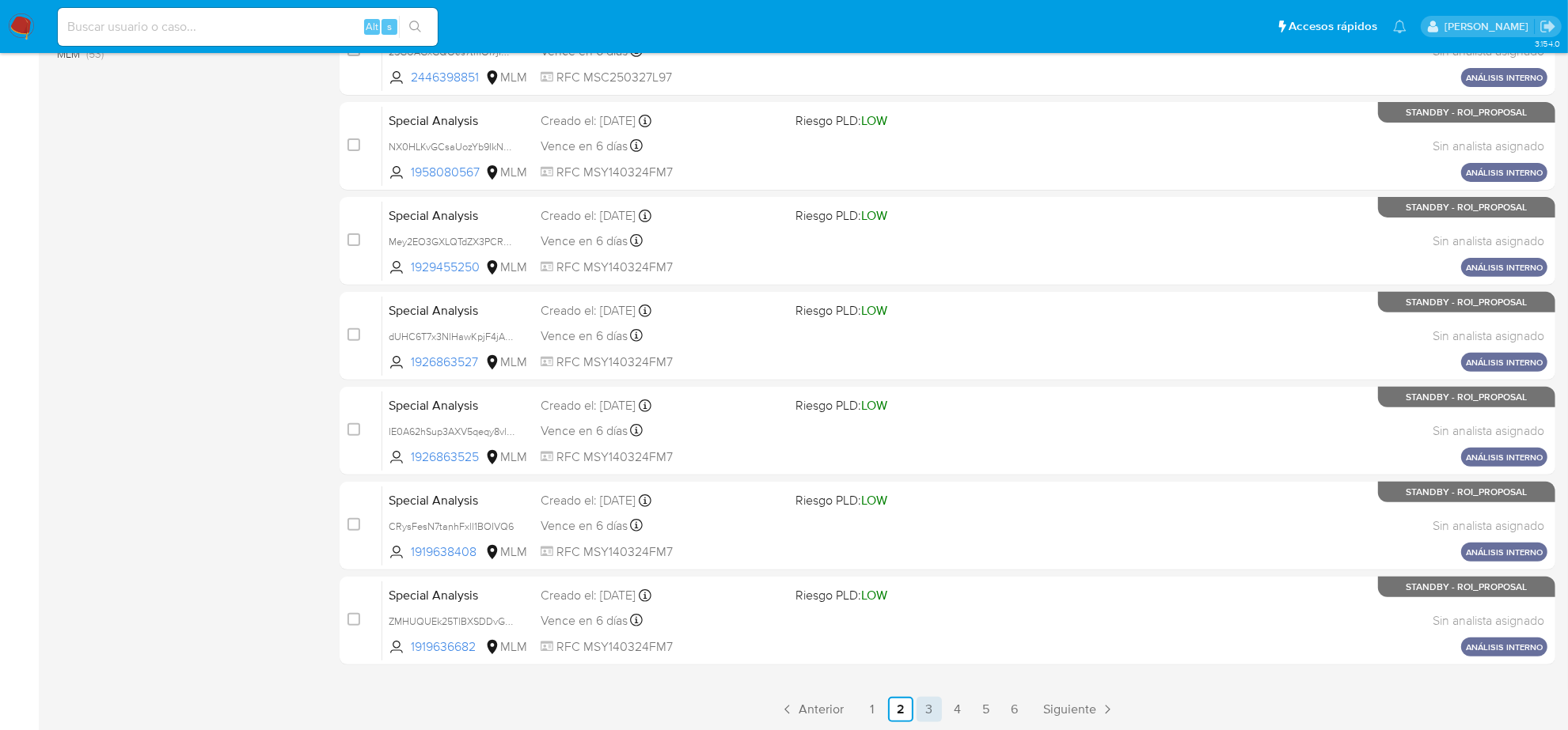
click at [922, 711] on link "3" at bounding box center [929, 709] width 25 height 25
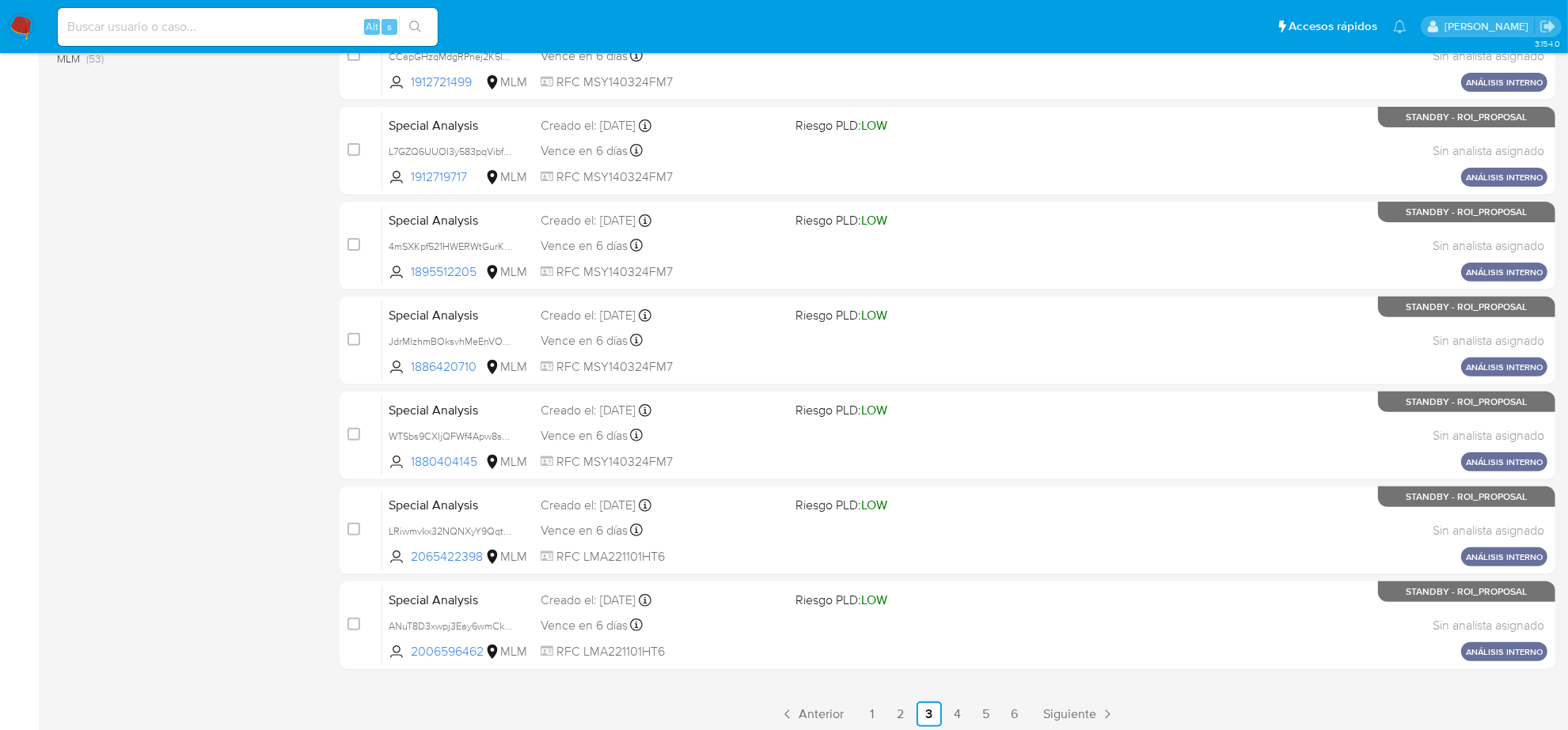
scroll to position [516, 0]
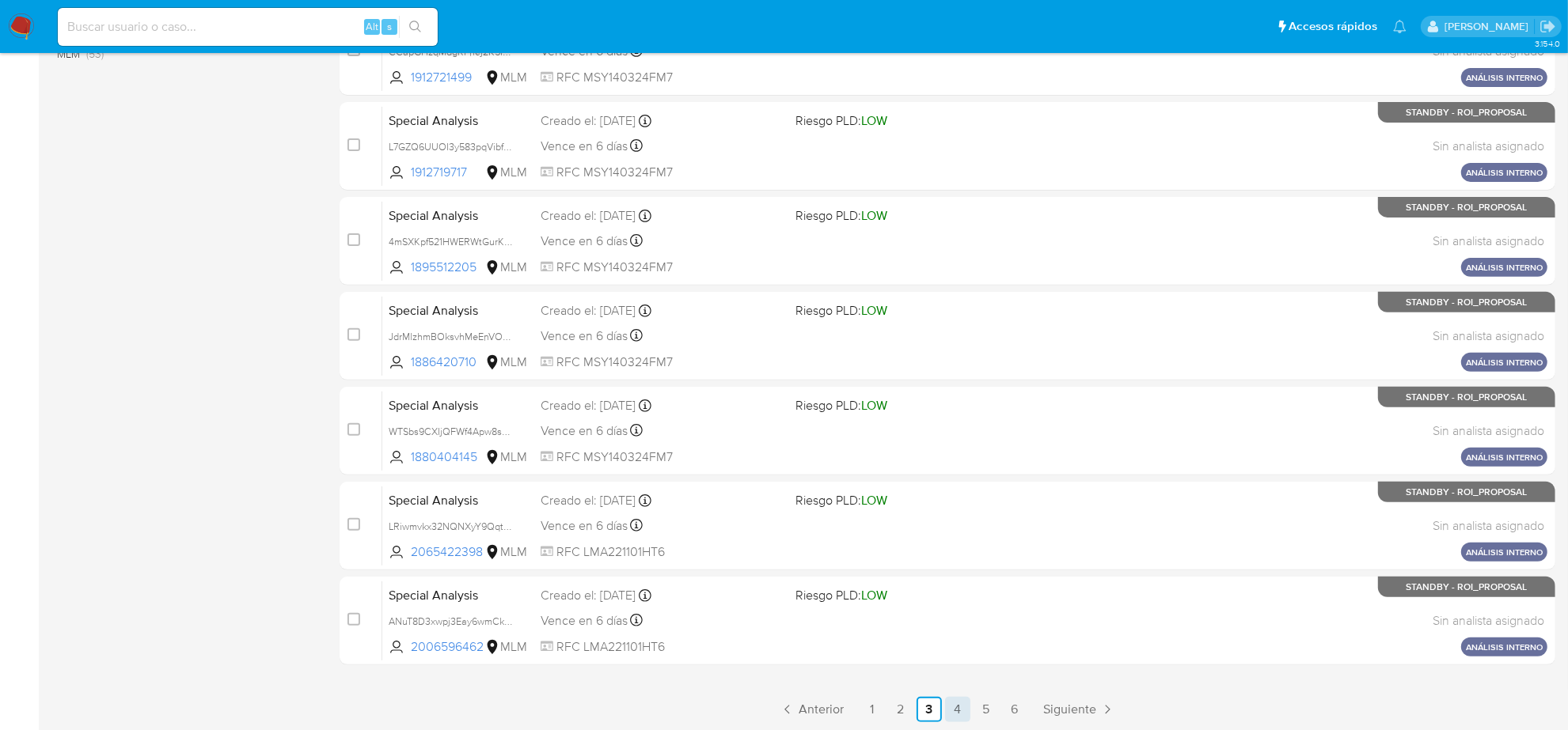
click at [955, 710] on link "4" at bounding box center [957, 709] width 25 height 25
click at [986, 706] on link "5" at bounding box center [985, 709] width 25 height 25
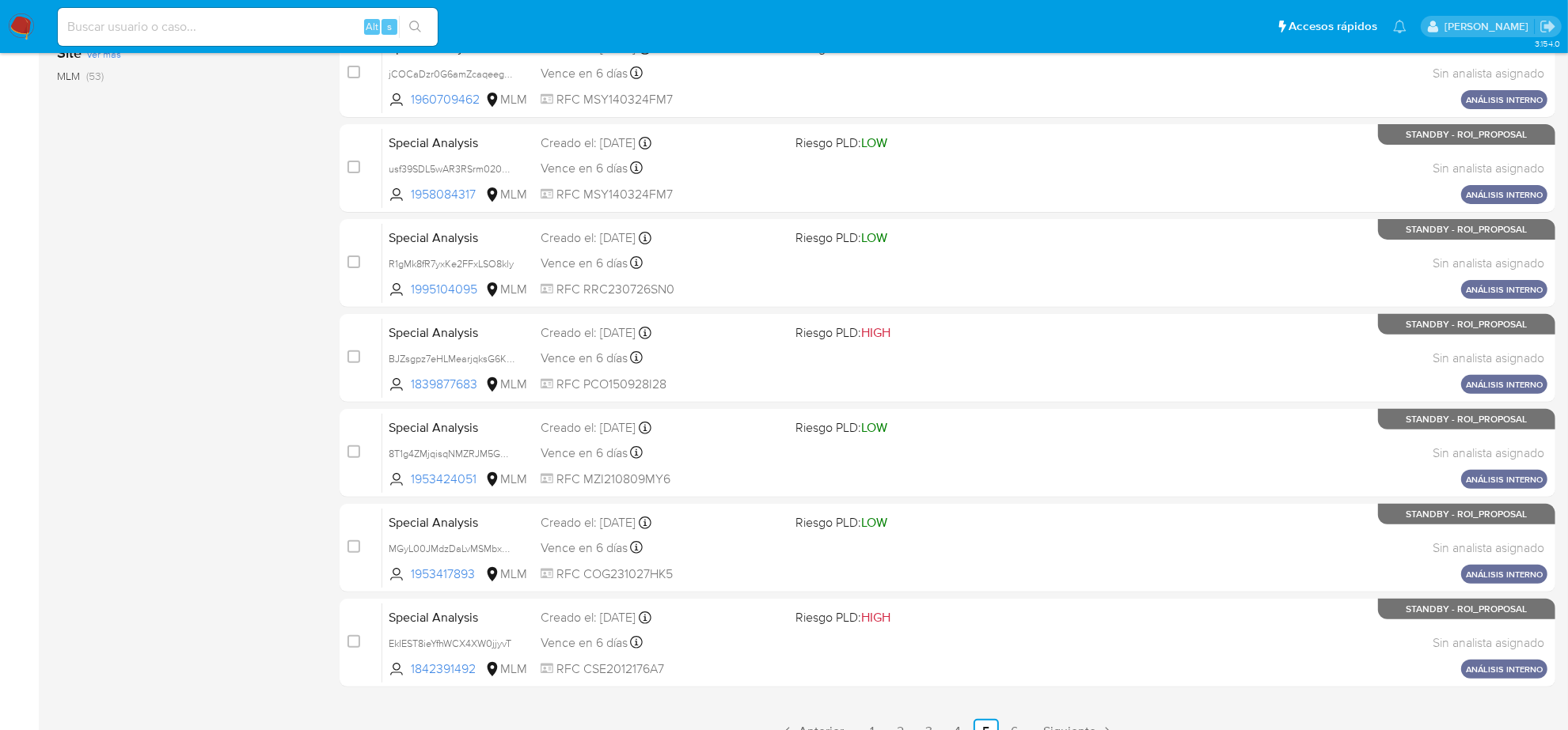
scroll to position [516, 0]
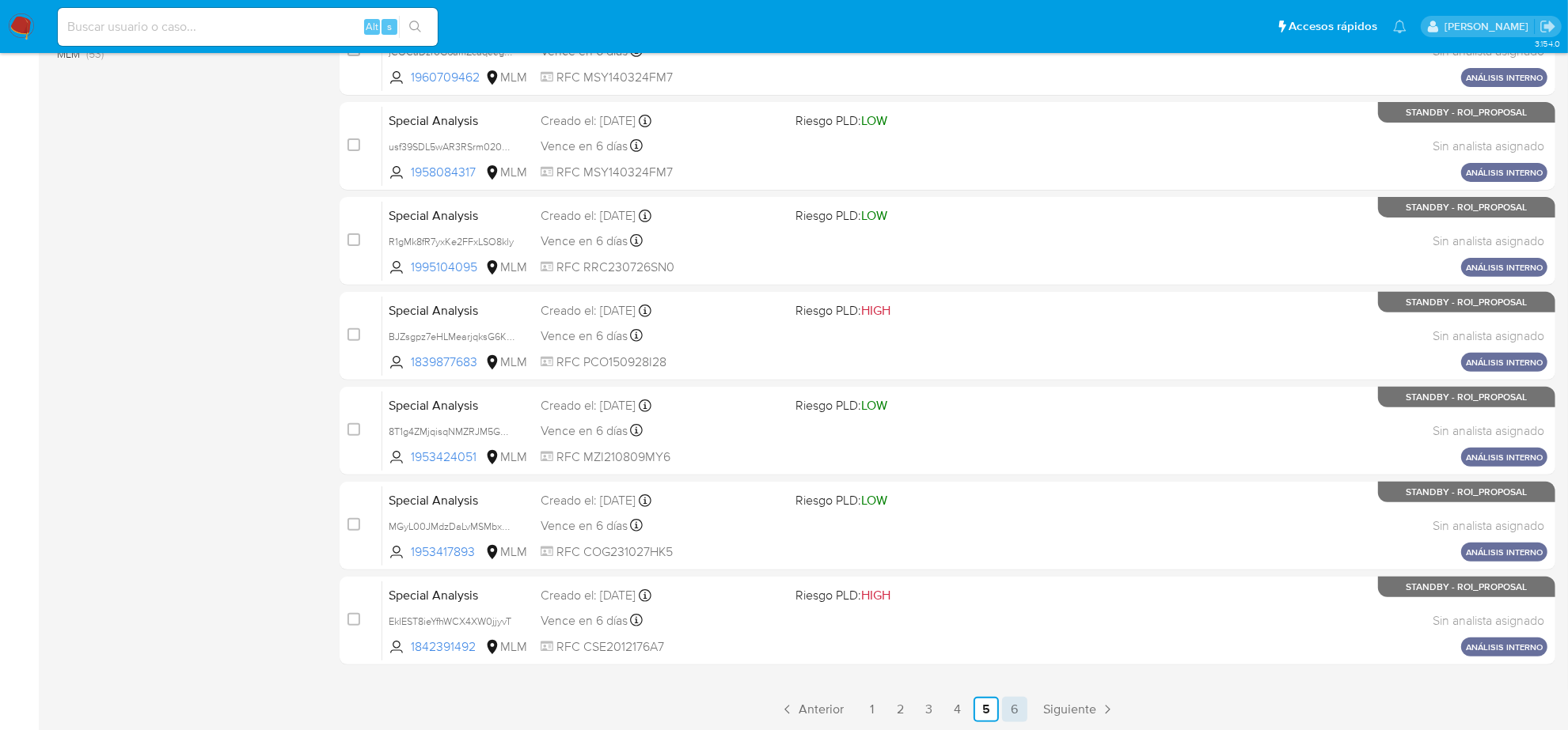
click at [1009, 702] on link "6" at bounding box center [1014, 709] width 25 height 25
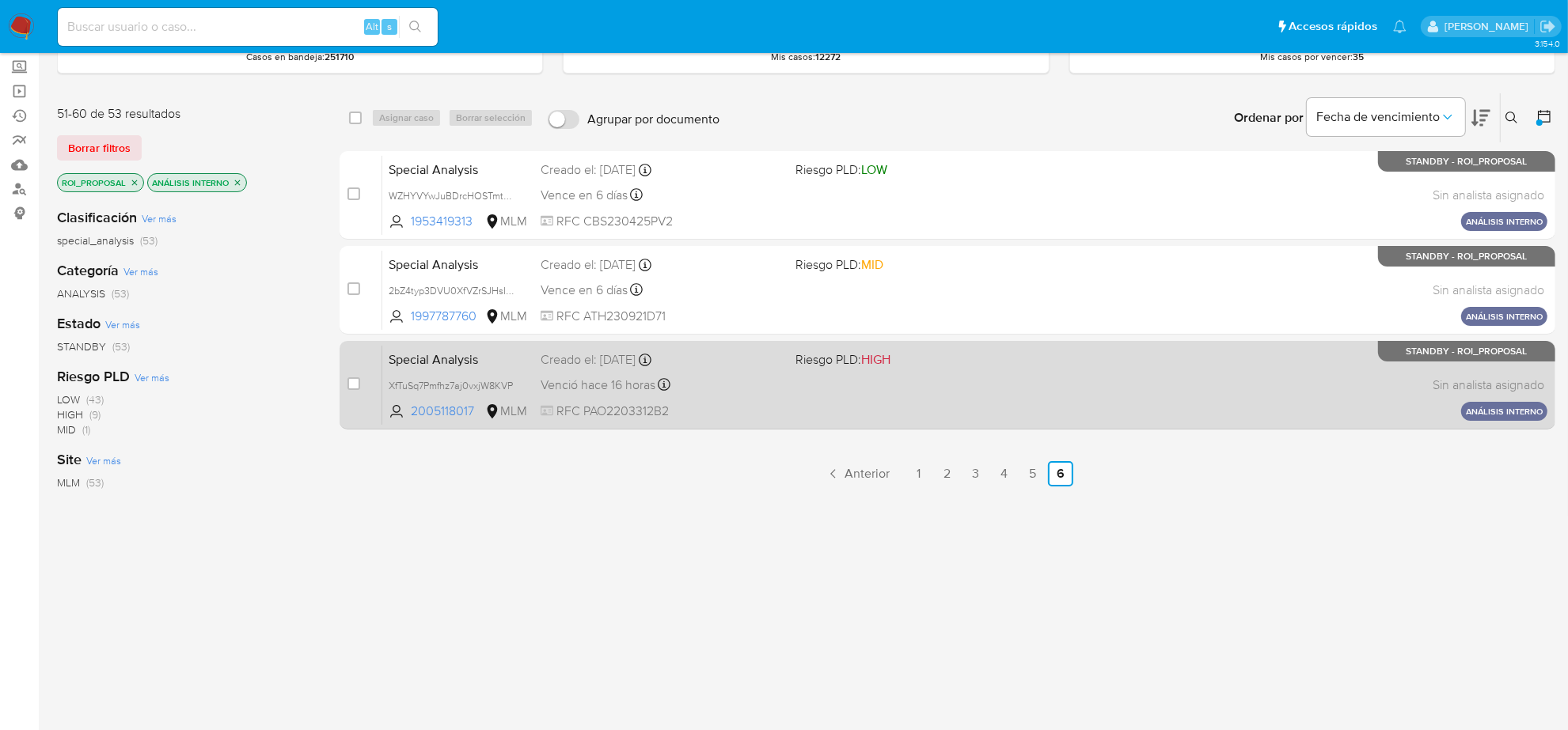
scroll to position [176, 0]
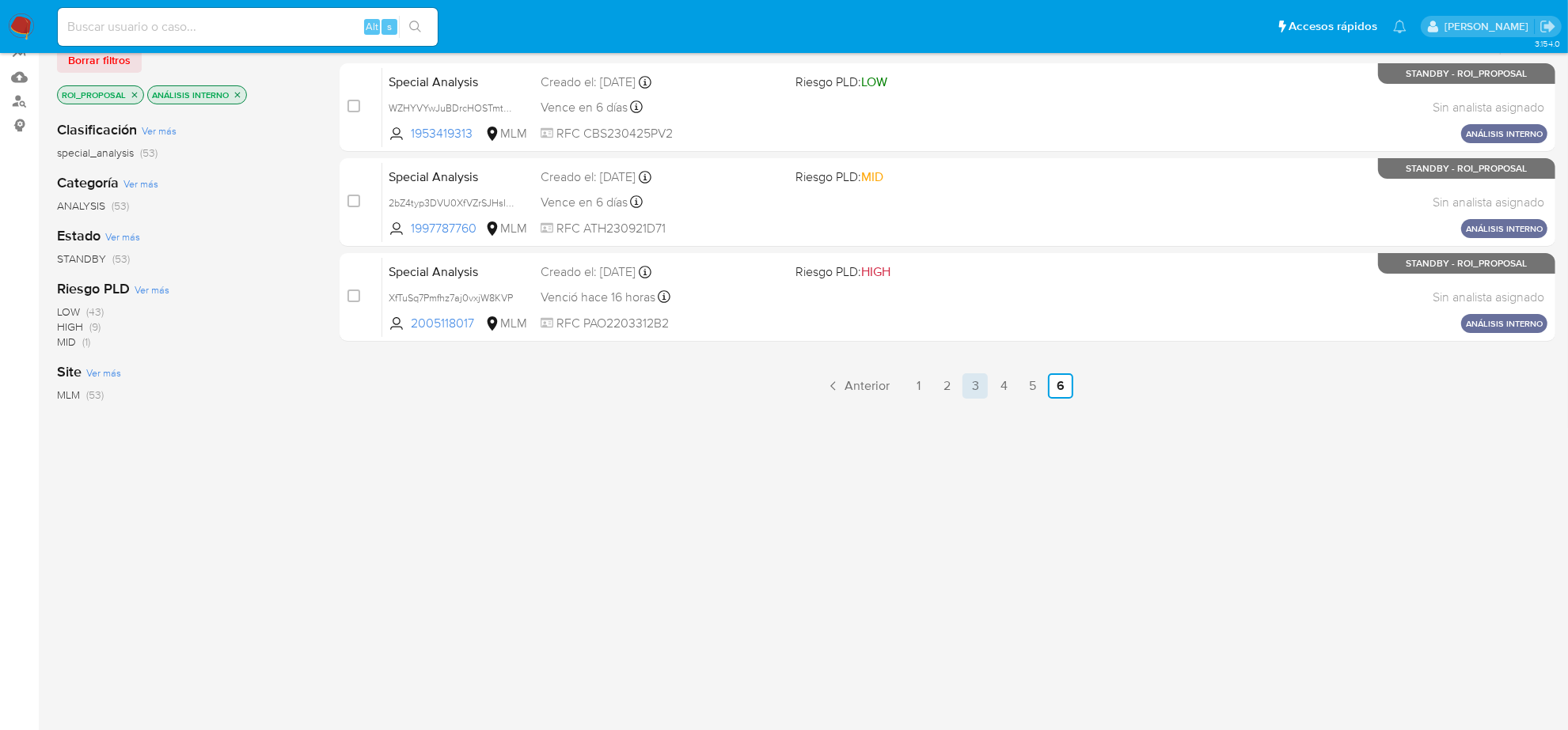
click at [974, 378] on link "3" at bounding box center [974, 386] width 25 height 25
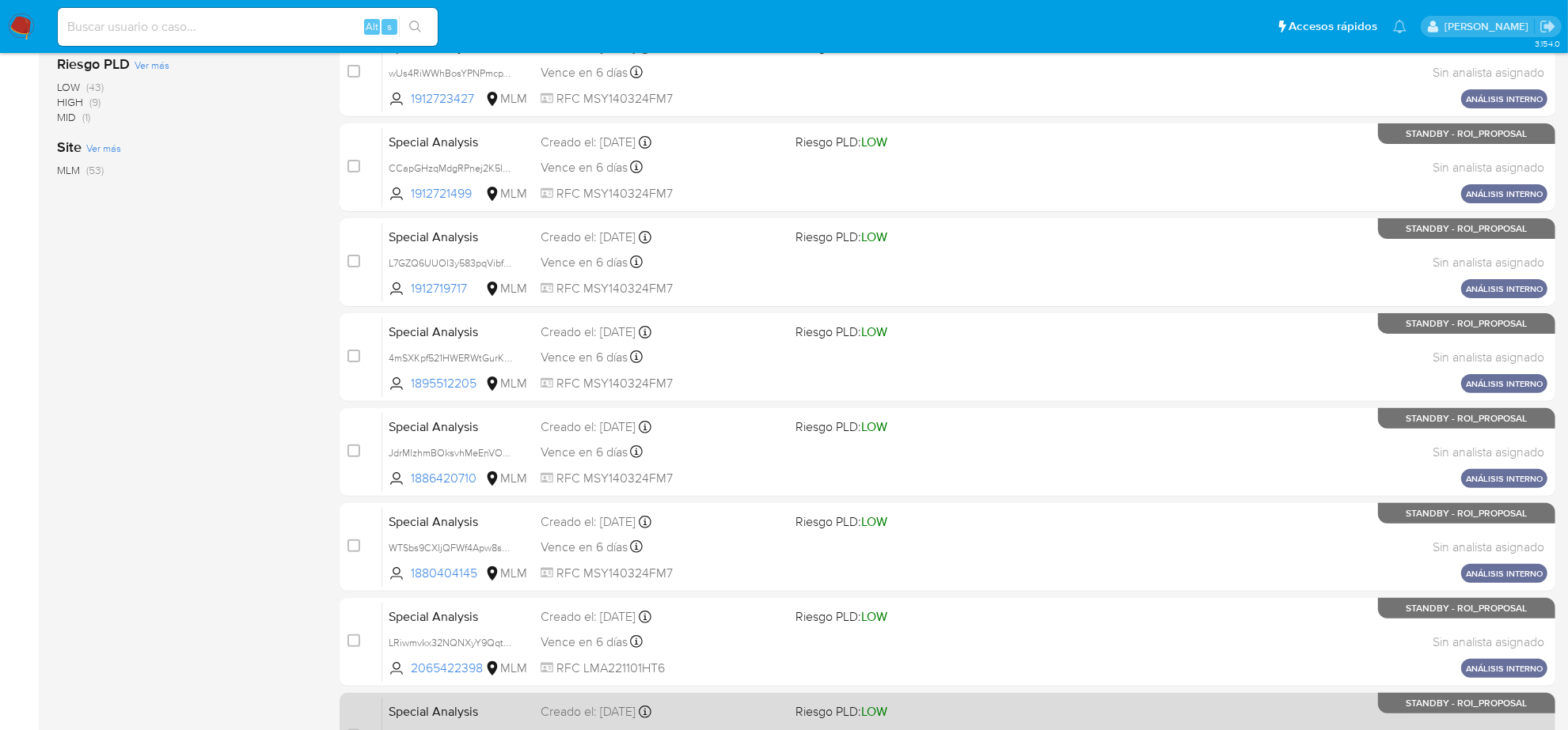
scroll to position [516, 0]
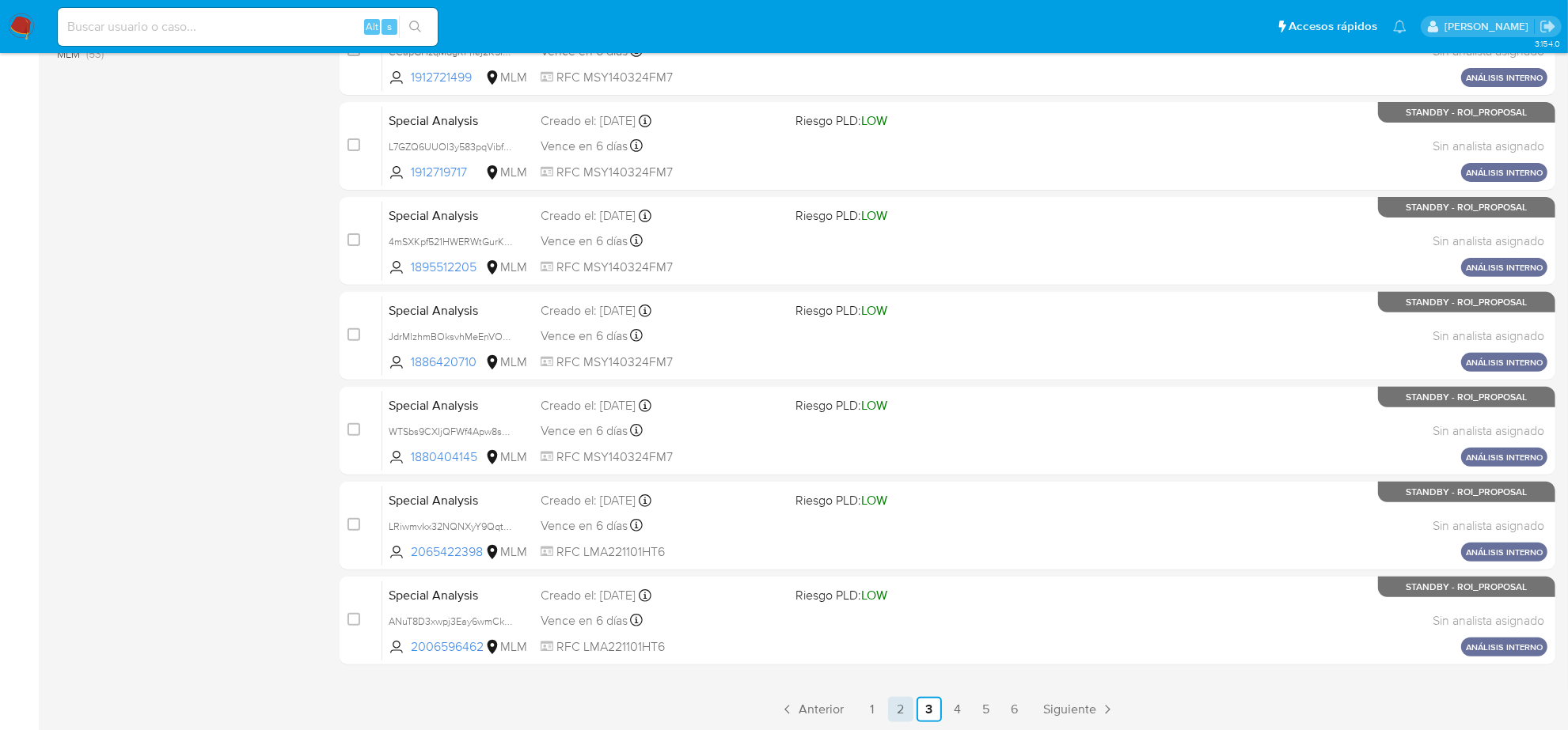
click at [906, 707] on link "2" at bounding box center [900, 709] width 25 height 25
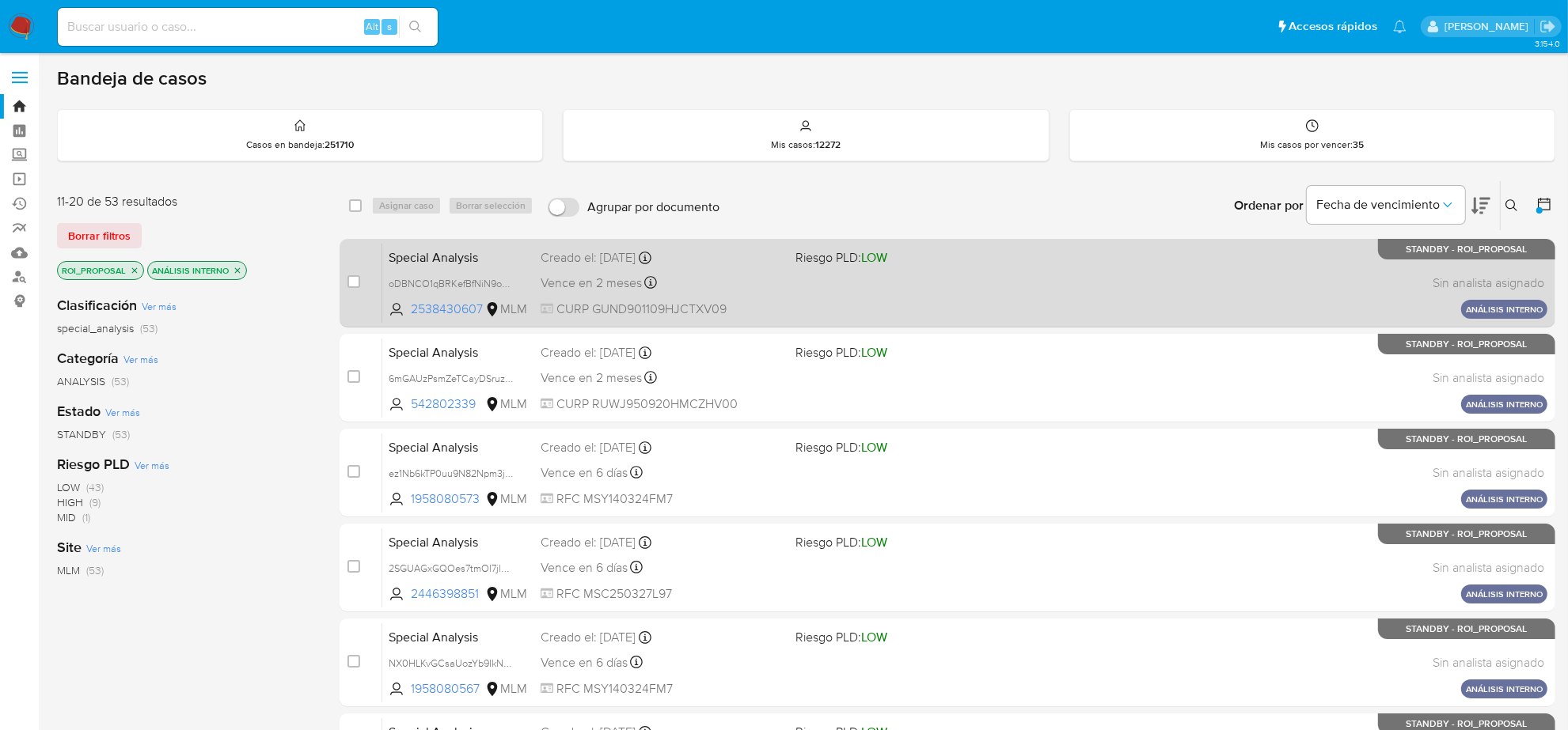
click at [725, 294] on div "Special Analysis oDBNCO1qBRKefBfNiN9oFBjM 2538430607 MLM Riesgo PLD: LOW Creado…" at bounding box center [964, 282] width 1165 height 80
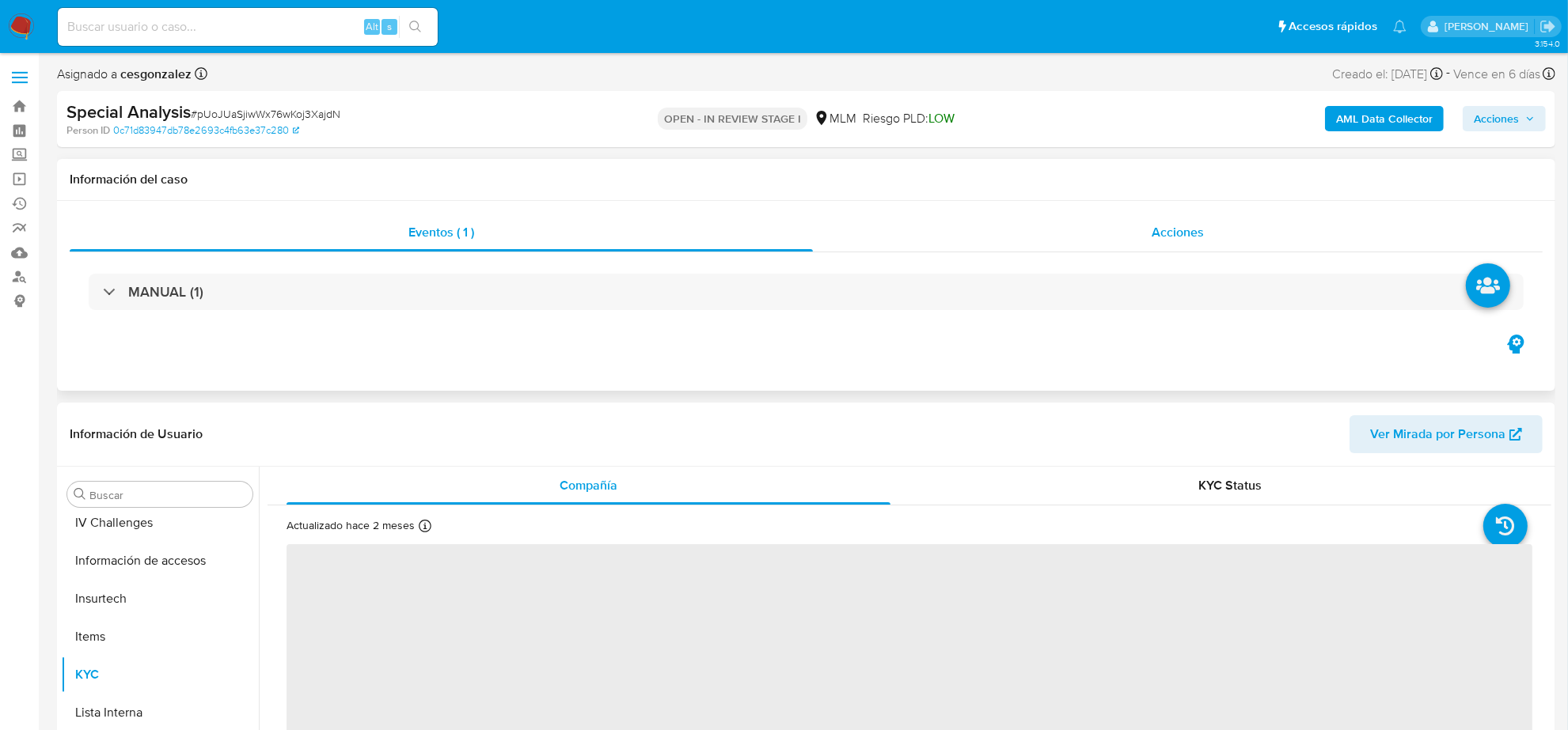
scroll to position [667, 0]
click at [1177, 235] on span "Acciones" at bounding box center [1177, 232] width 52 height 19
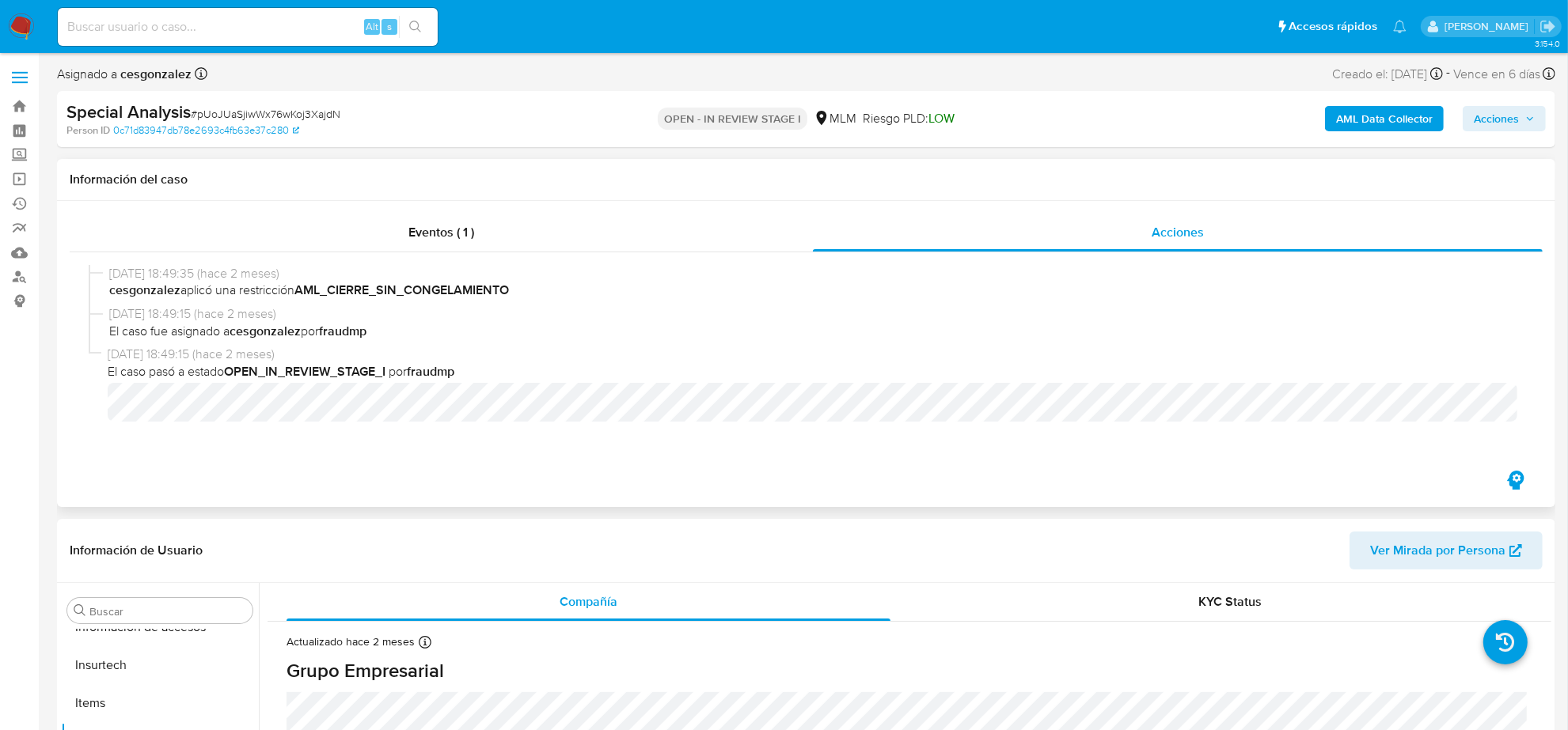
select select "10"
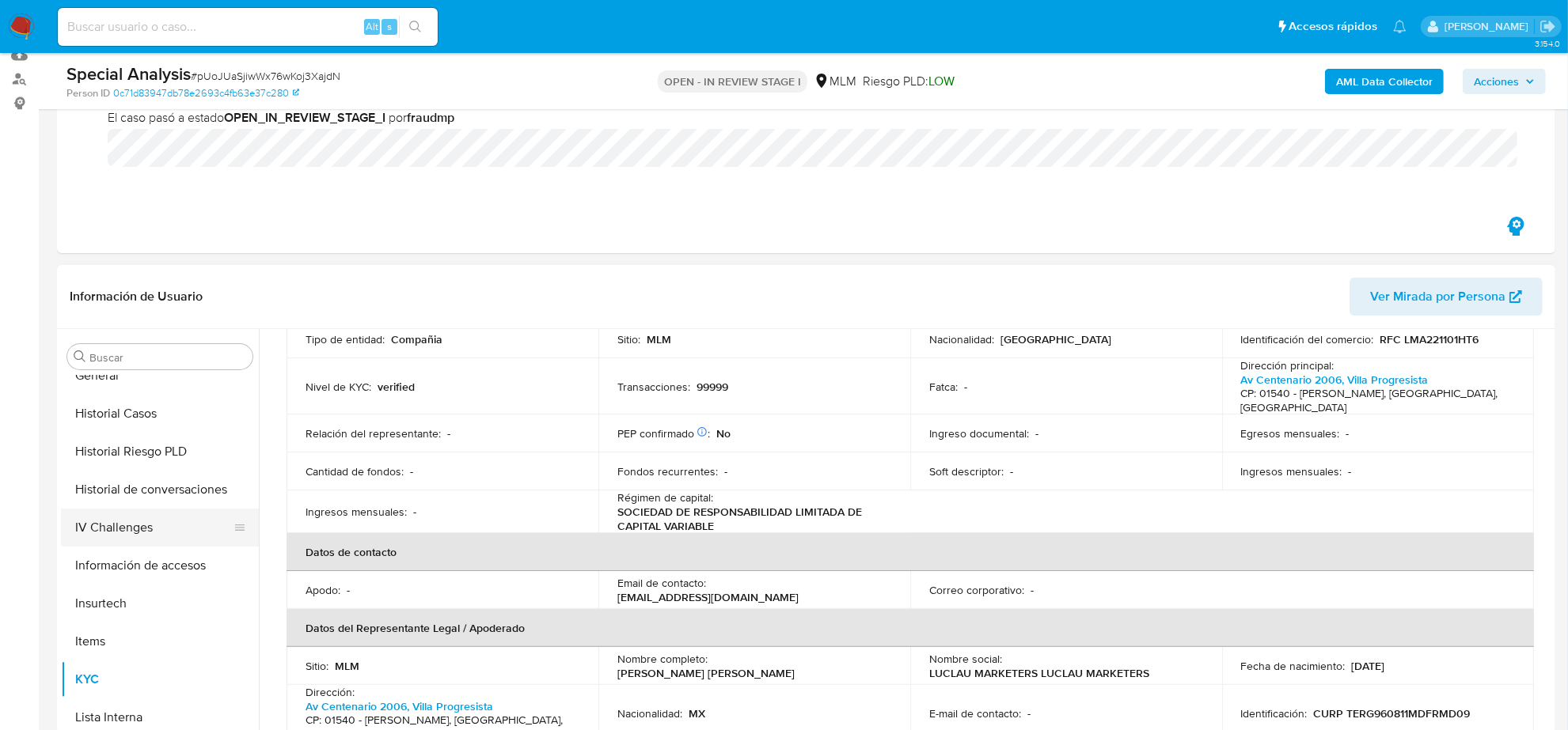
scroll to position [469, 0]
click at [141, 424] on button "Historial Casos" at bounding box center [153, 419] width 185 height 38
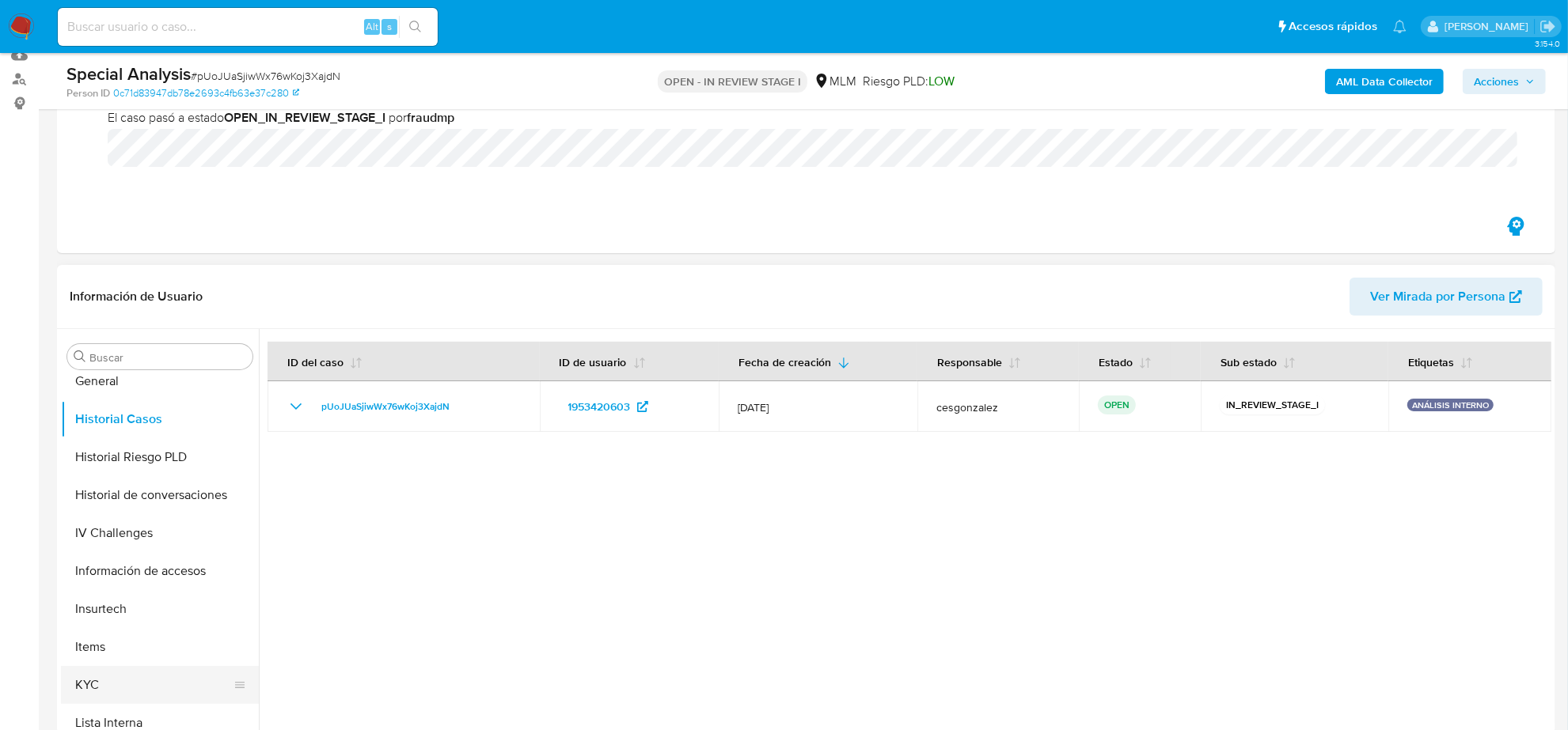
click at [165, 673] on button "KYC" at bounding box center [153, 685] width 185 height 38
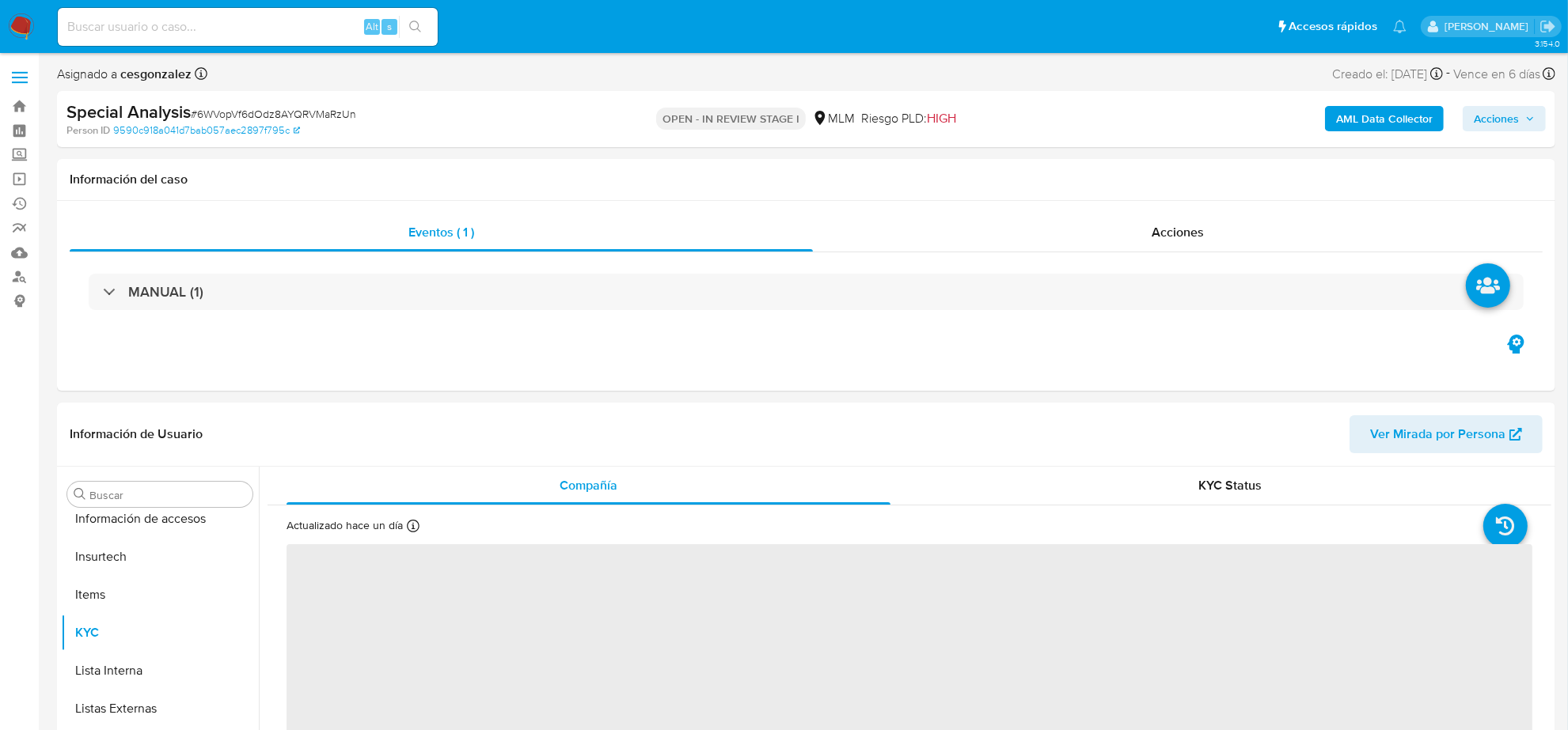
scroll to position [667, 0]
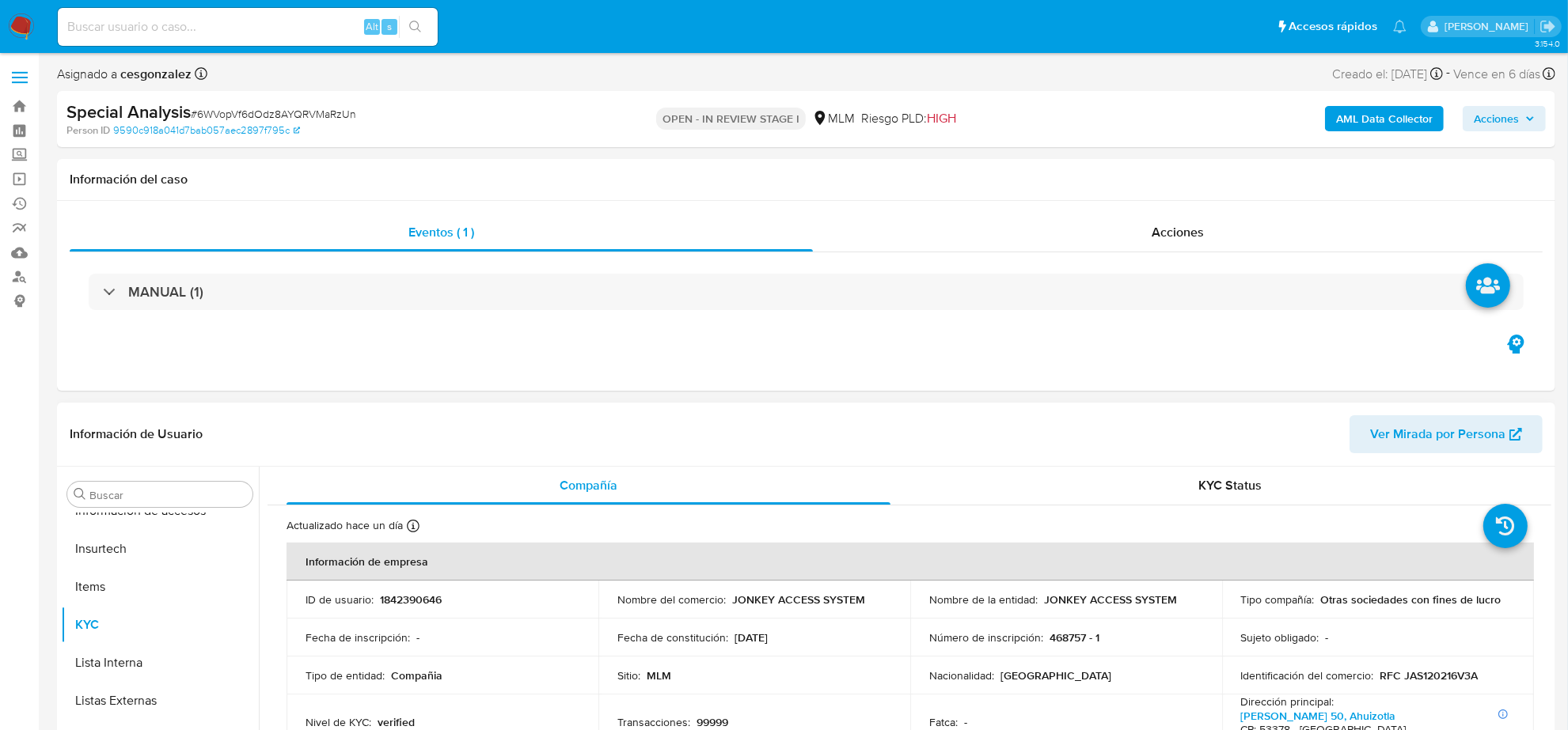
select select "10"
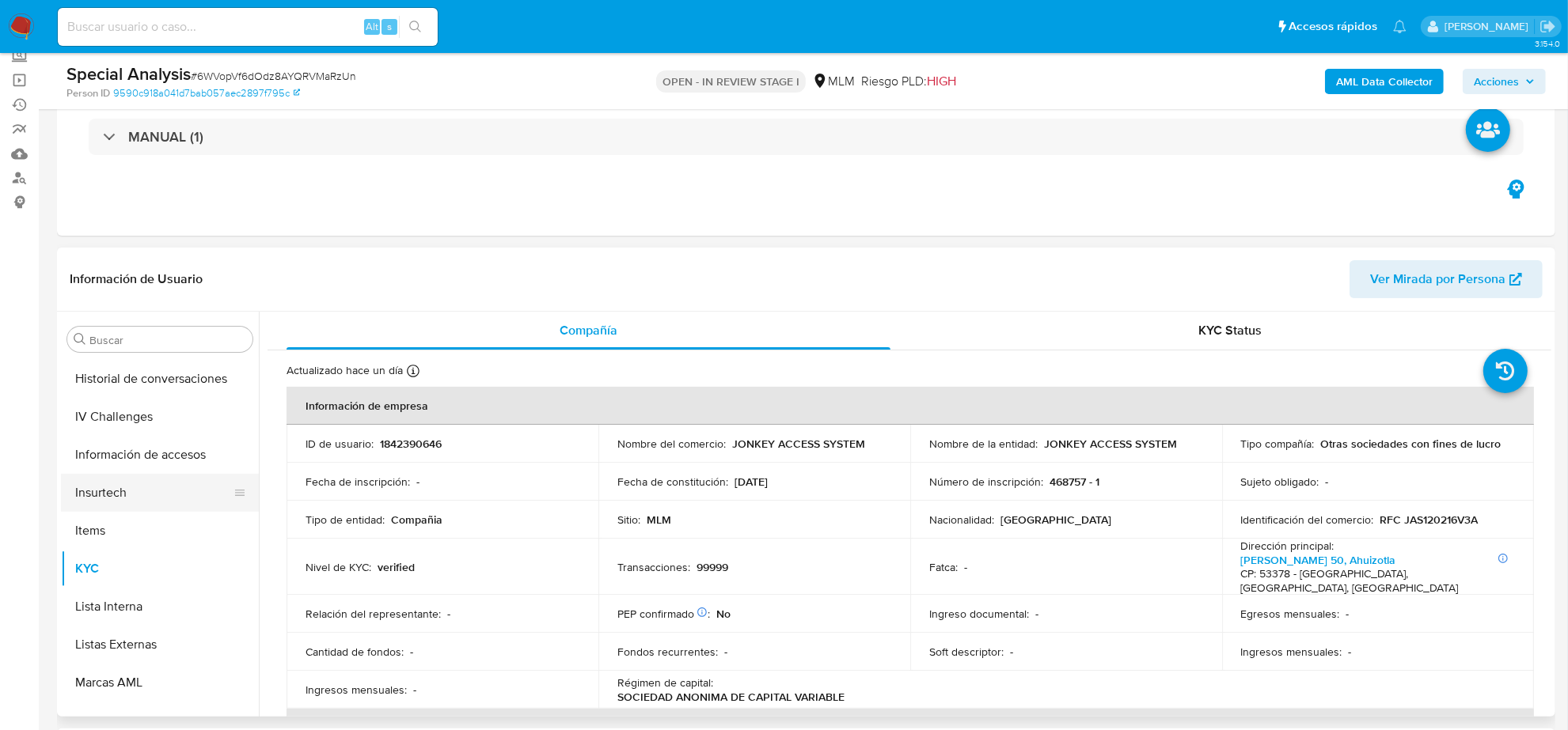
scroll to position [469, 0]
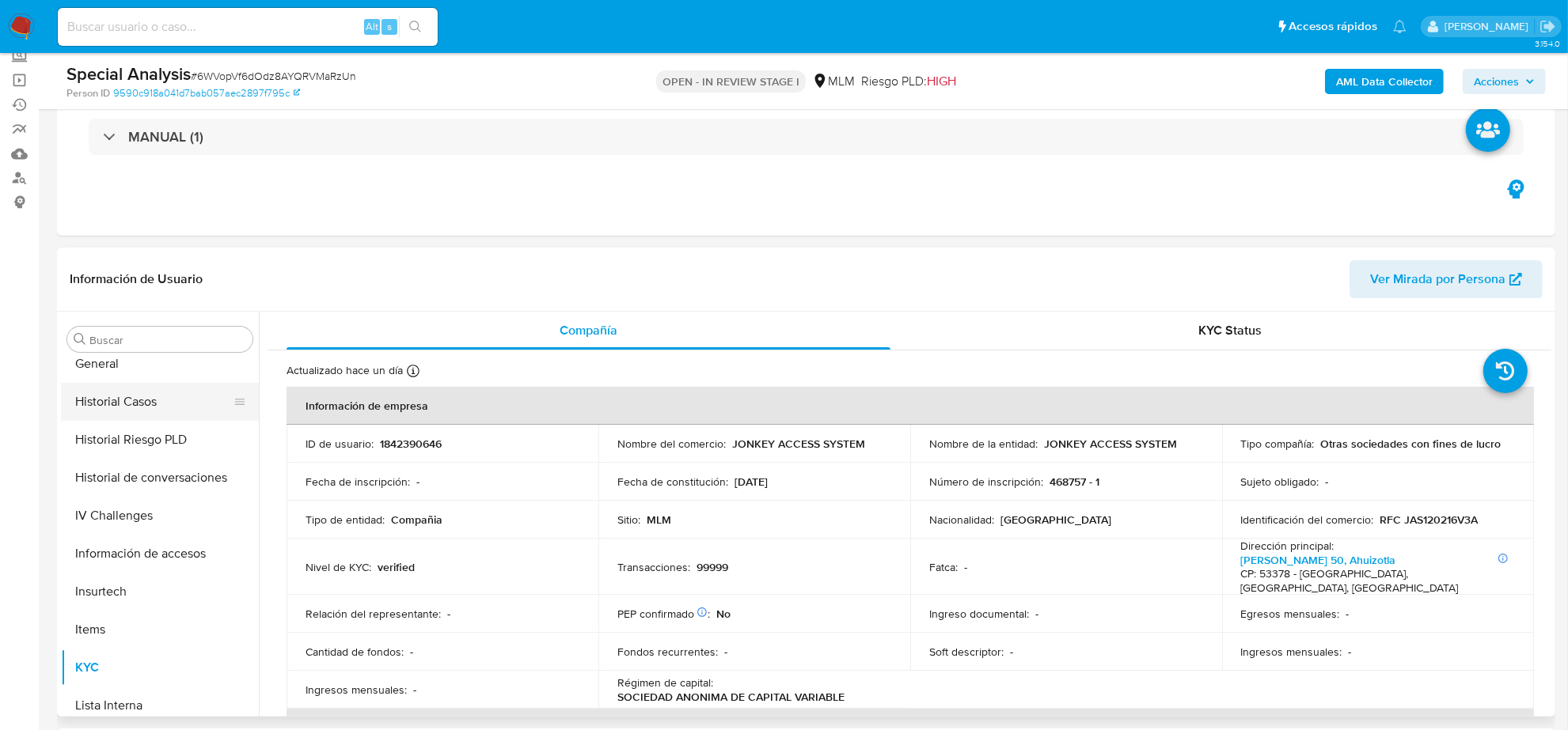
click at [123, 411] on button "Historial Casos" at bounding box center [153, 402] width 185 height 38
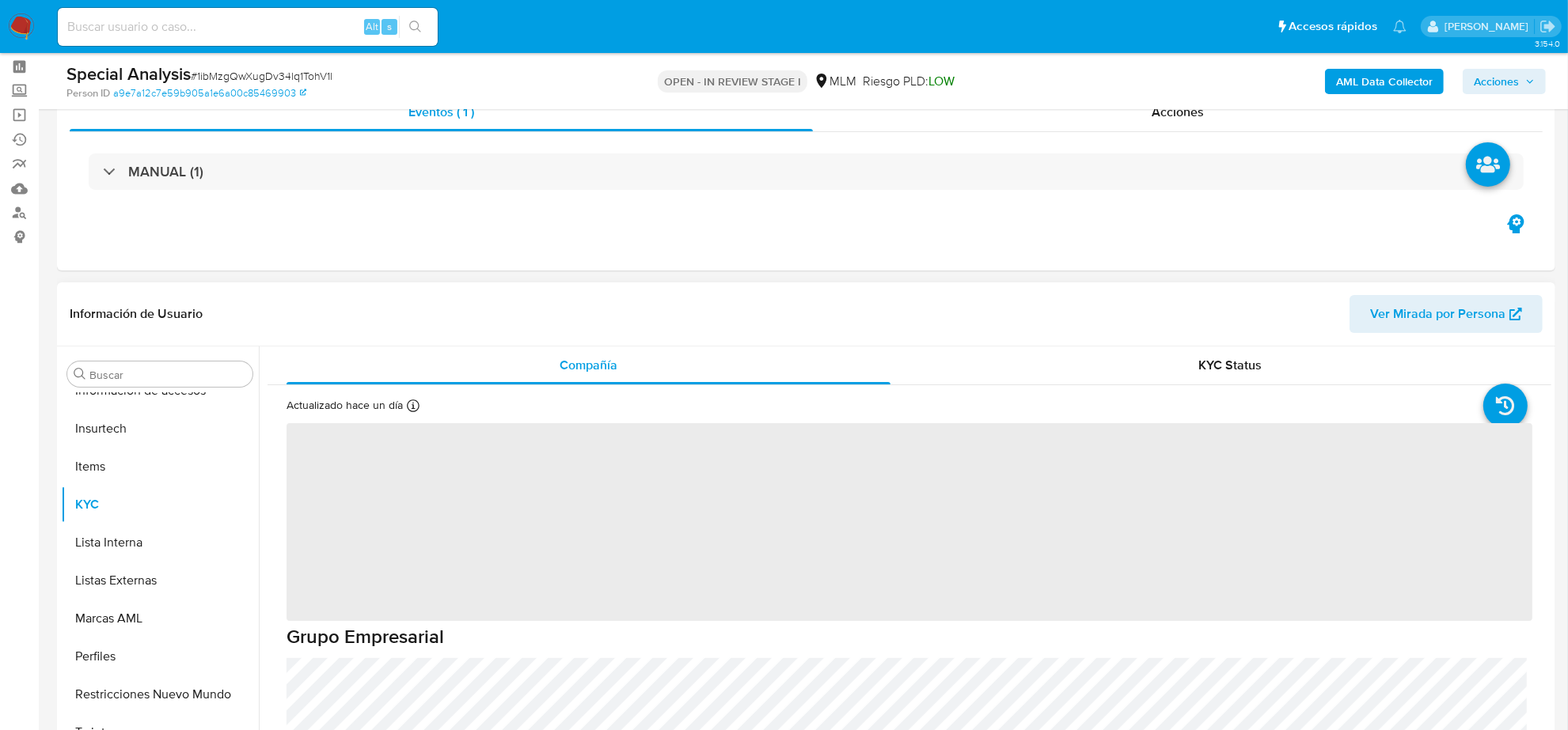
scroll to position [198, 0]
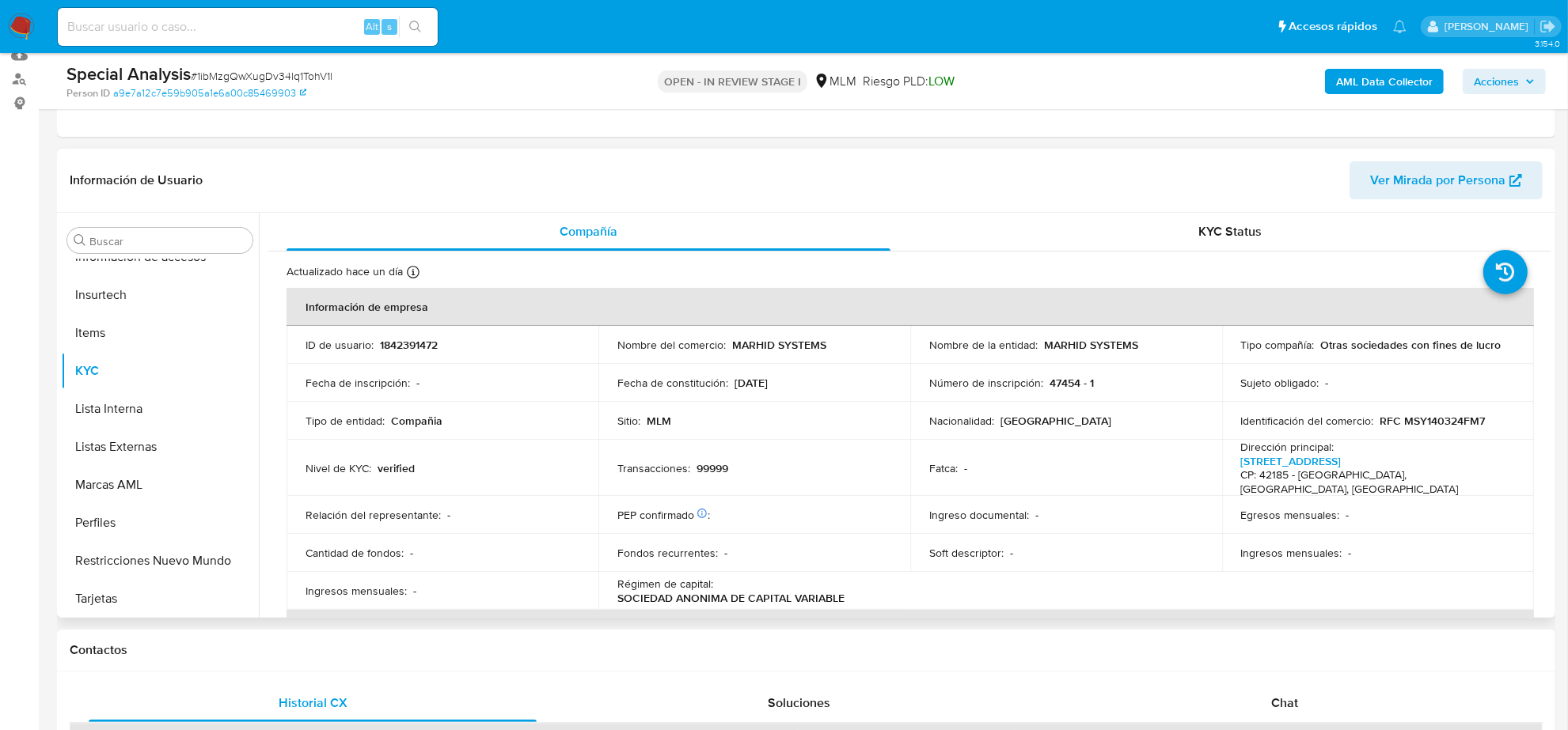
select select "10"
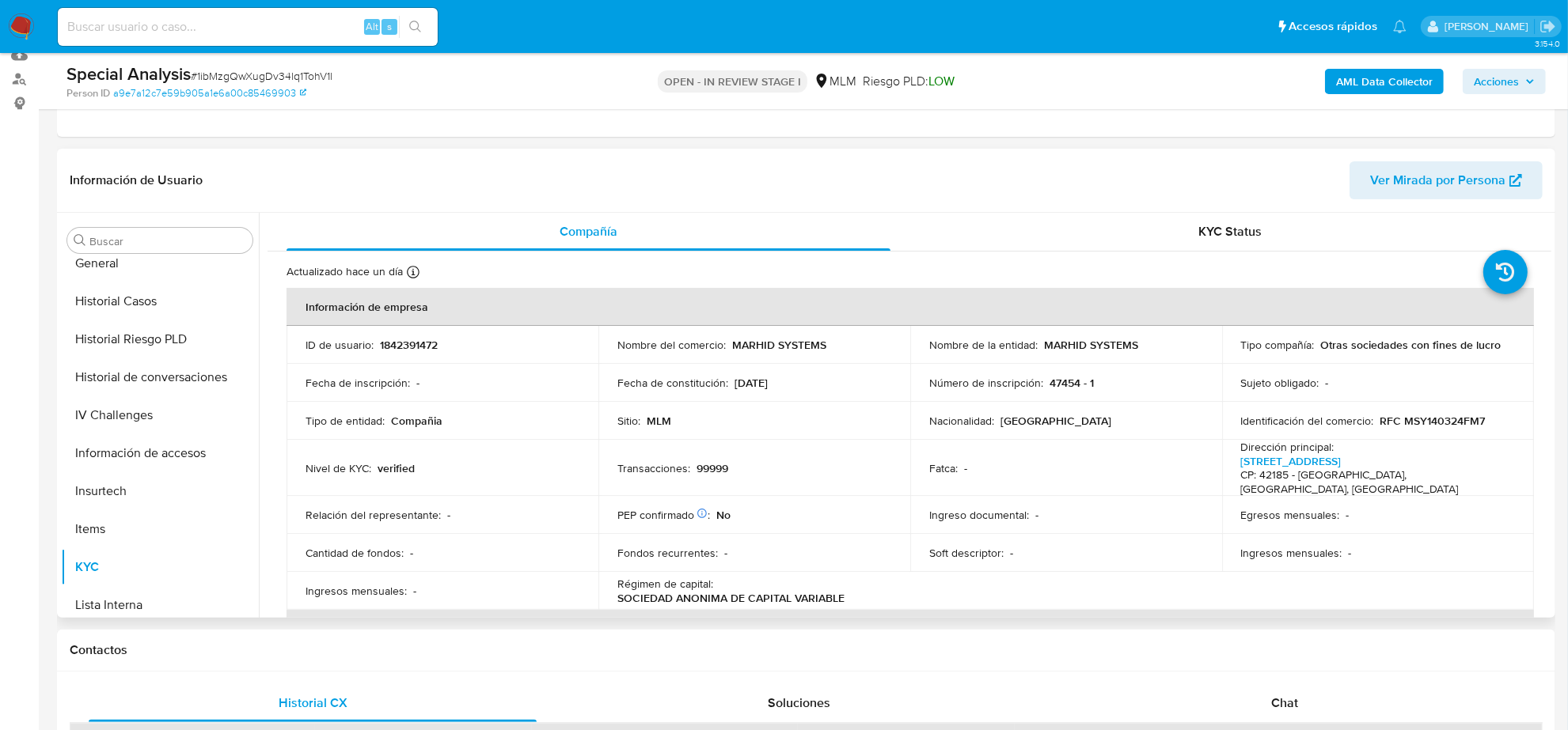
scroll to position [469, 0]
click at [153, 298] on button "Historial Casos" at bounding box center [153, 302] width 185 height 38
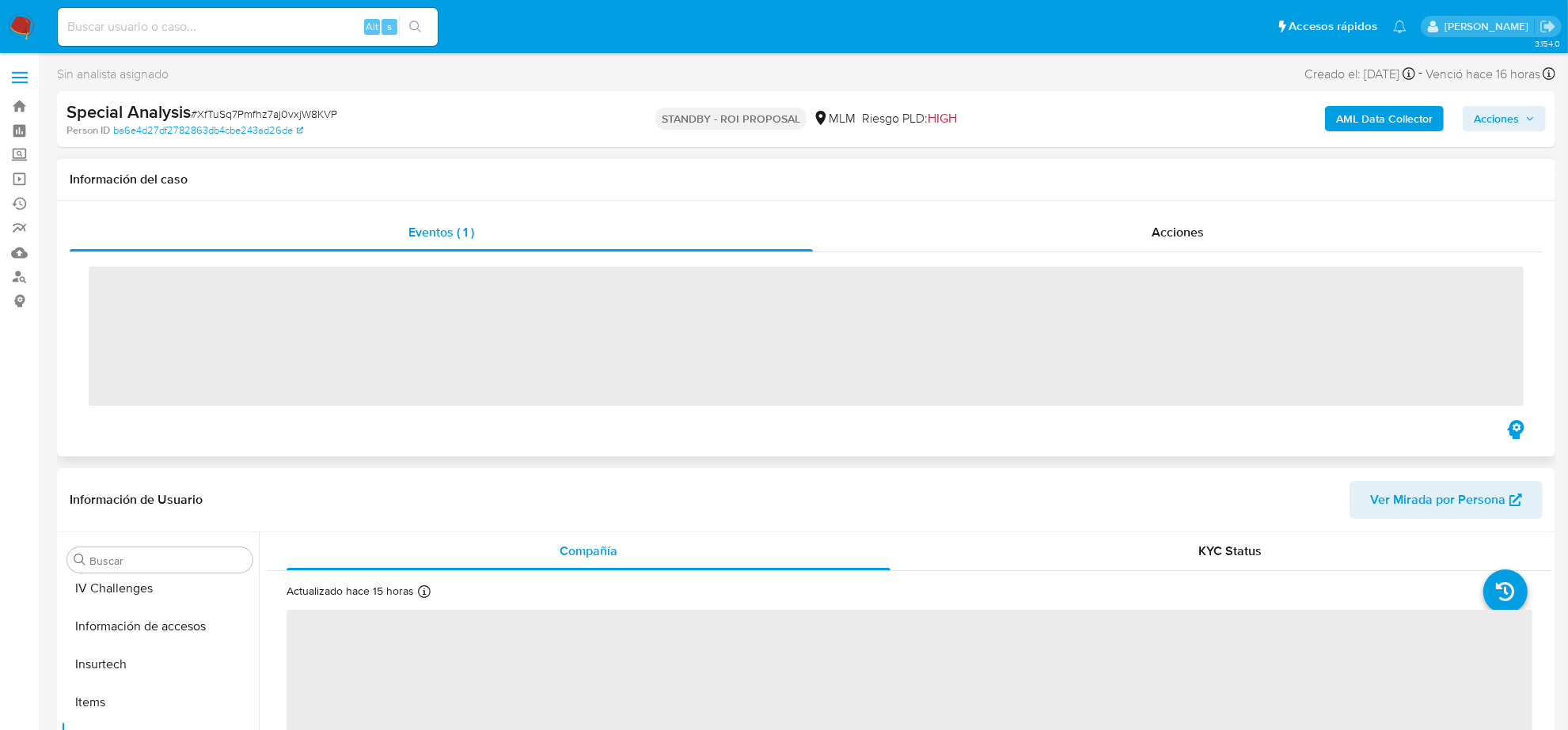
scroll to position [667, 0]
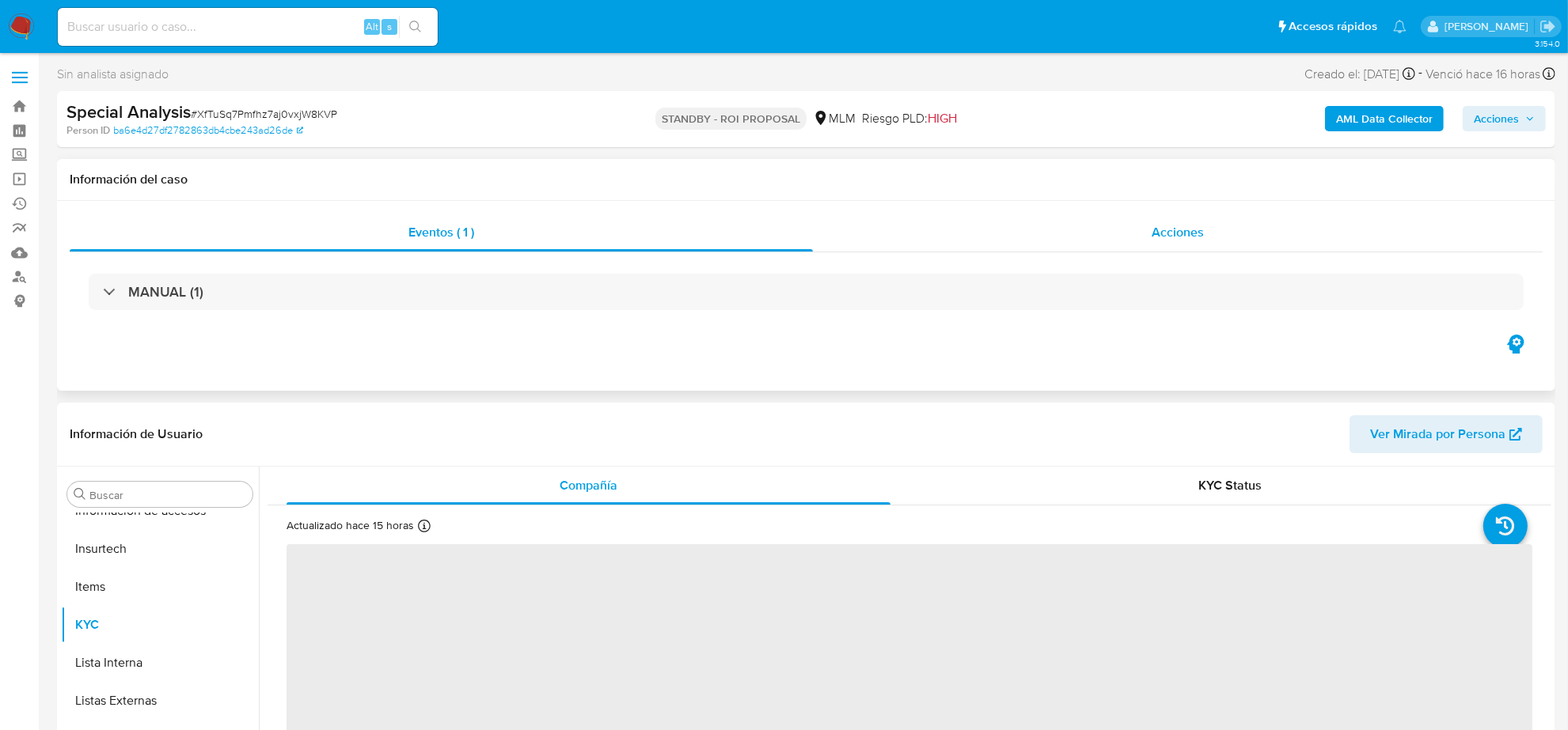
click at [1149, 236] on div "Acciones" at bounding box center [1177, 232] width 730 height 38
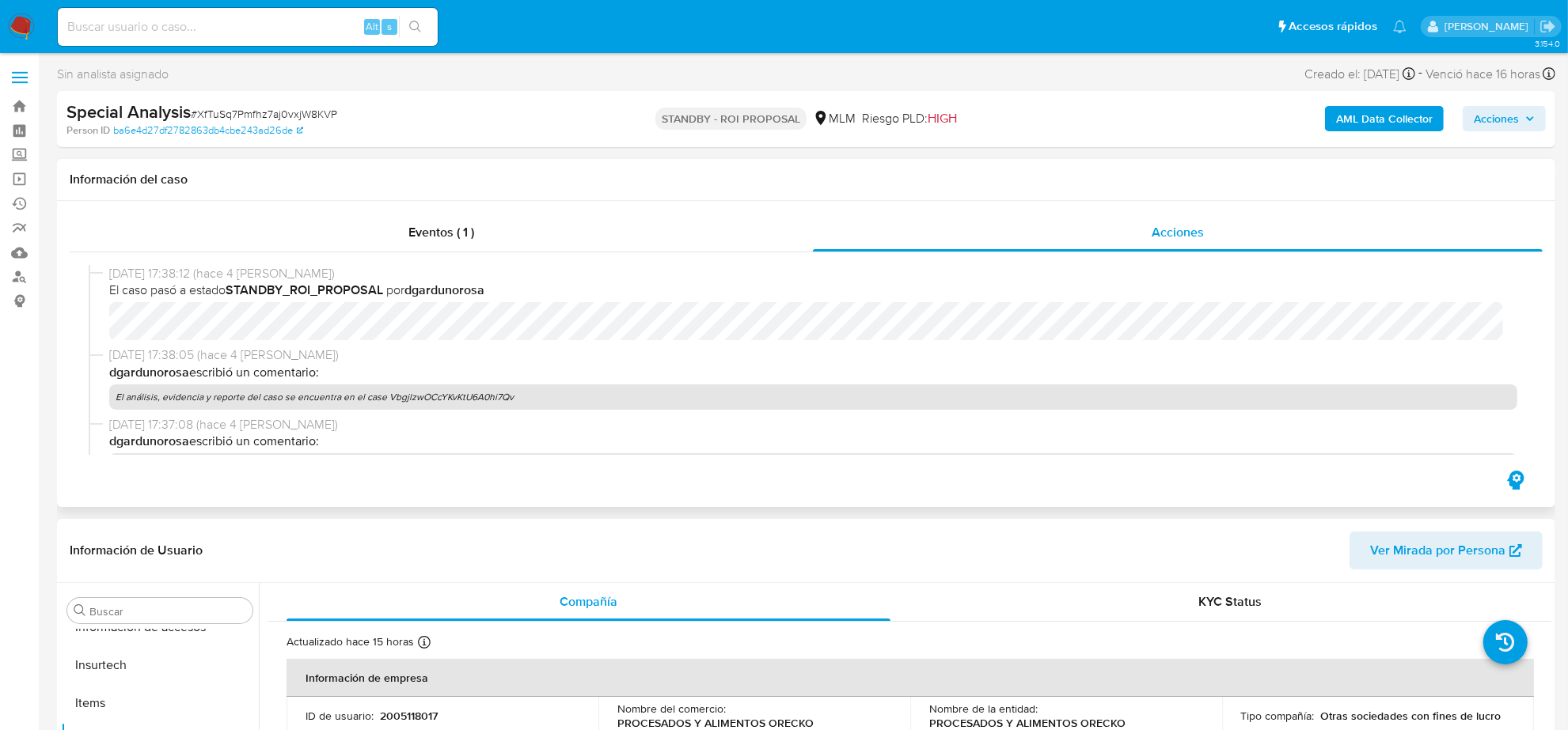
select select "10"
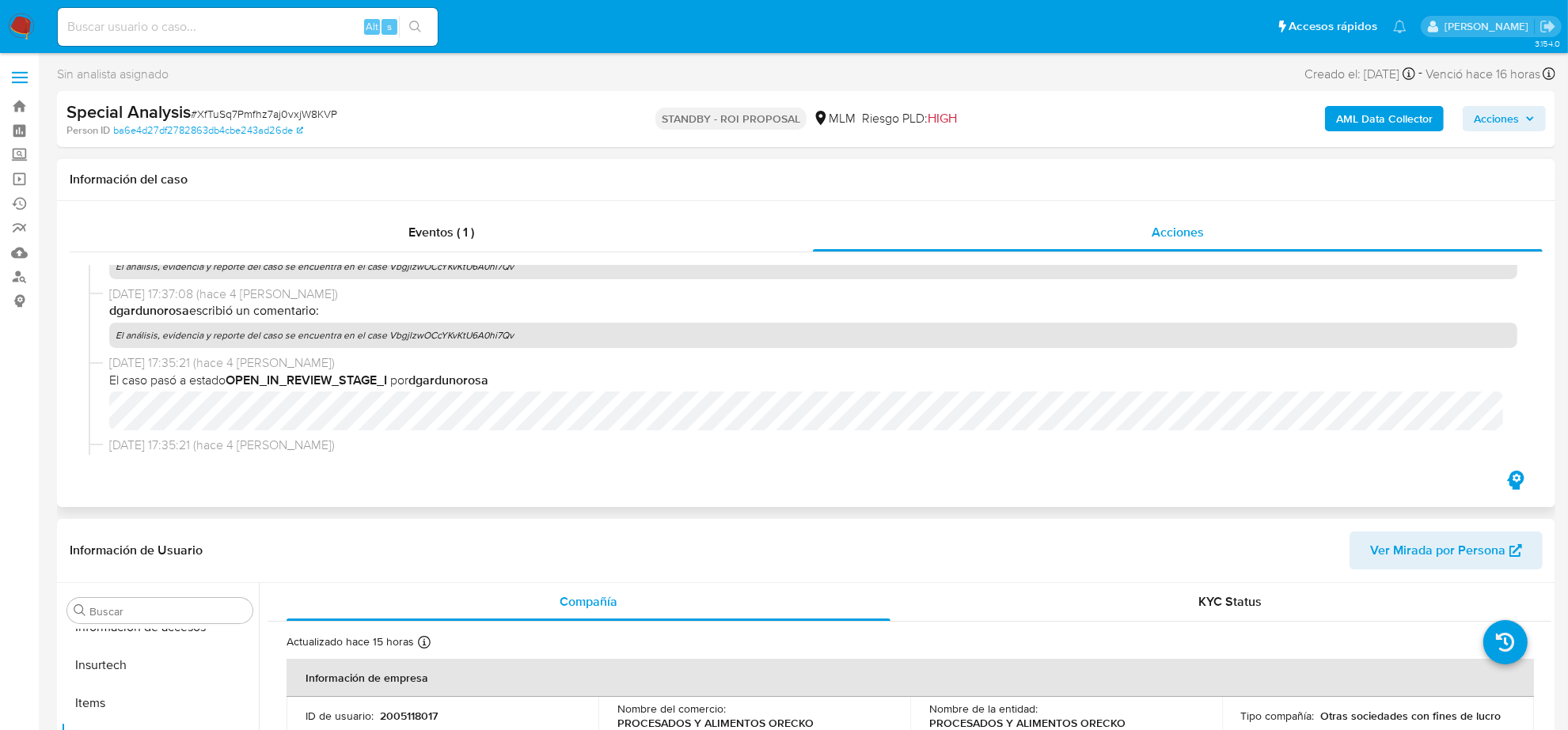
scroll to position [99, 0]
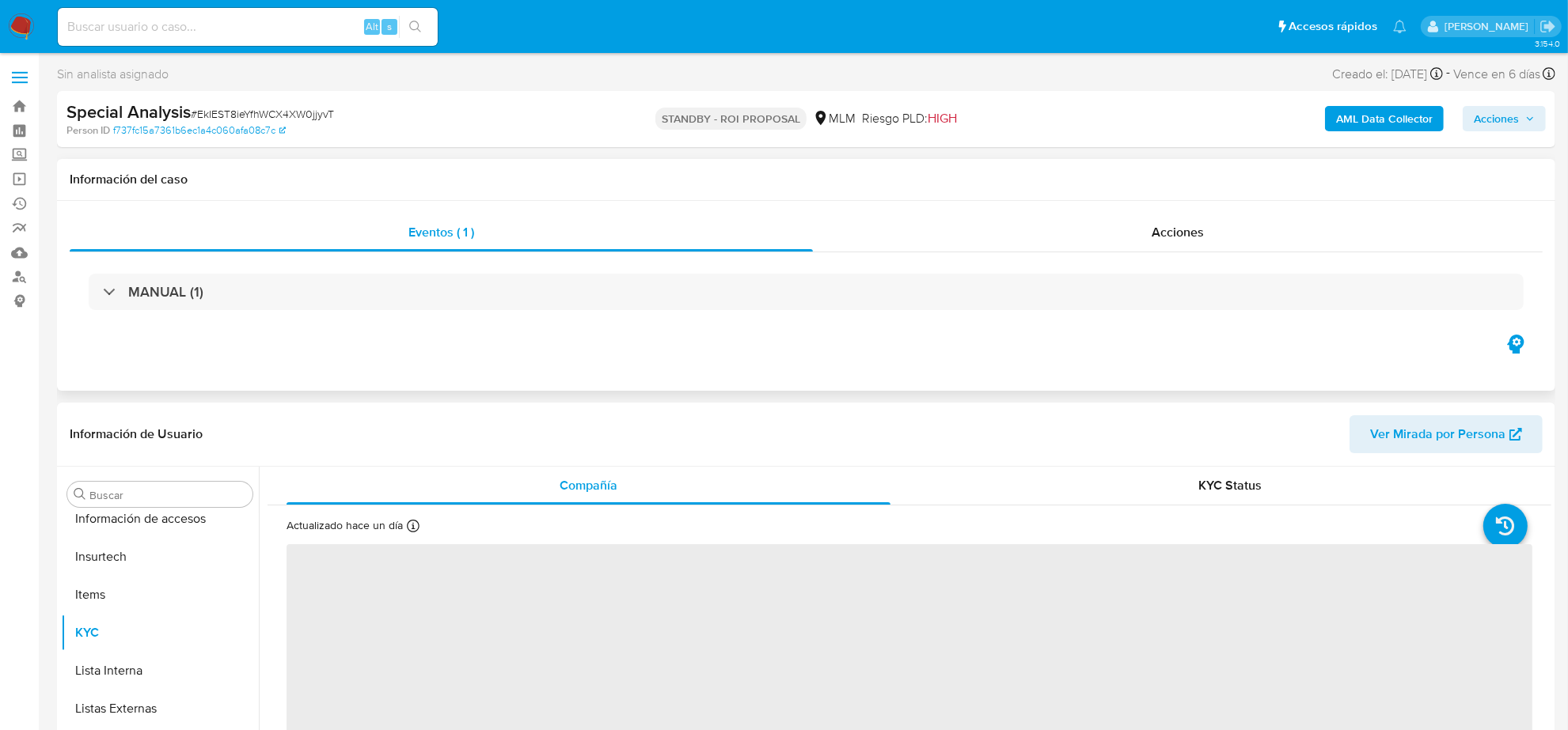
scroll to position [667, 0]
click at [1181, 223] on span "Acciones" at bounding box center [1177, 232] width 52 height 19
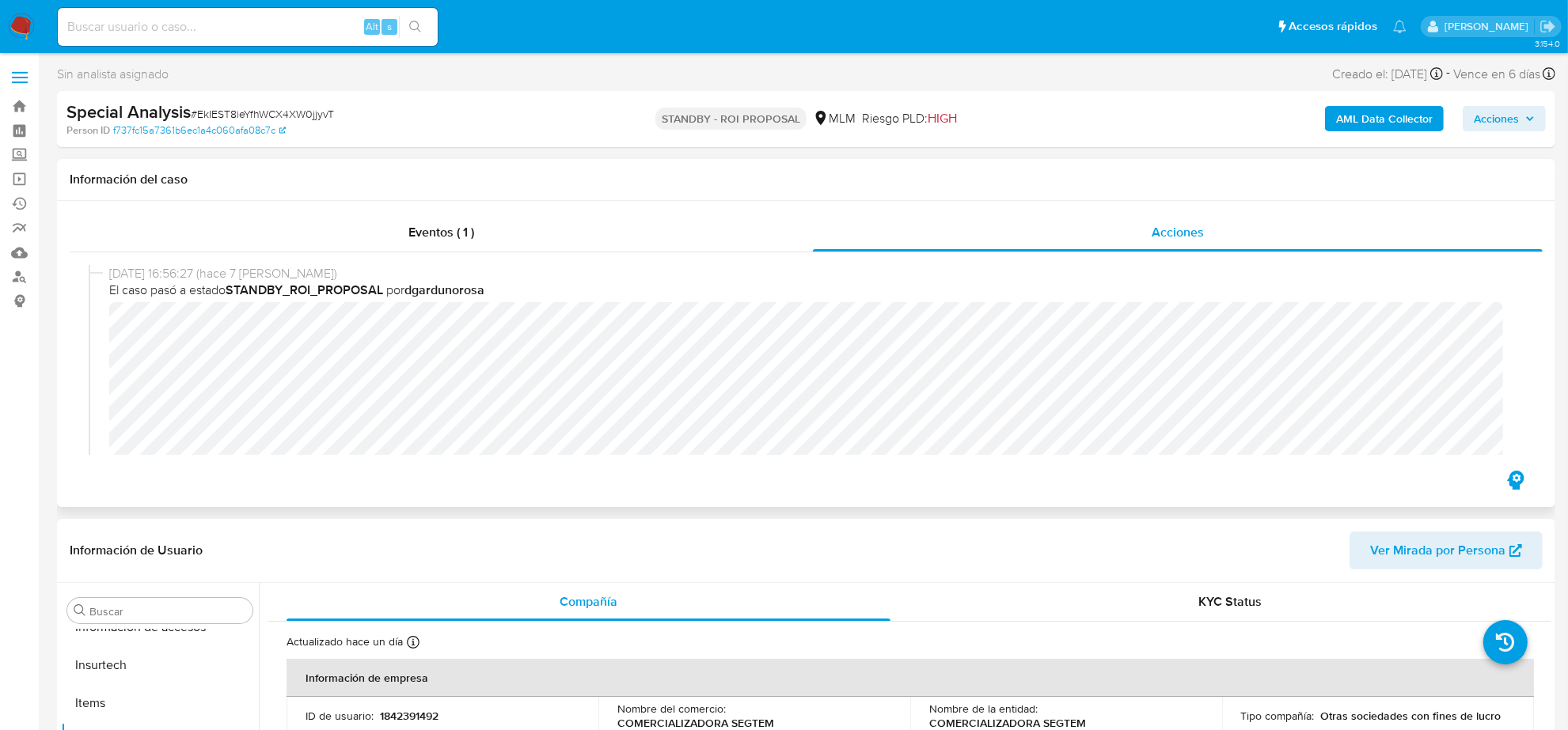
select select "10"
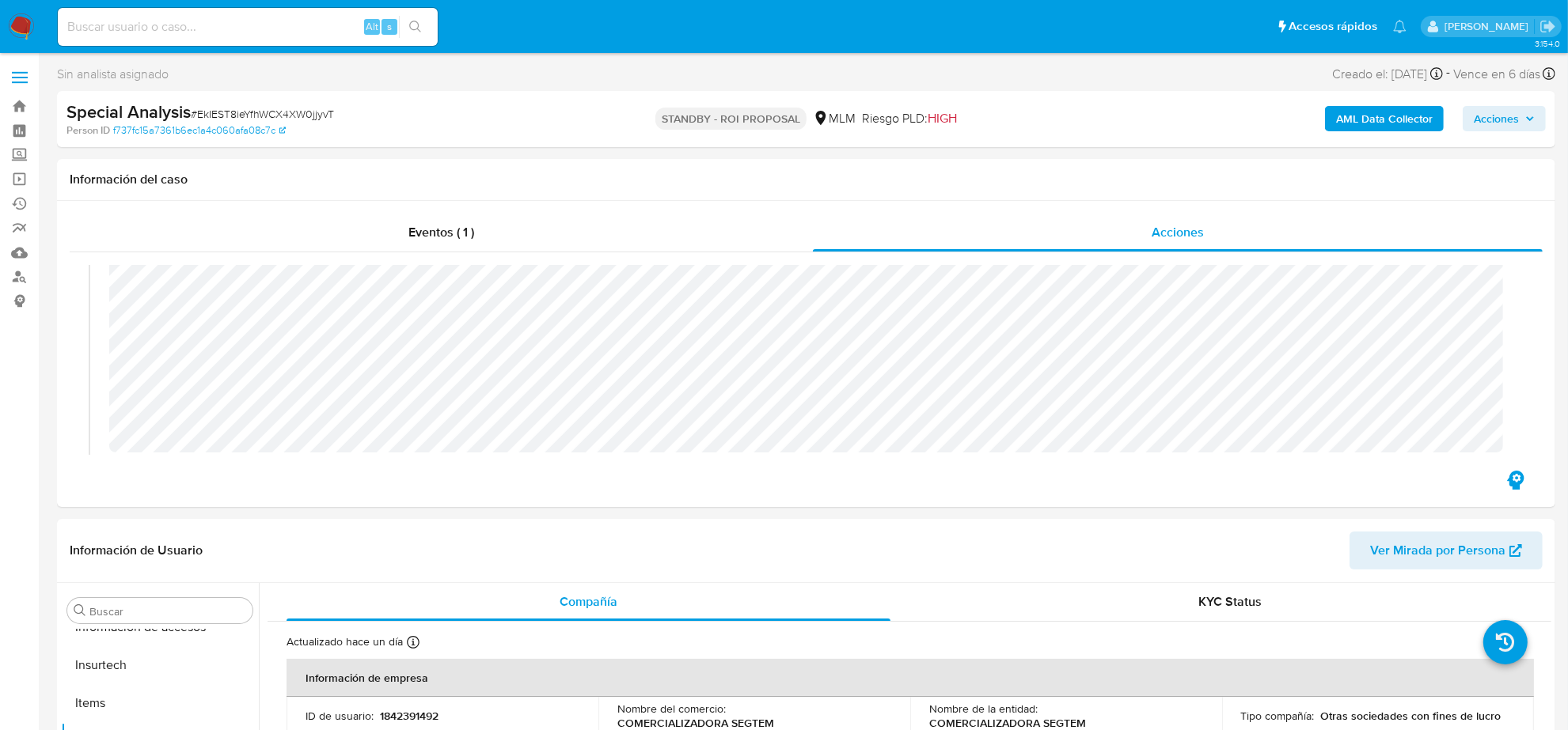
scroll to position [99, 0]
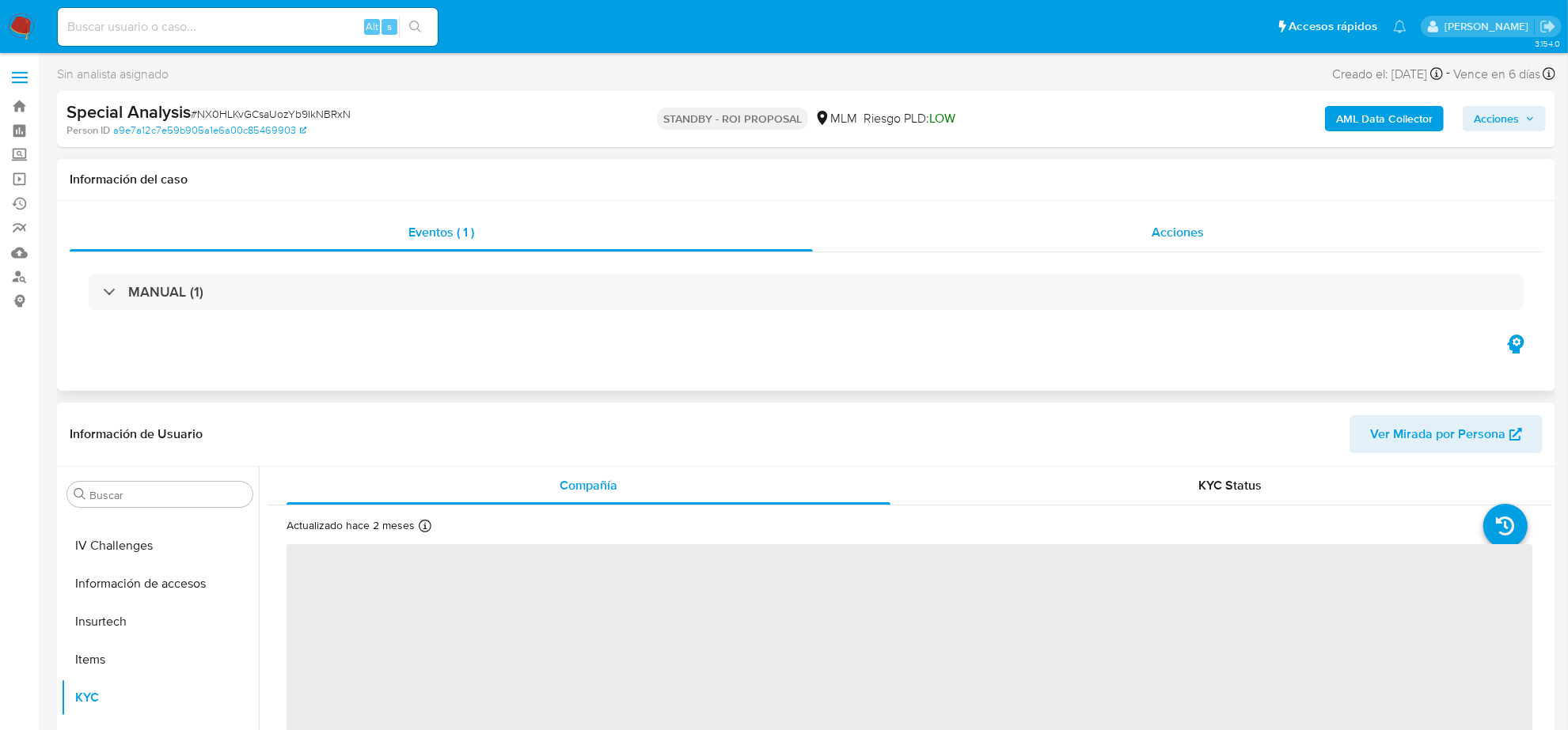
scroll to position [667, 0]
click at [1164, 241] on span "Acciones" at bounding box center [1177, 232] width 52 height 19
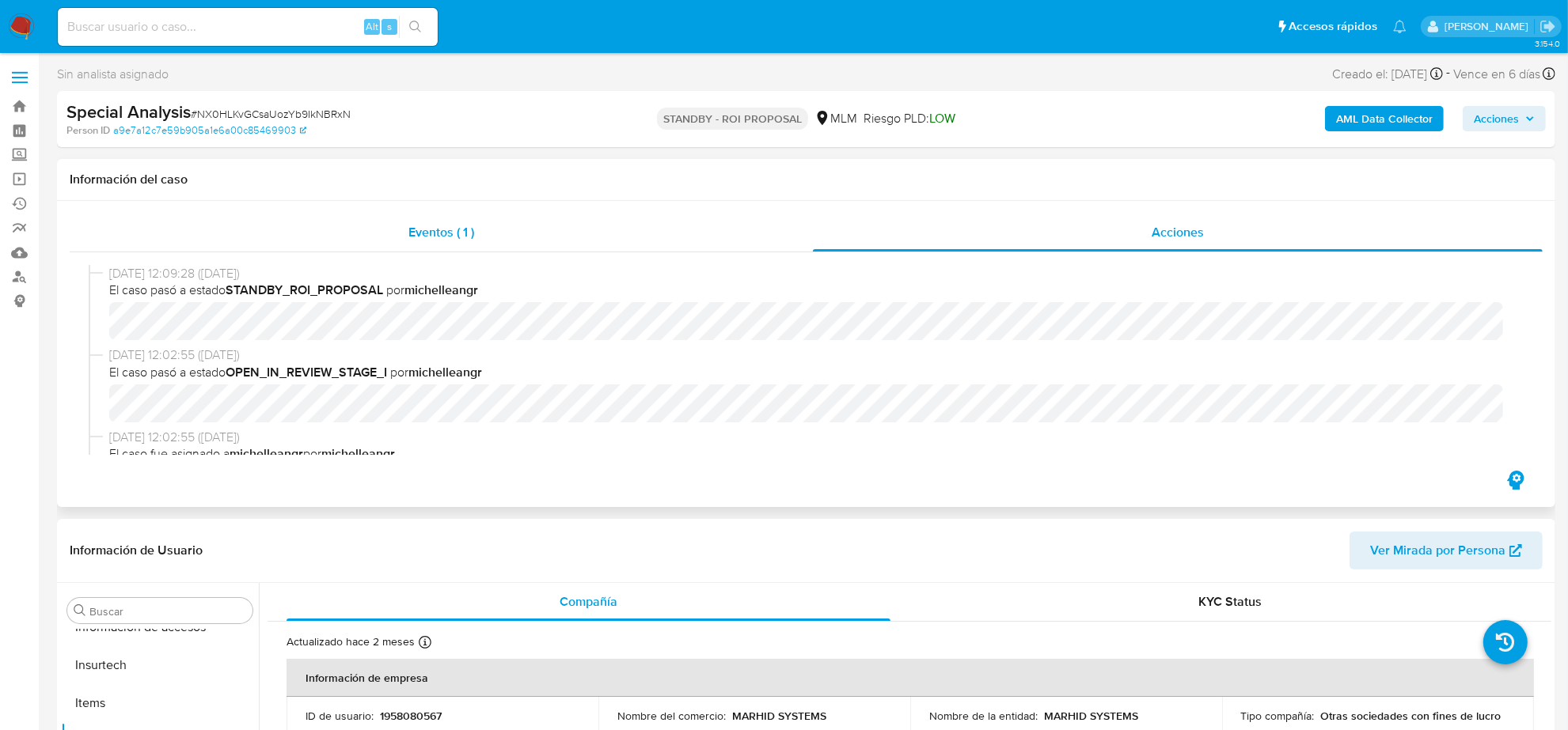
select select "10"
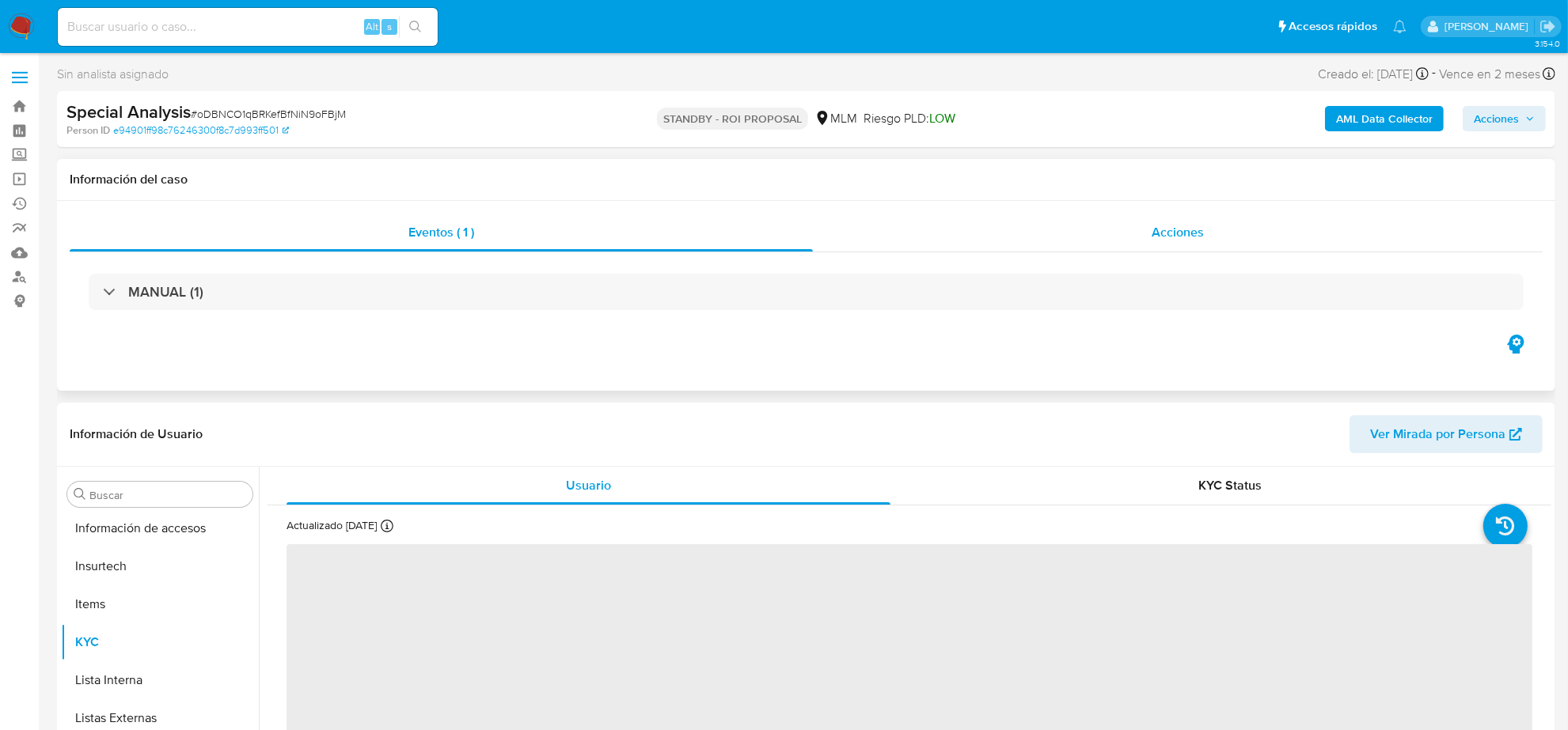
scroll to position [667, 0]
click at [1169, 230] on span "Acciones" at bounding box center [1177, 232] width 52 height 19
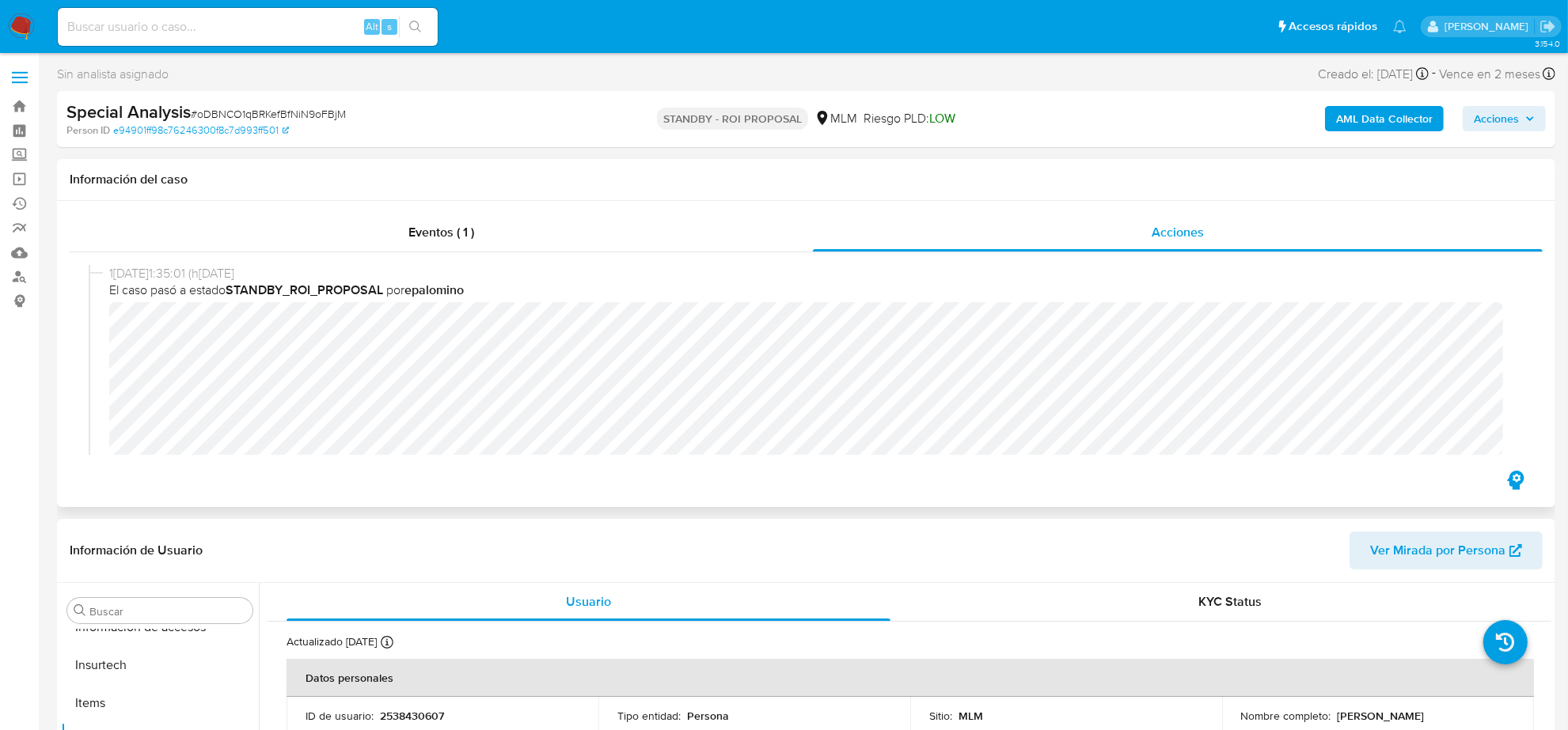
select select "10"
click at [429, 230] on span "Eventos ( 1 )" at bounding box center [441, 232] width 65 height 19
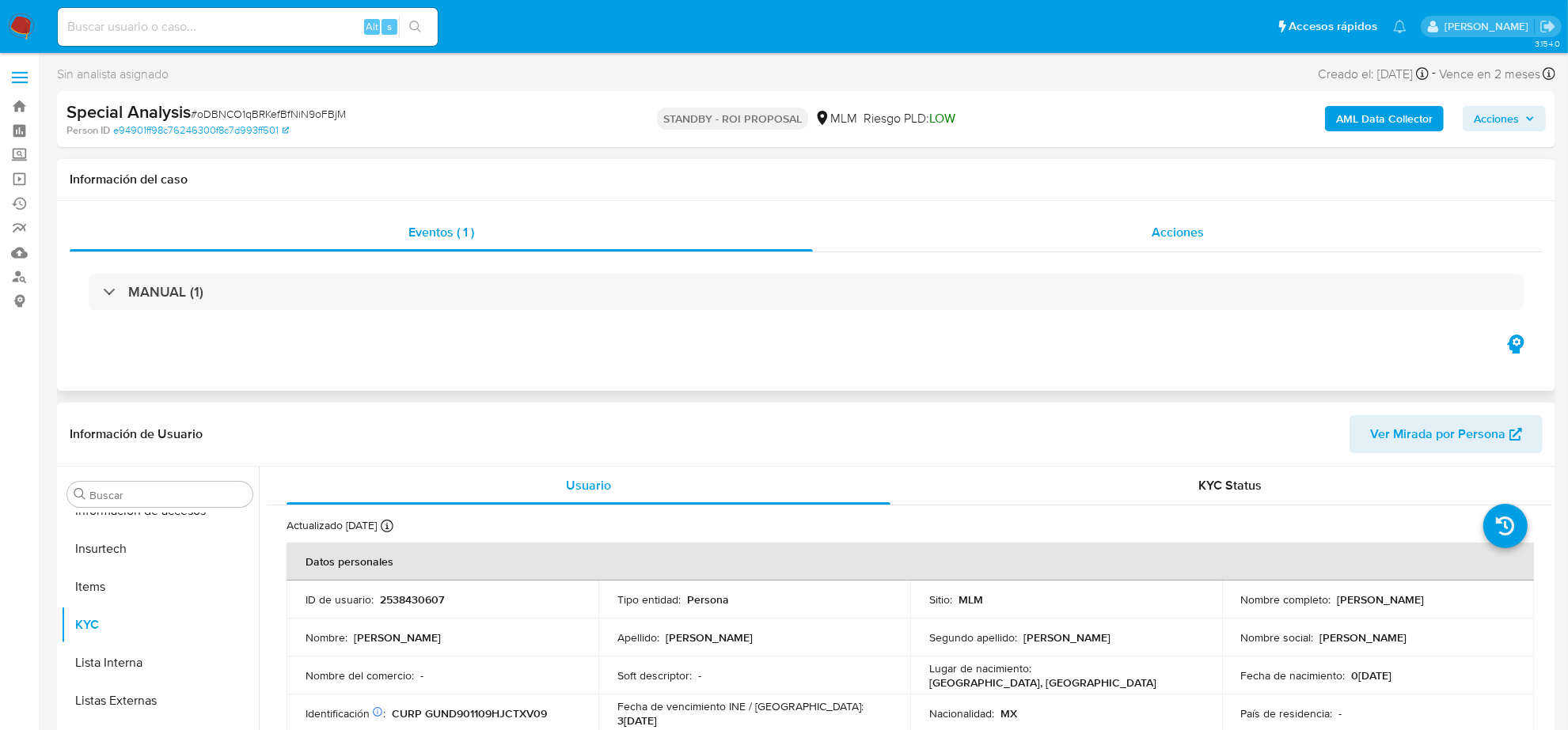
click at [1195, 232] on span "Acciones" at bounding box center [1177, 232] width 52 height 19
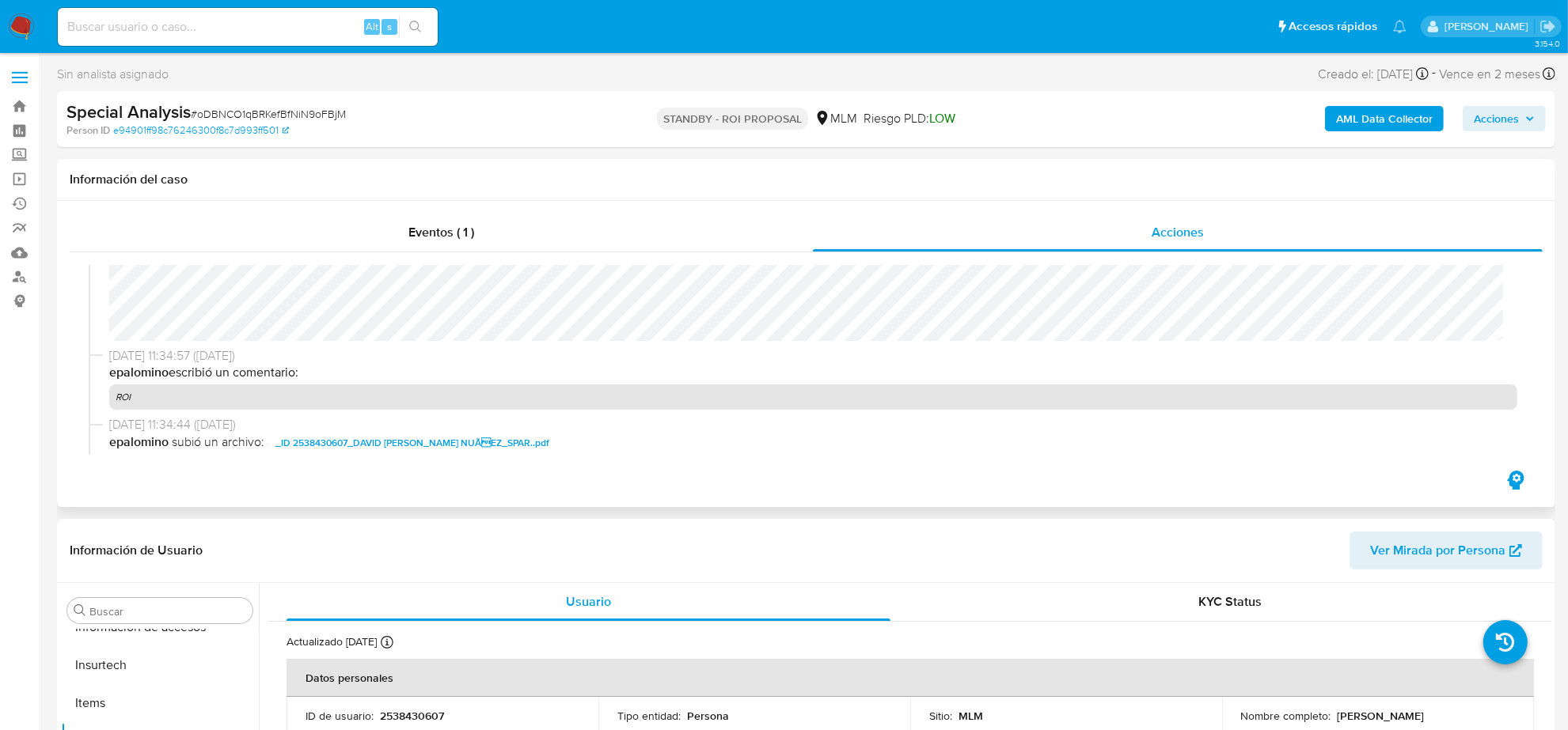
scroll to position [282, 0]
